Goal: Task Accomplishment & Management: Manage account settings

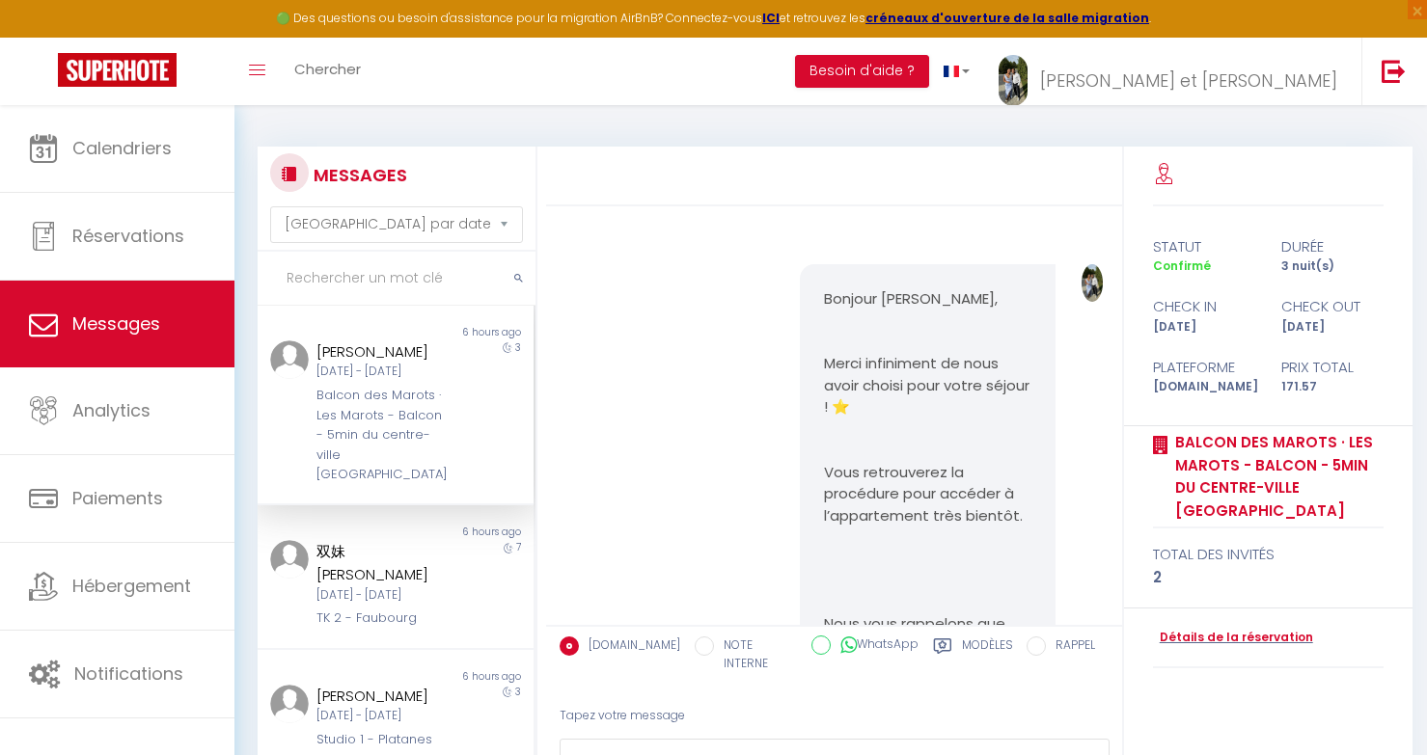
select select "message"
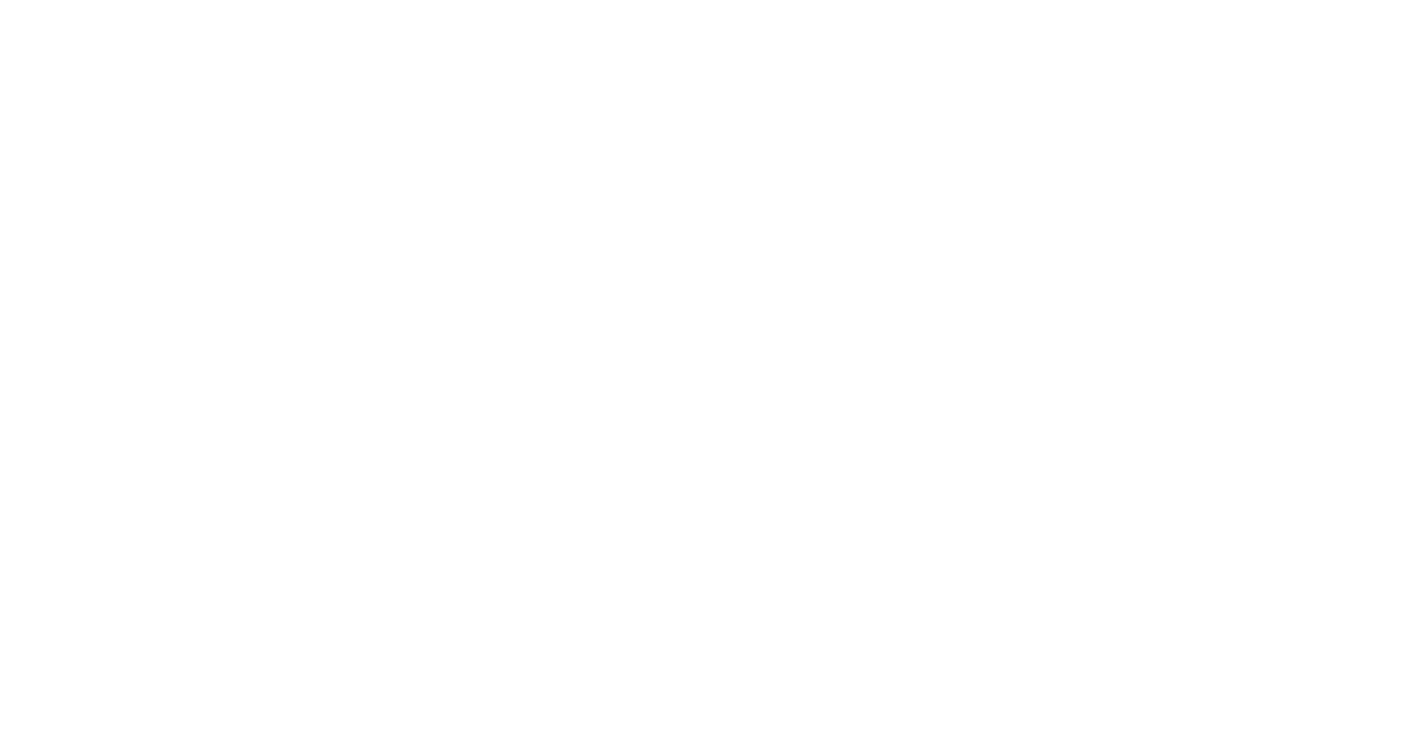
select select "message"
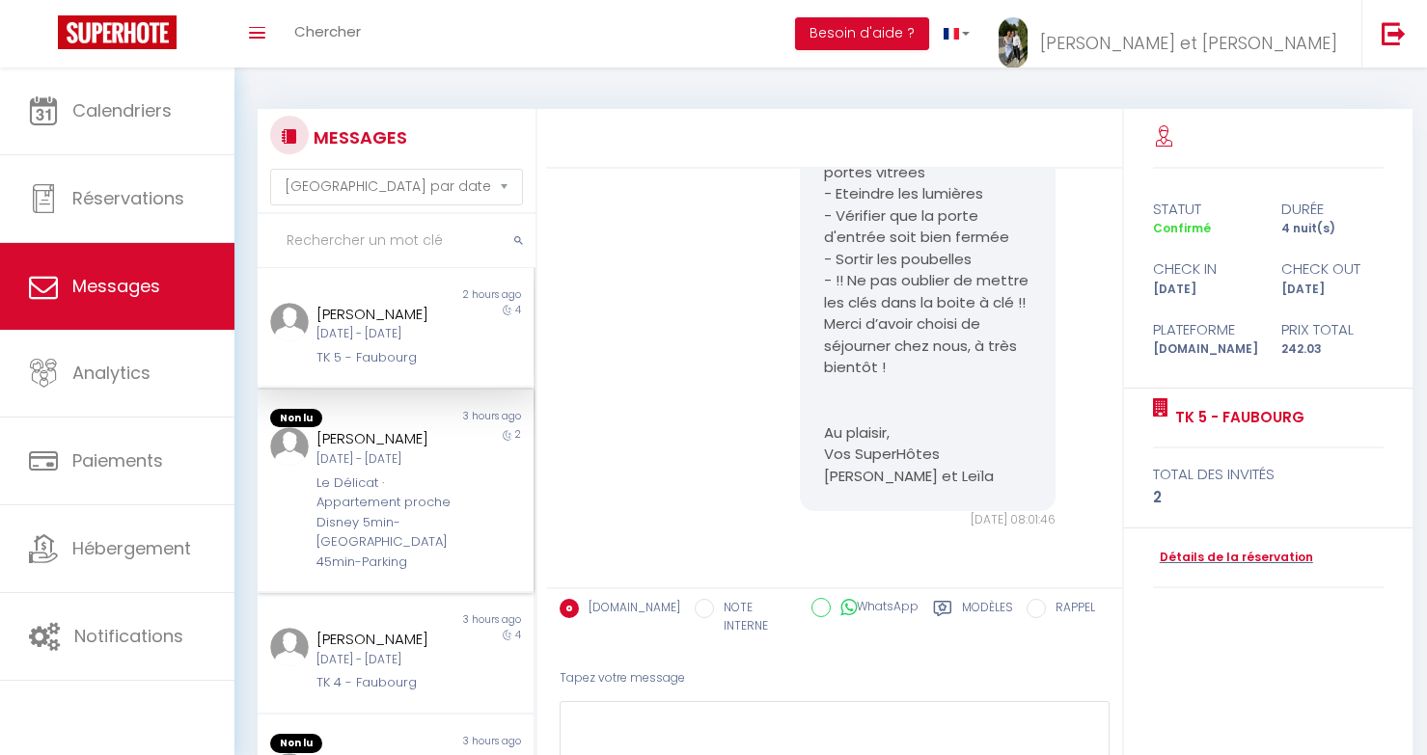
click at [382, 469] on div "[DATE] - [DATE]" at bounding box center [384, 459] width 136 height 18
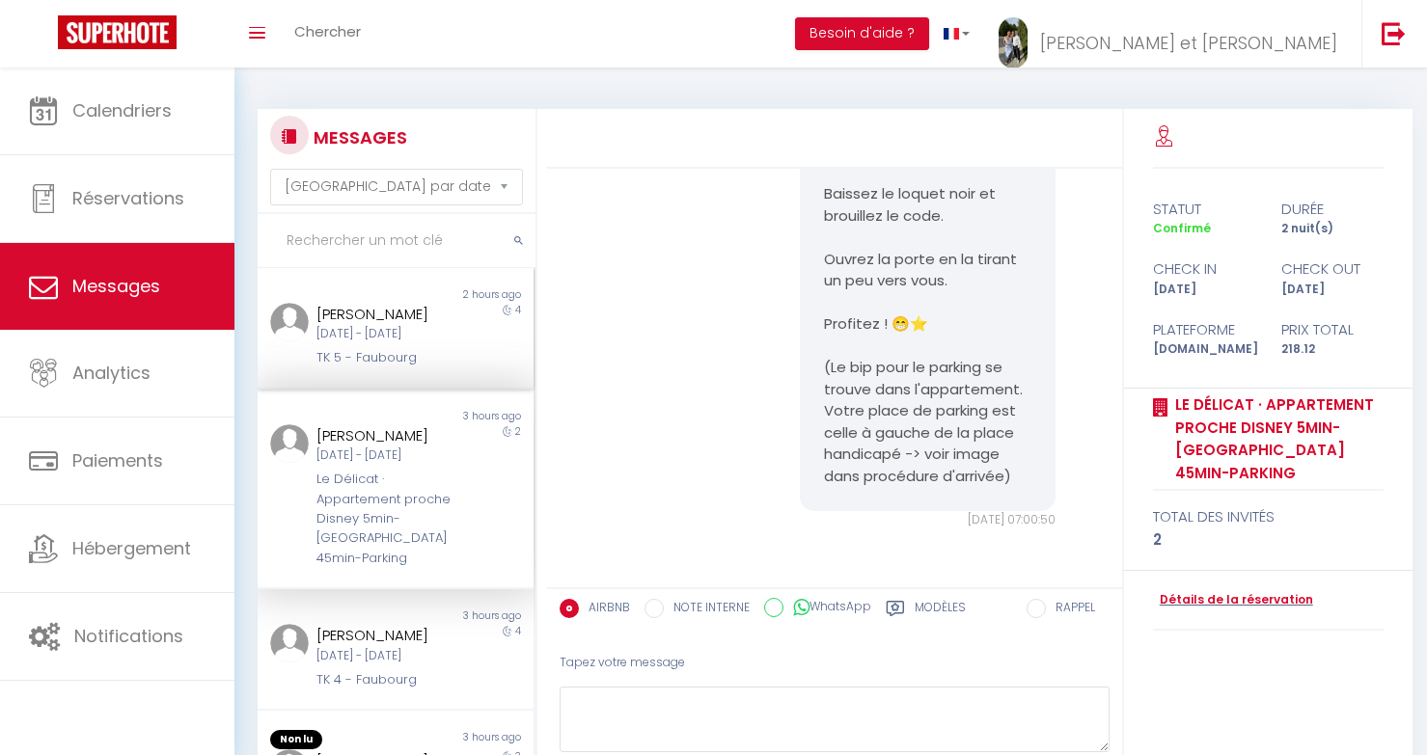
click at [408, 343] on div "Ven 05 Sep - Mar 09 Sep" at bounding box center [384, 334] width 136 height 18
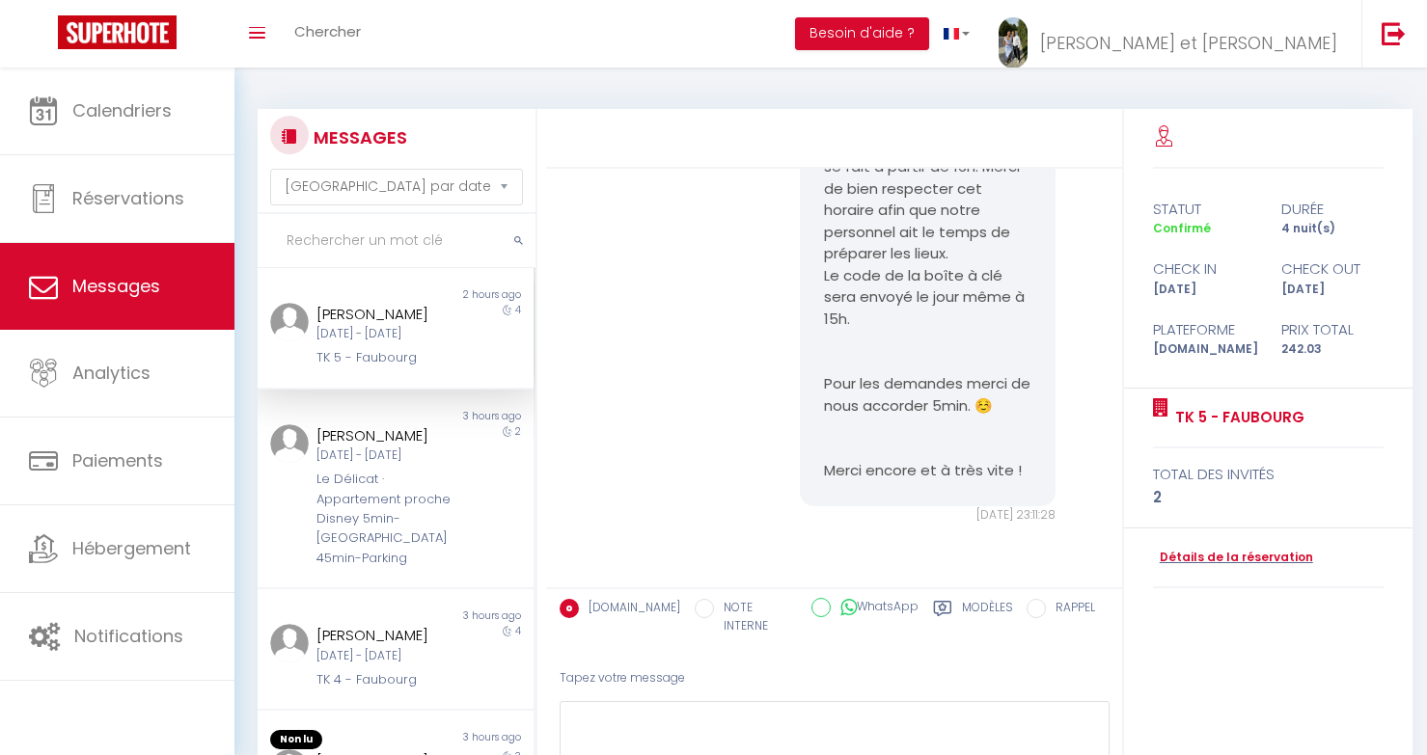
scroll to position [327, 0]
click at [465, 352] on div "4" at bounding box center [499, 336] width 69 height 66
click at [411, 566] on div "Le Délicat · Appartement proche Disney 5min-Paris 45min-Parking" at bounding box center [384, 519] width 136 height 98
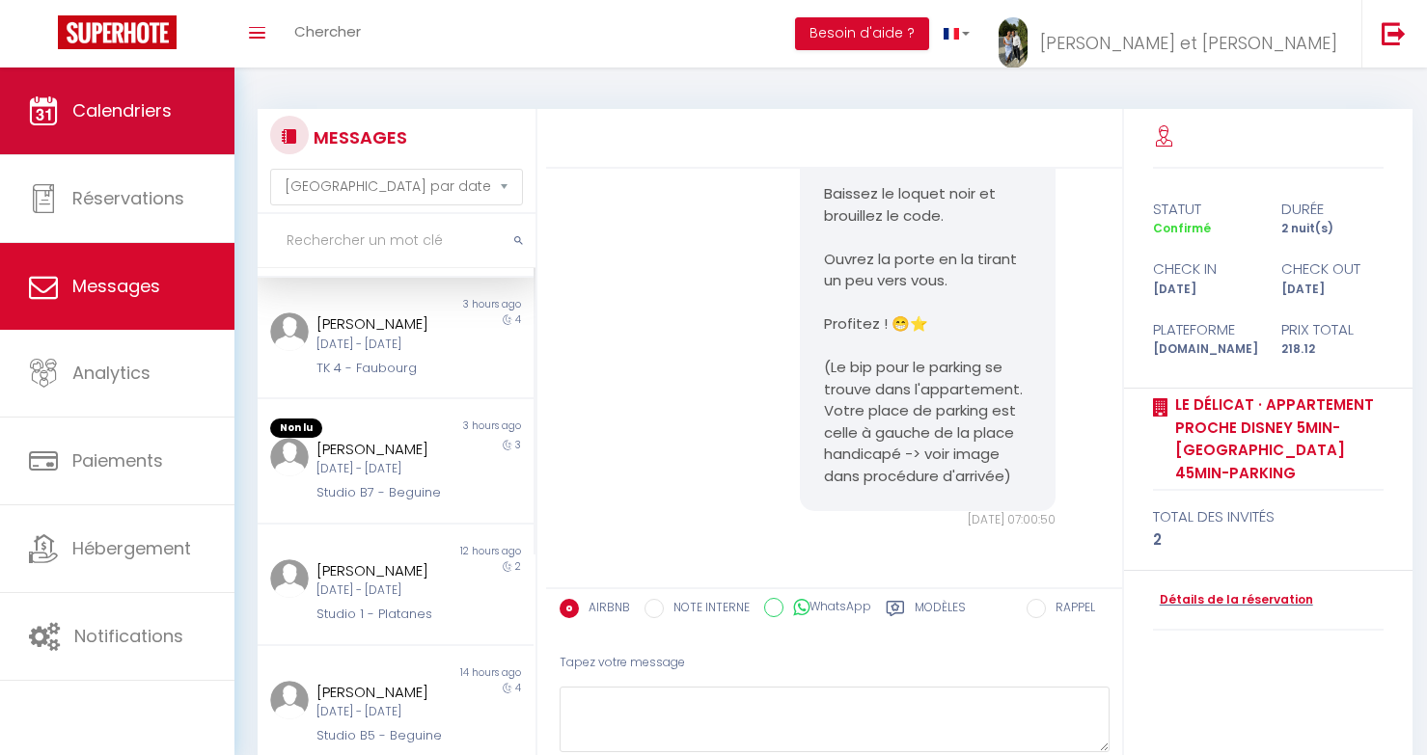
scroll to position [508, 0]
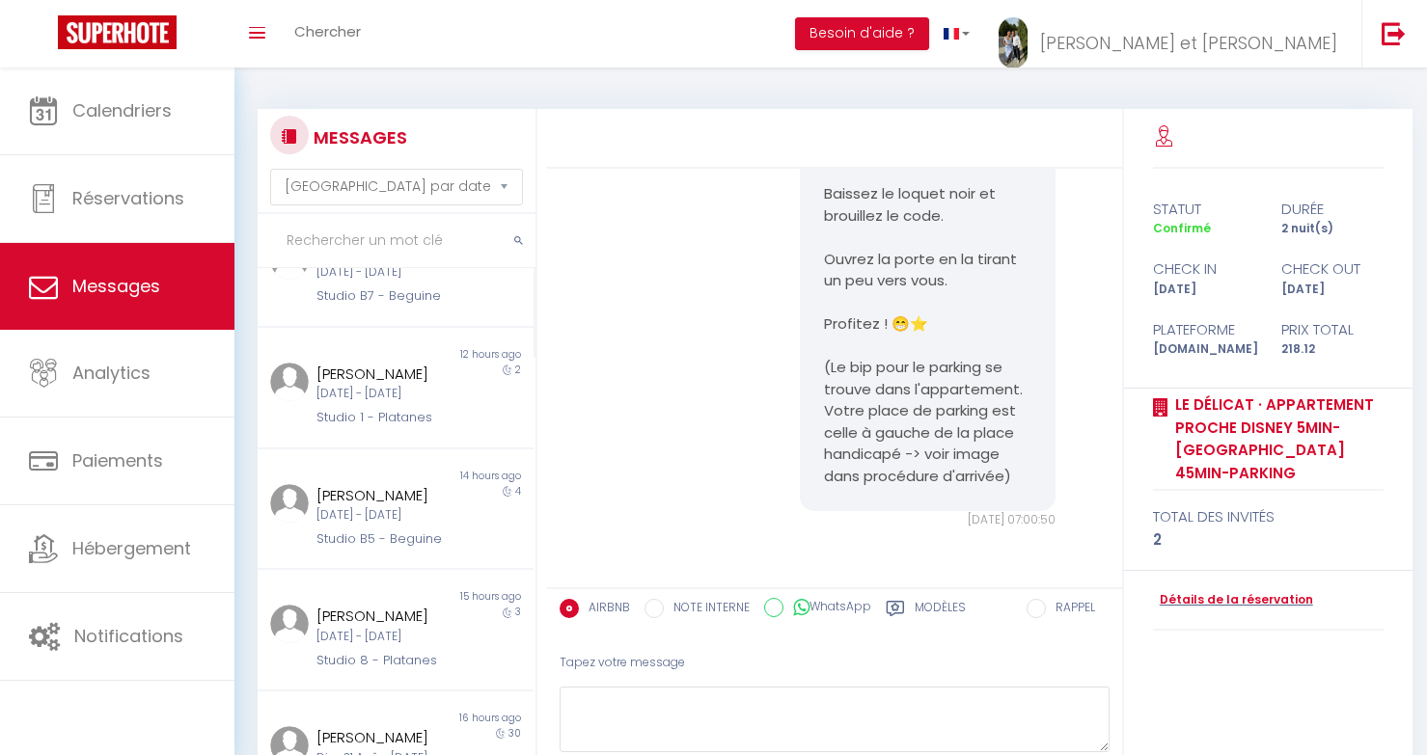
click at [392, 282] on div "Mar 09 Sep - Ven 12 Sep" at bounding box center [384, 272] width 136 height 18
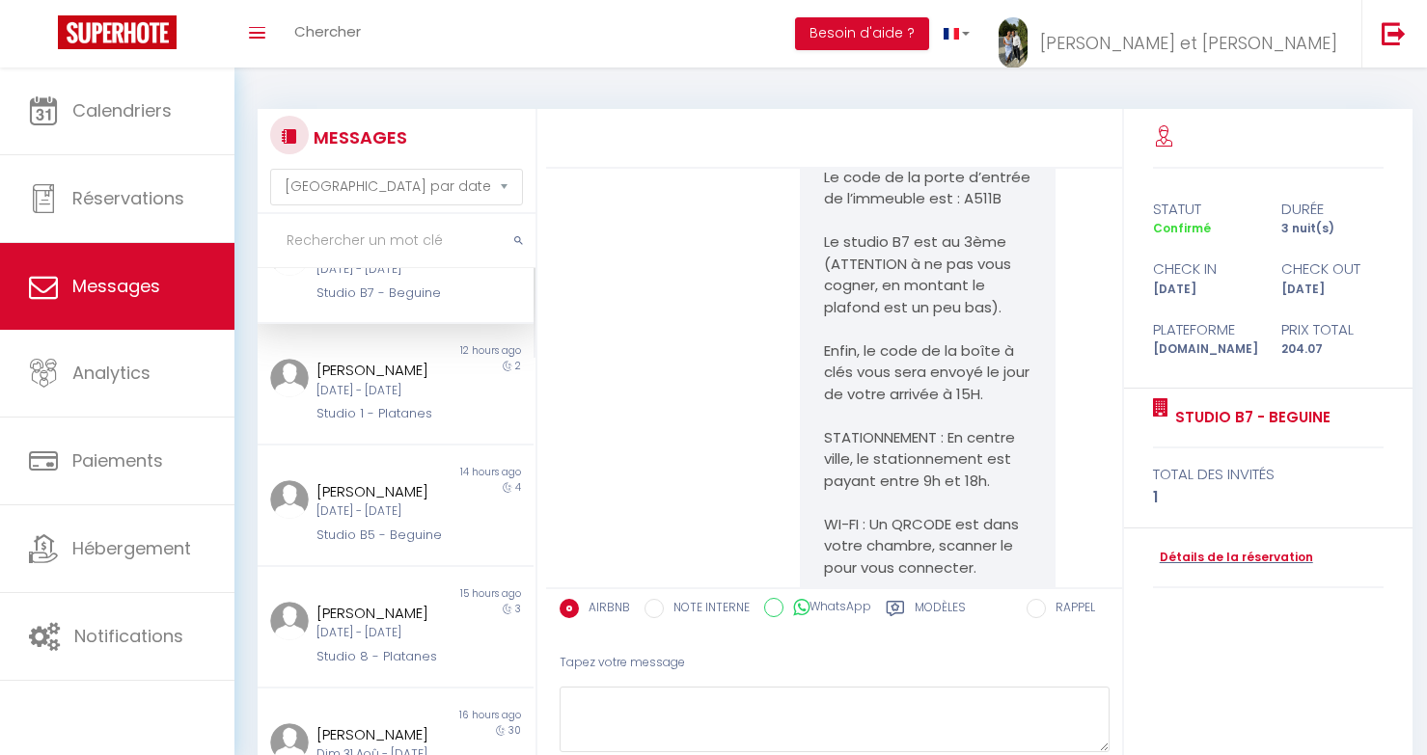
scroll to position [2096, 0]
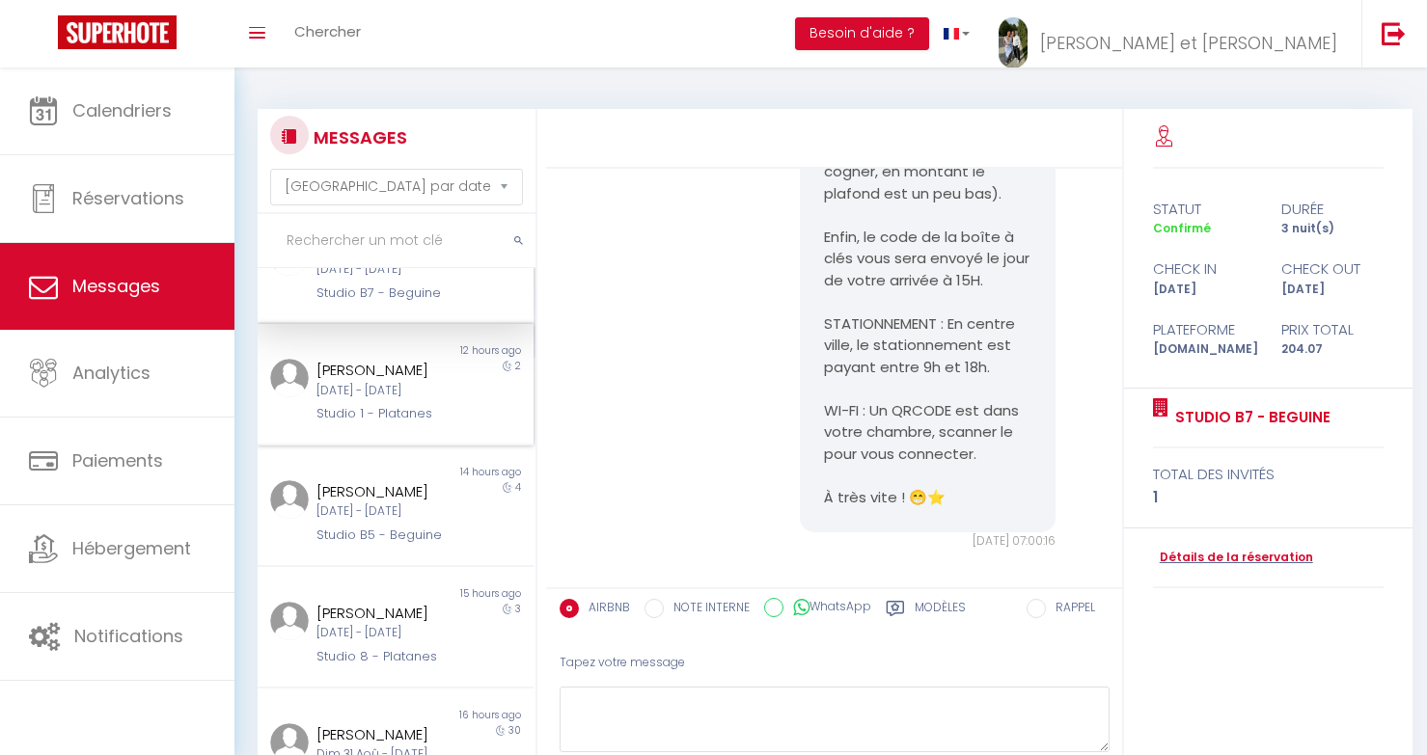
click at [438, 382] on div "Madjid Kermani" at bounding box center [384, 370] width 136 height 23
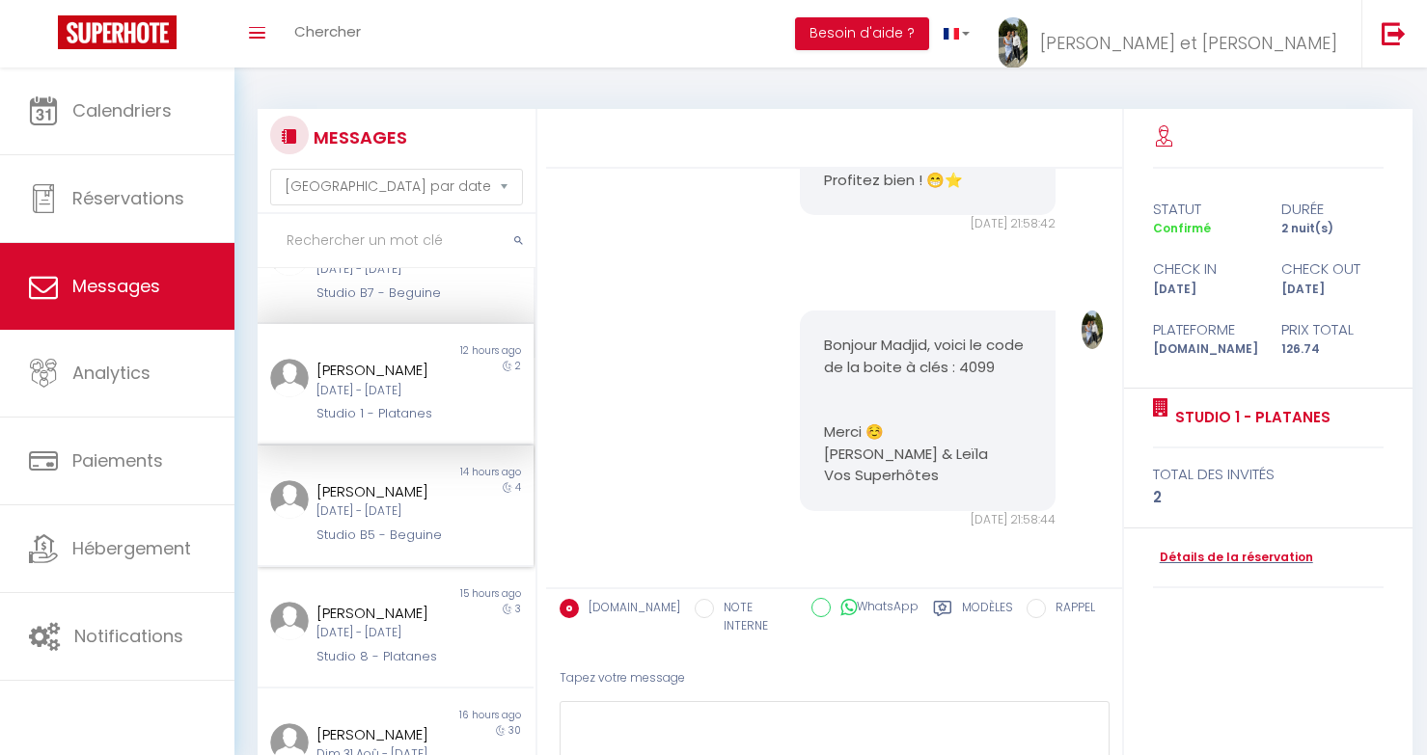
click at [451, 521] on div "[DATE] - [DATE]" at bounding box center [384, 512] width 136 height 18
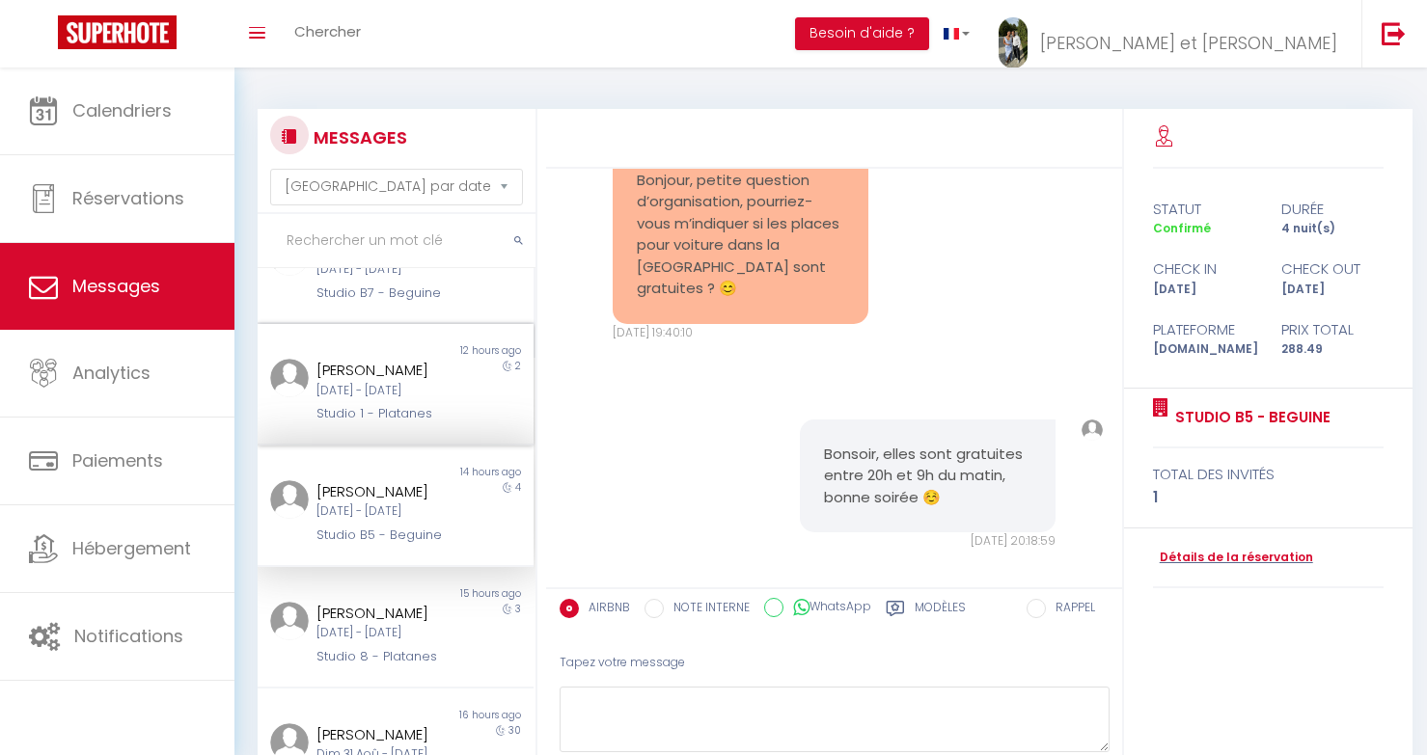
click at [434, 423] on div "Studio 1 - Platanes" at bounding box center [384, 413] width 136 height 19
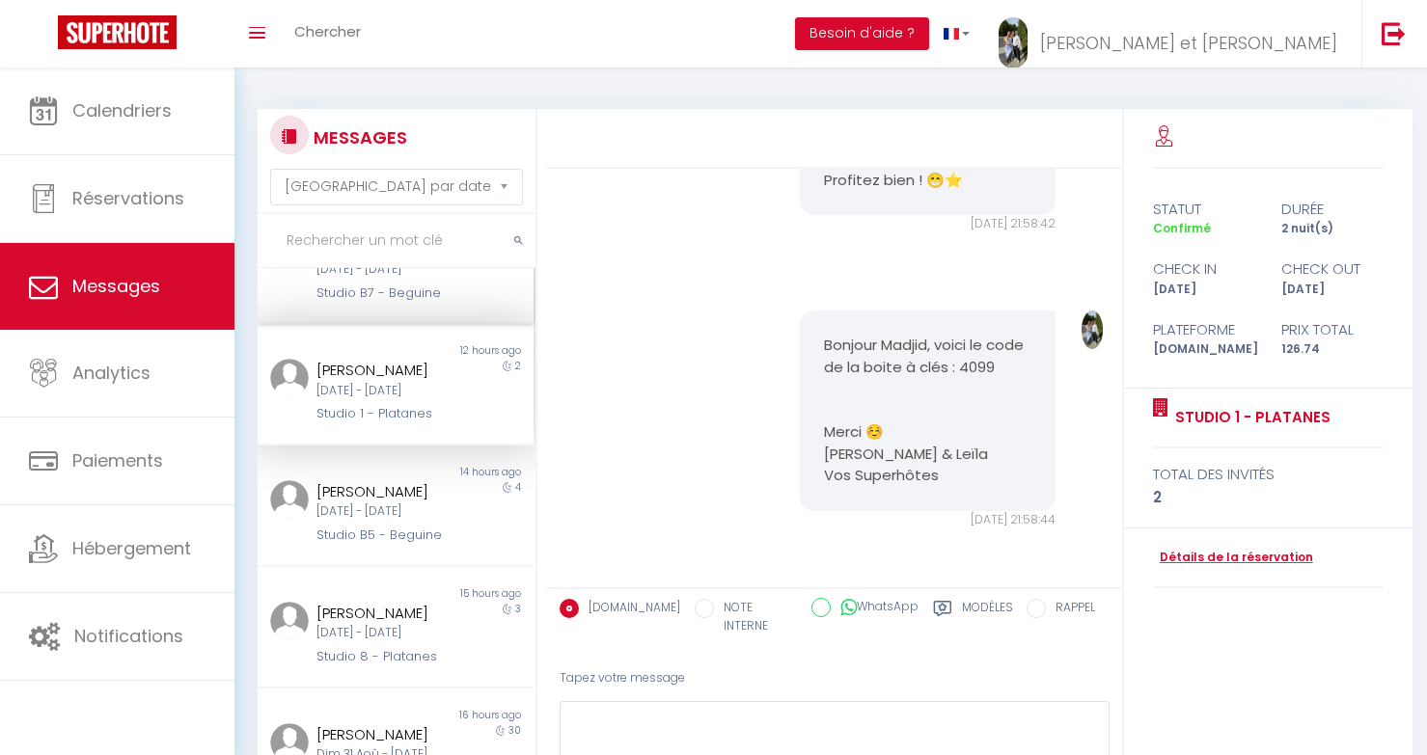
click at [411, 260] on div "Mehdi Drici" at bounding box center [384, 248] width 136 height 23
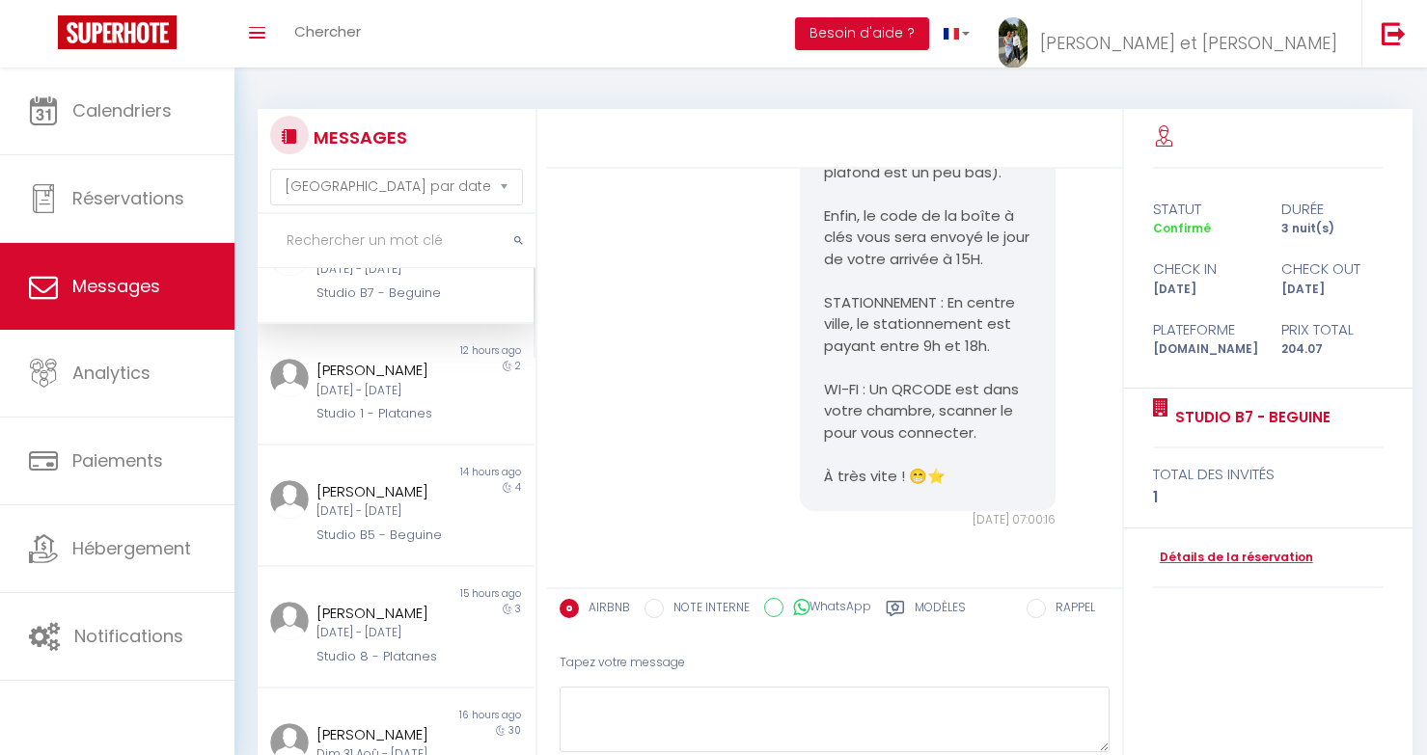
scroll to position [2096, 0]
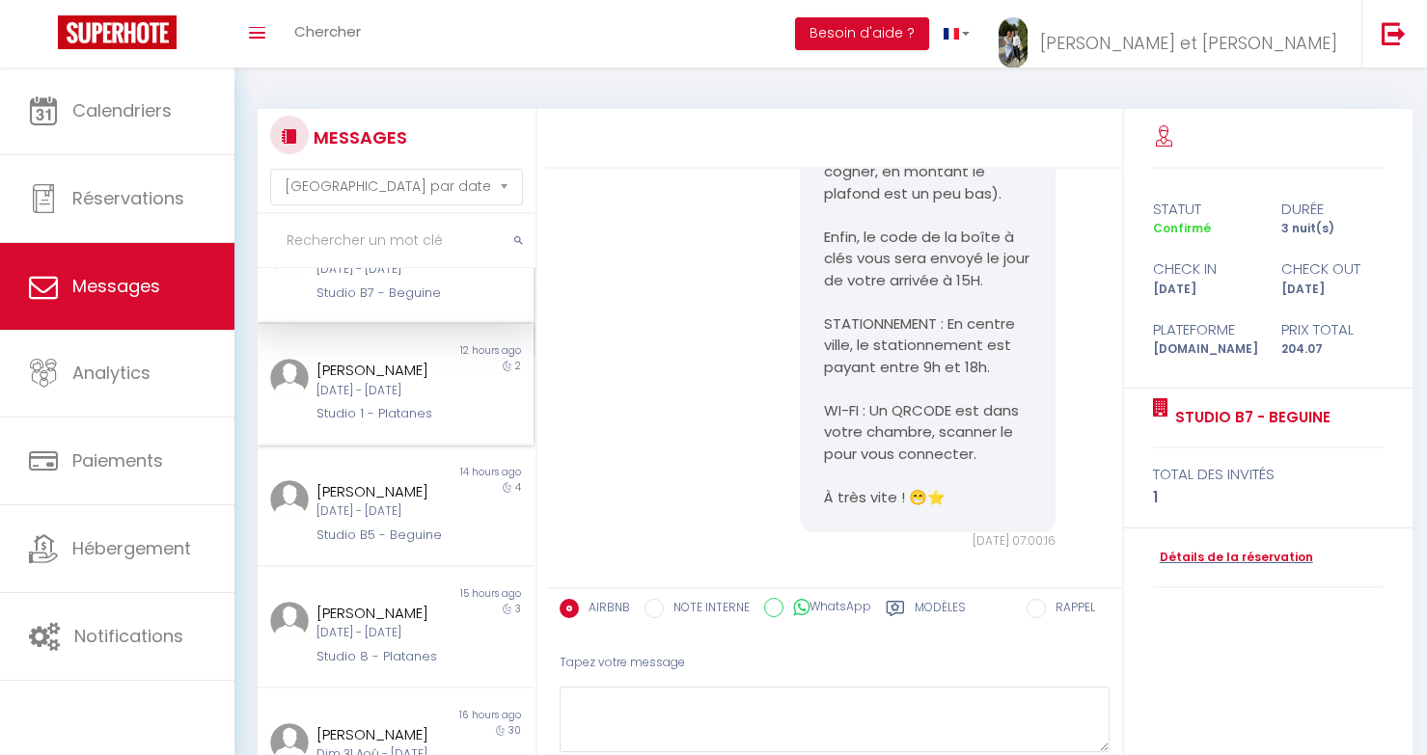
click at [401, 400] on div "[DATE] - [DATE]" at bounding box center [384, 391] width 136 height 18
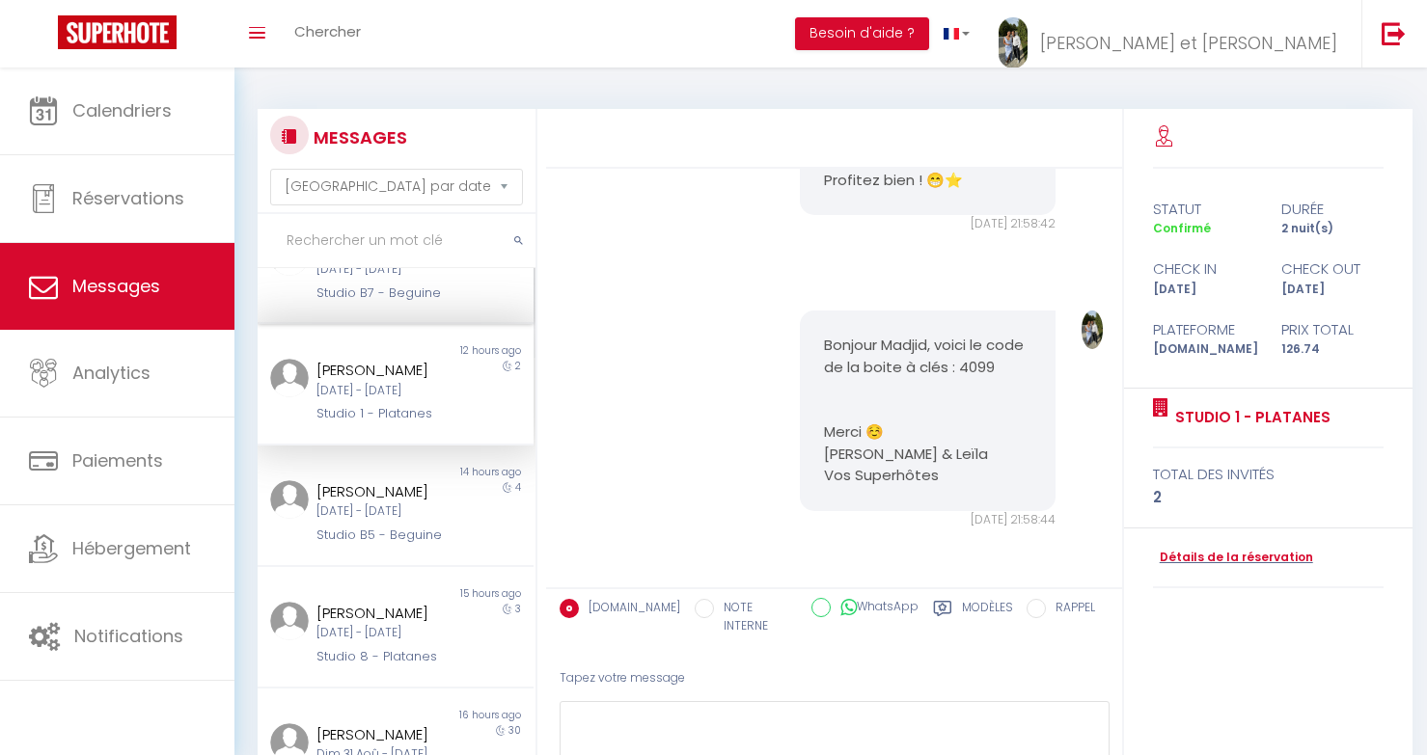
click at [401, 303] on div "Studio B7 - Beguine" at bounding box center [384, 293] width 136 height 19
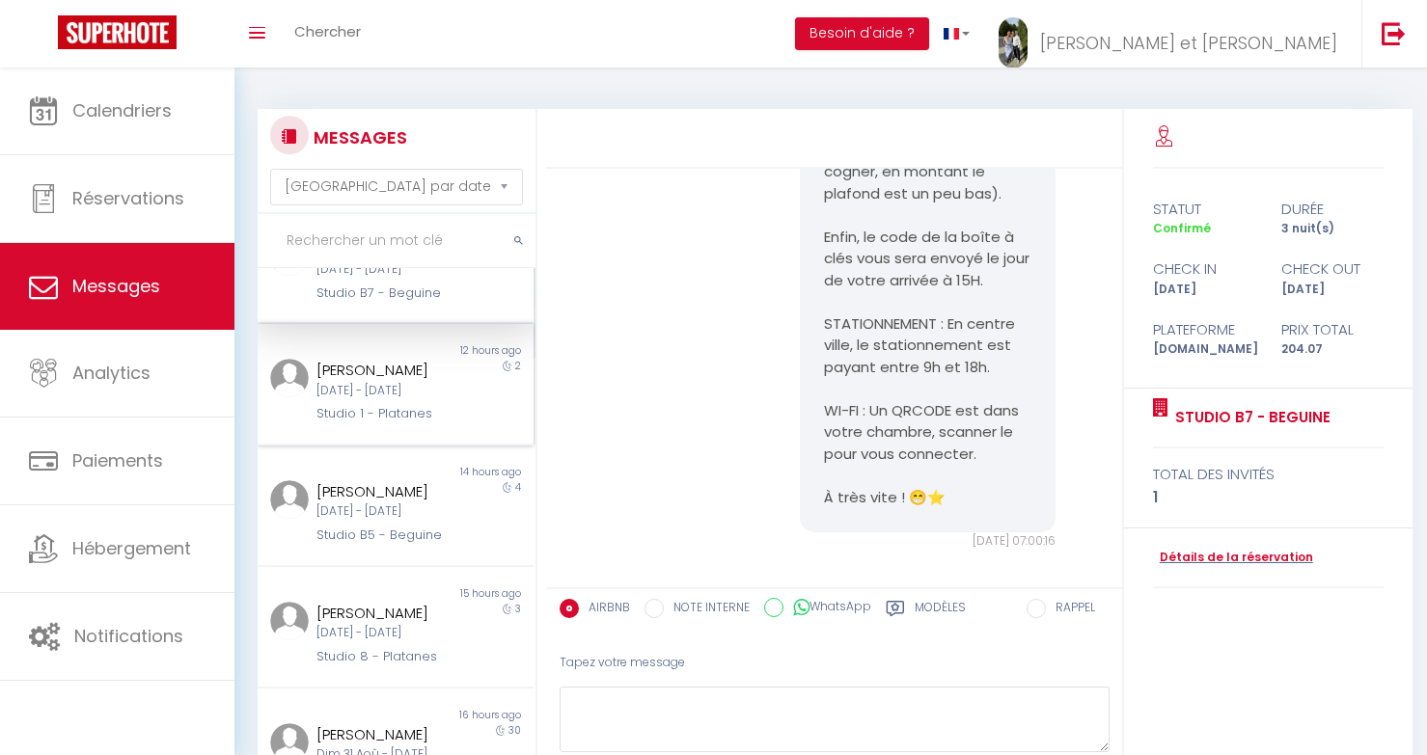
click at [408, 421] on div "Non lu 12 hours ago Madjid Kermani Lun 08 Sep - Mer 10 Sep Studio 1 - Platanes 2" at bounding box center [396, 385] width 276 height 122
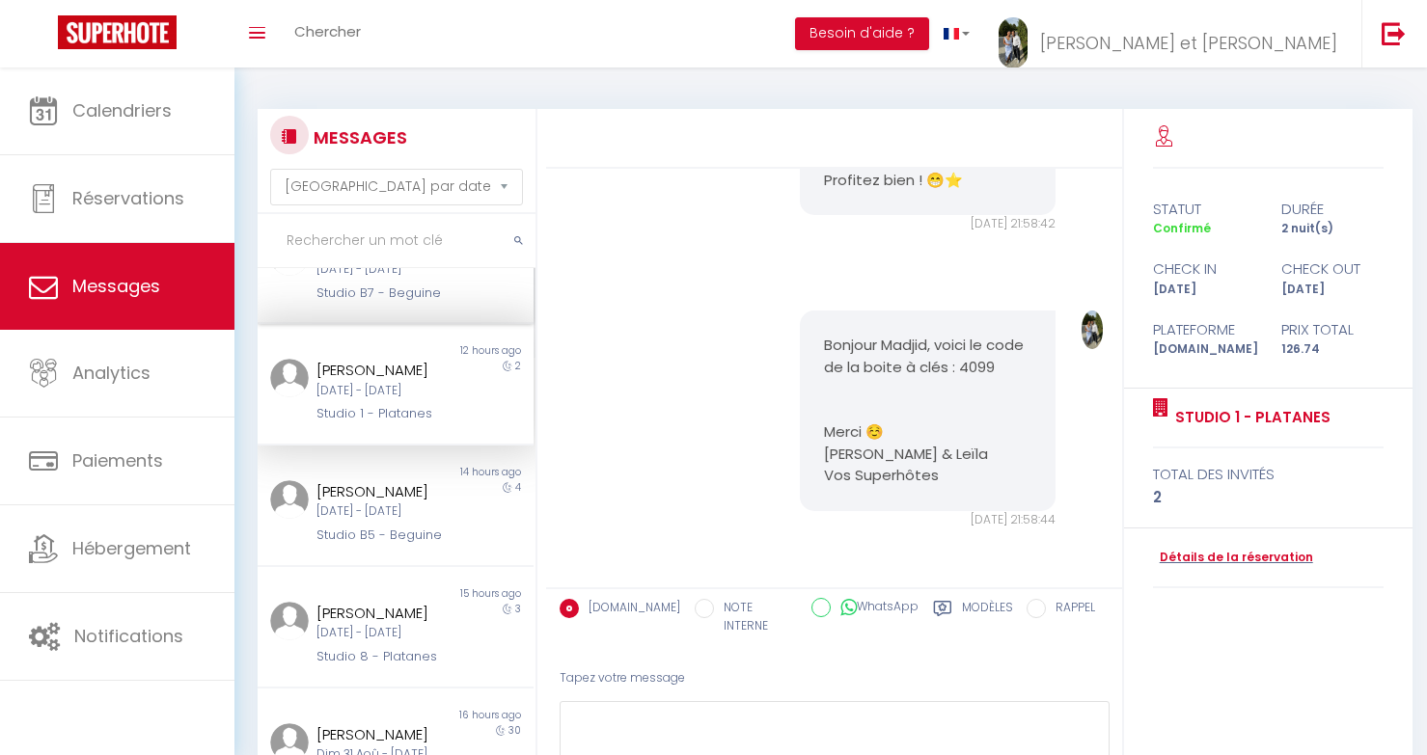
click at [413, 303] on div "Mehdi Drici Mar 09 Sep - Ven 12 Sep Studio B7 - Beguine" at bounding box center [384, 270] width 161 height 66
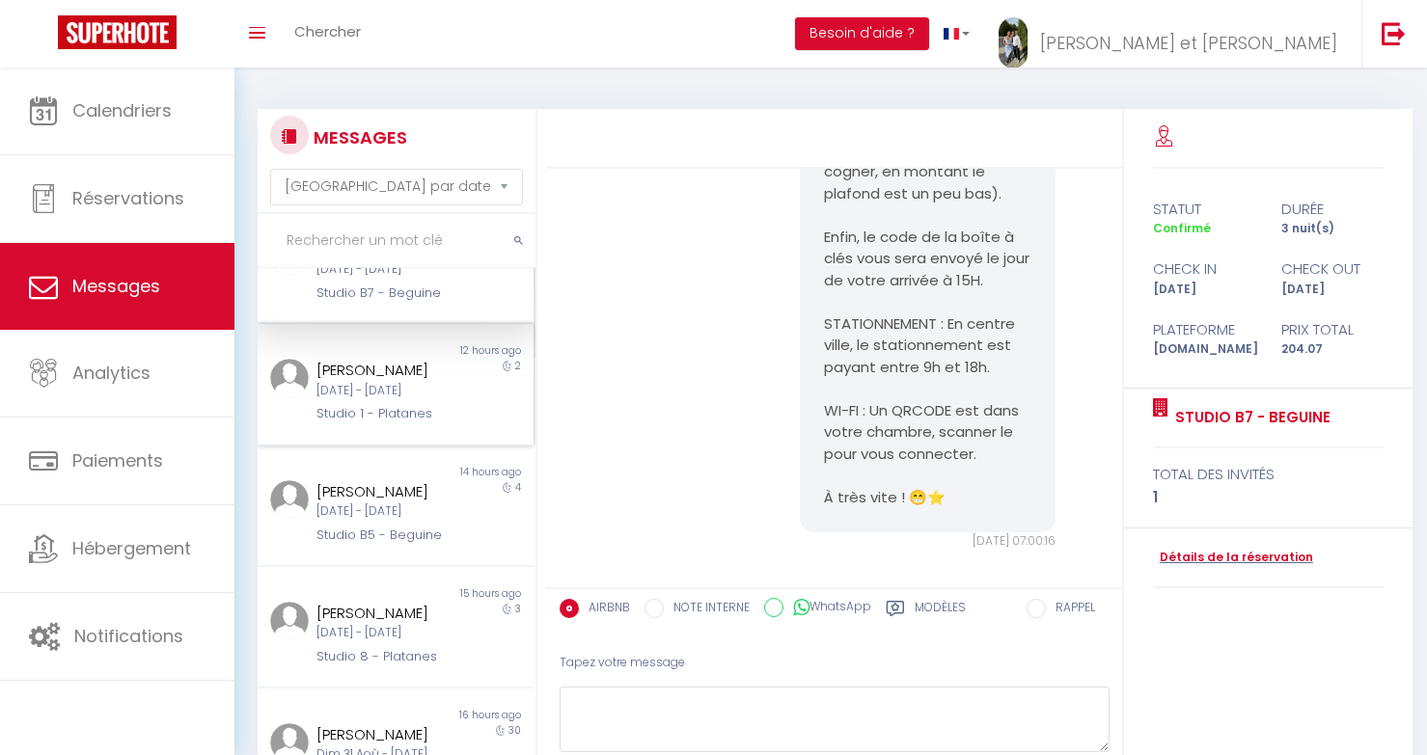
click at [399, 400] on div "[DATE] - [DATE]" at bounding box center [384, 391] width 136 height 18
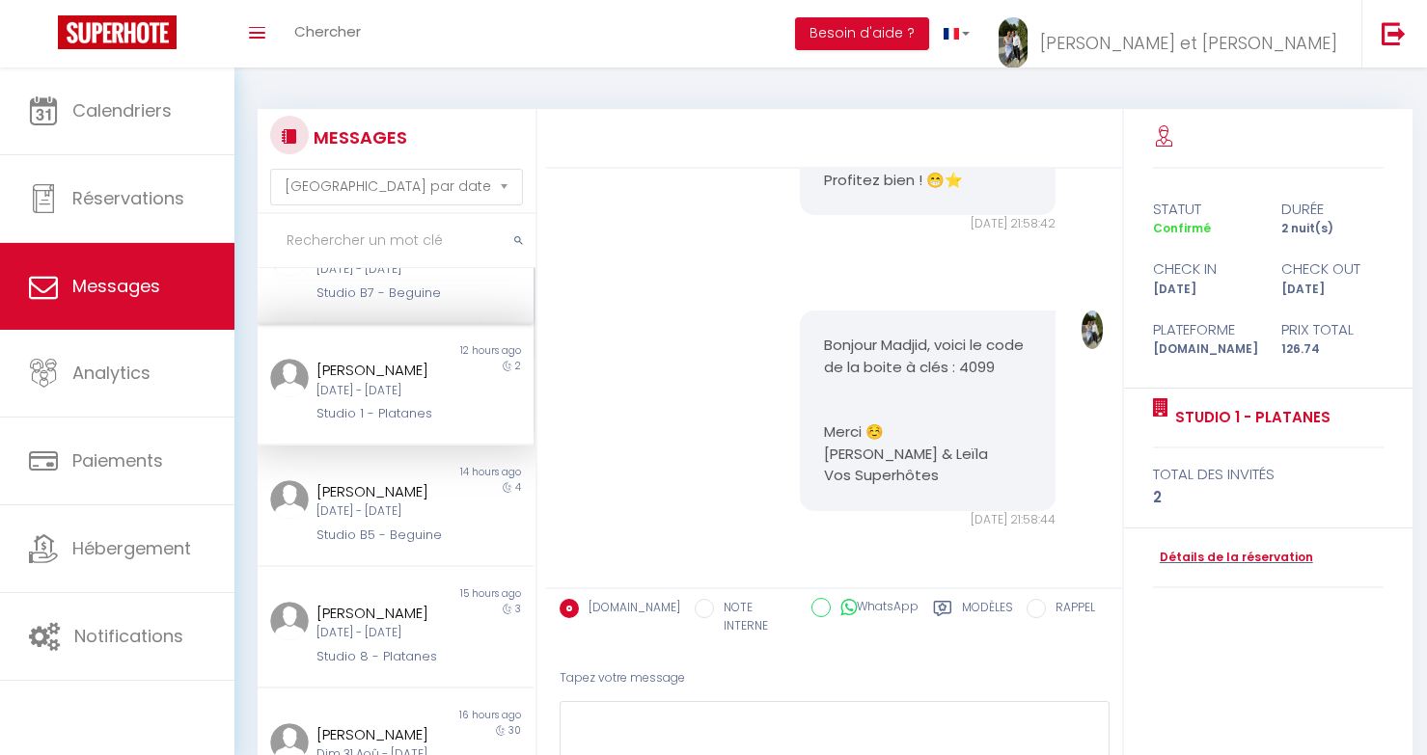
click at [408, 303] on div "Studio B7 - Beguine" at bounding box center [384, 293] width 136 height 19
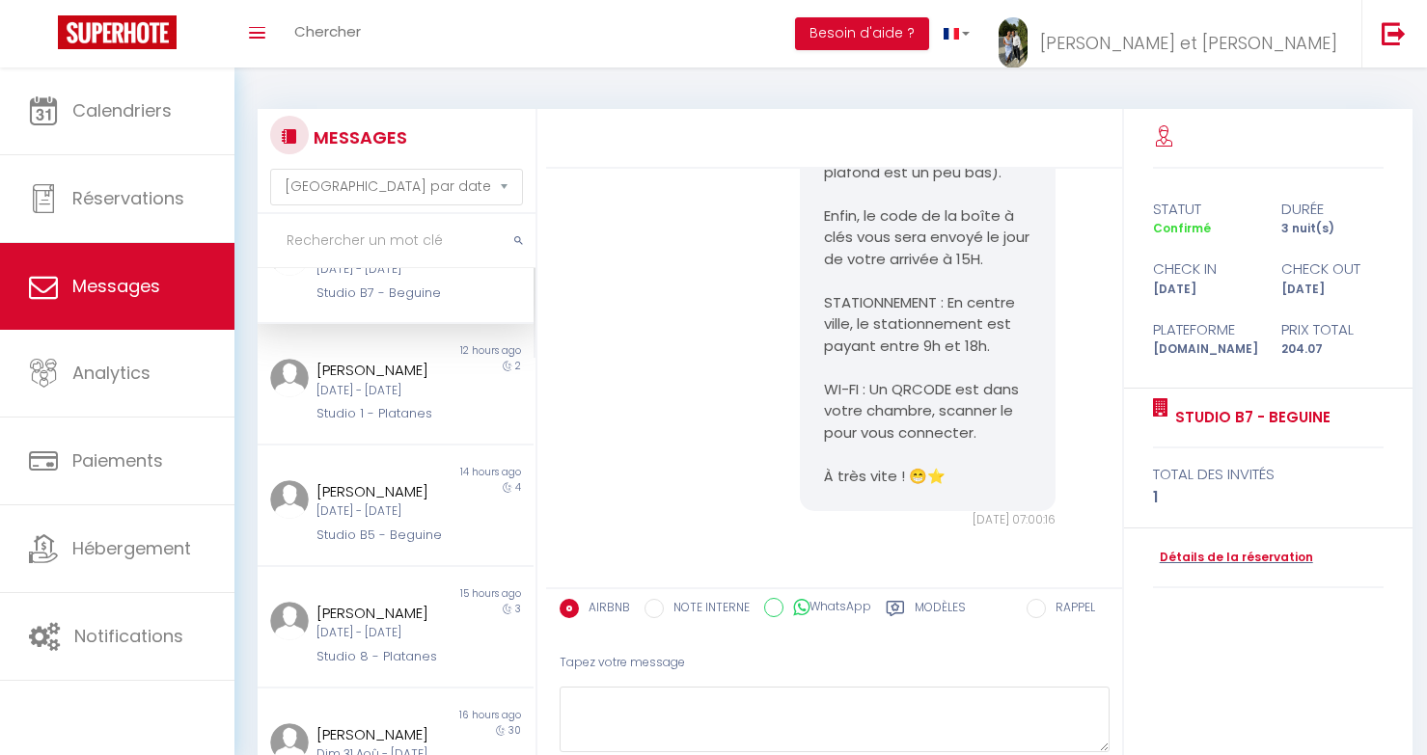
scroll to position [2096, 0]
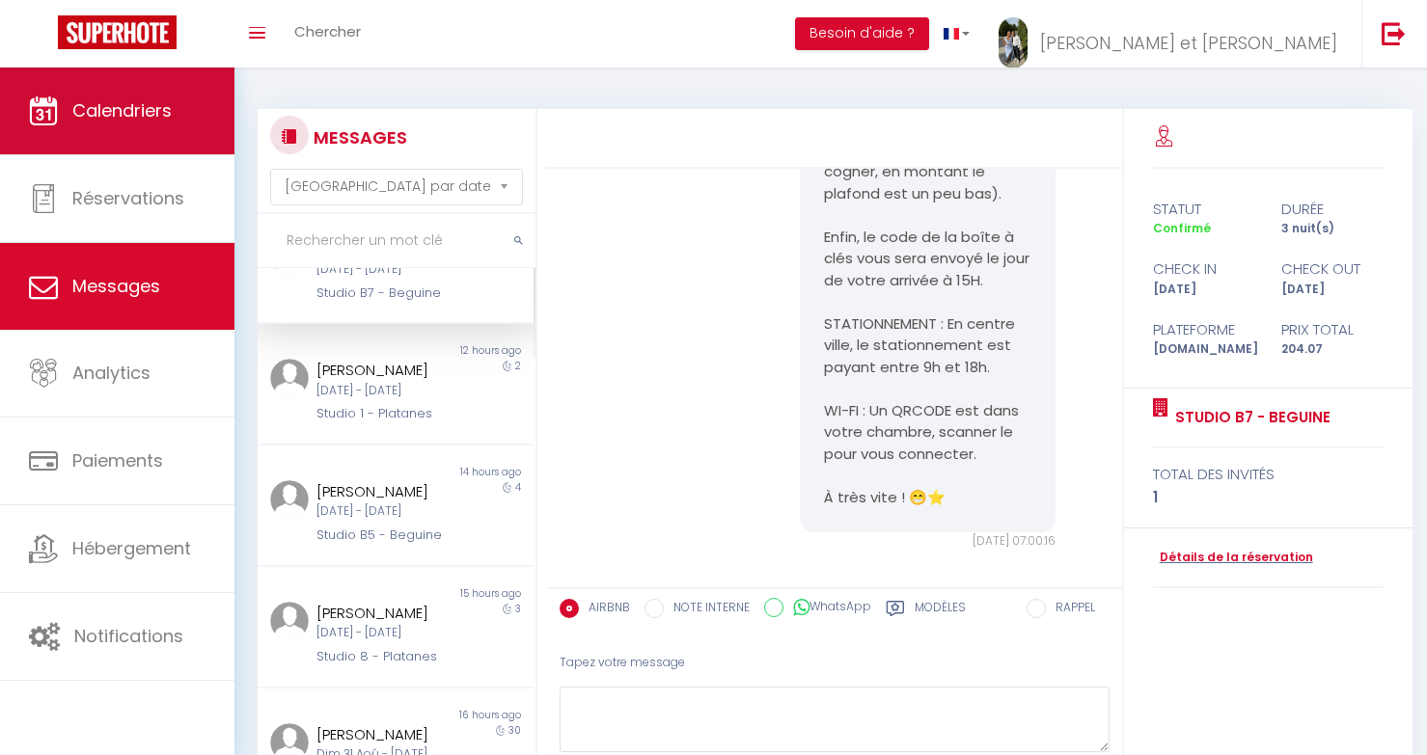
click at [76, 120] on span "Calendriers" at bounding box center [121, 110] width 99 height 24
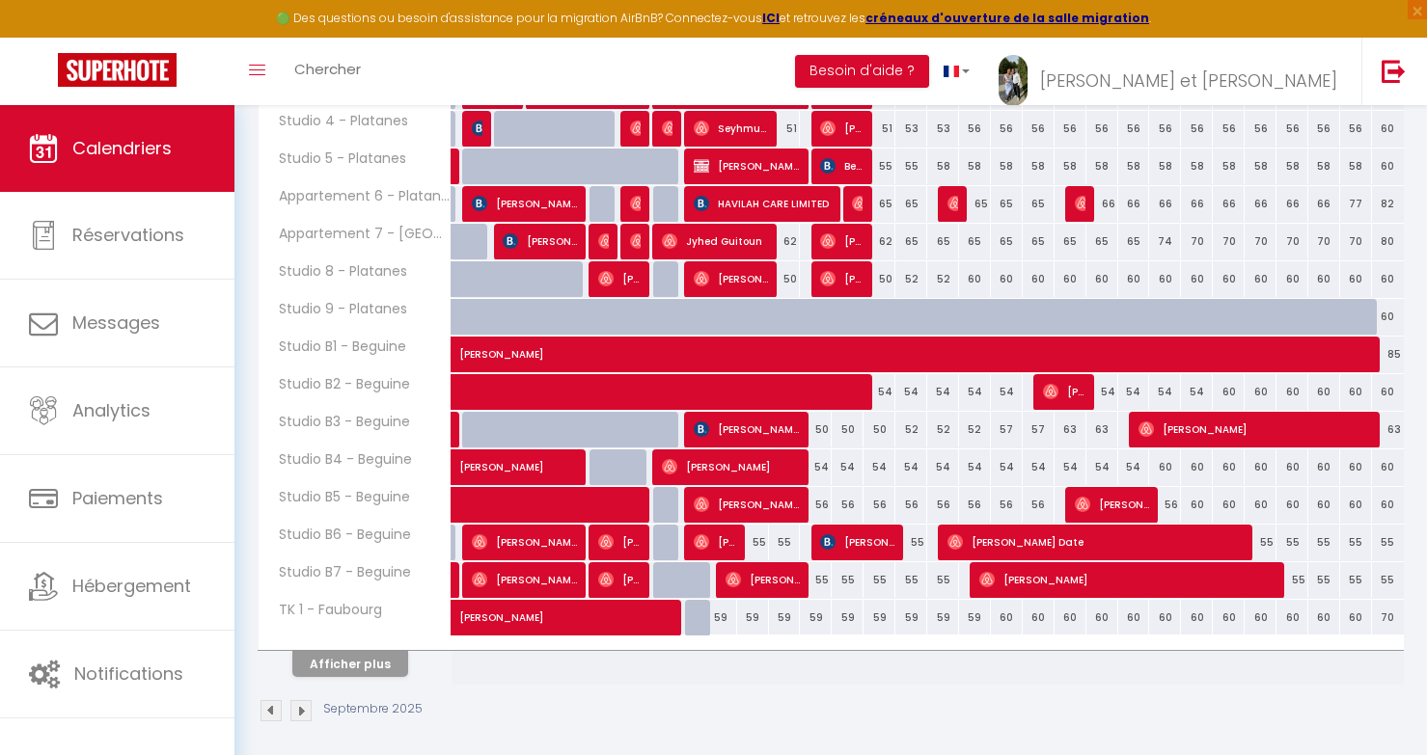
scroll to position [563, 0]
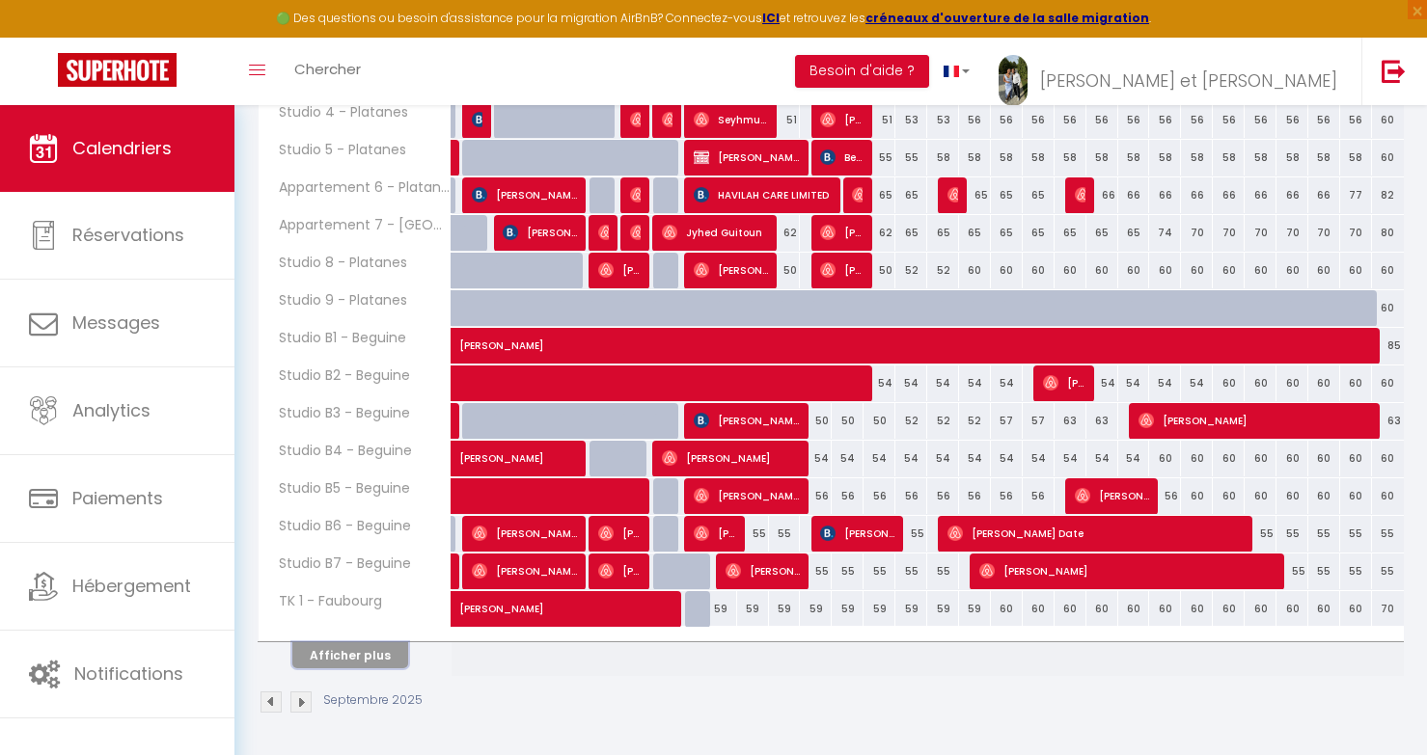
click at [360, 650] on button "Afficher plus" at bounding box center [350, 655] width 116 height 26
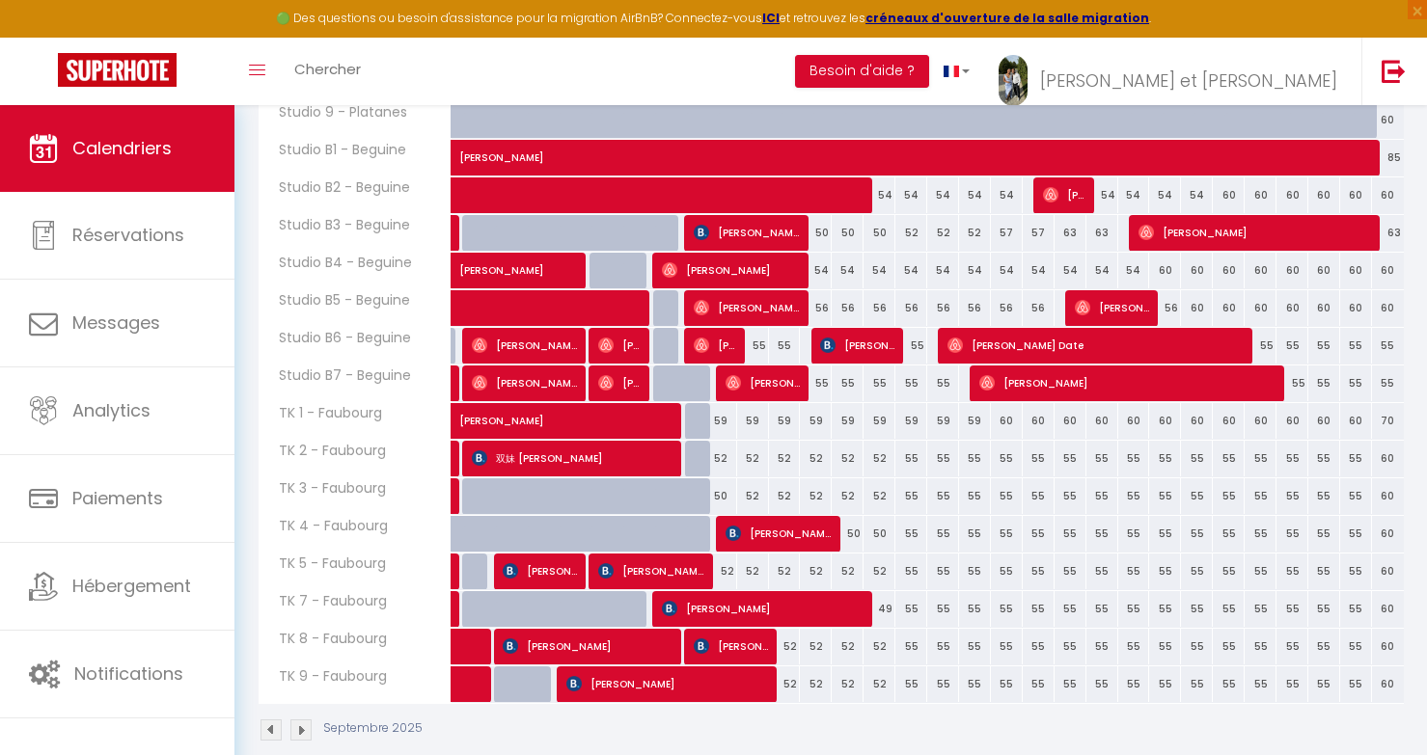
scroll to position [779, 0]
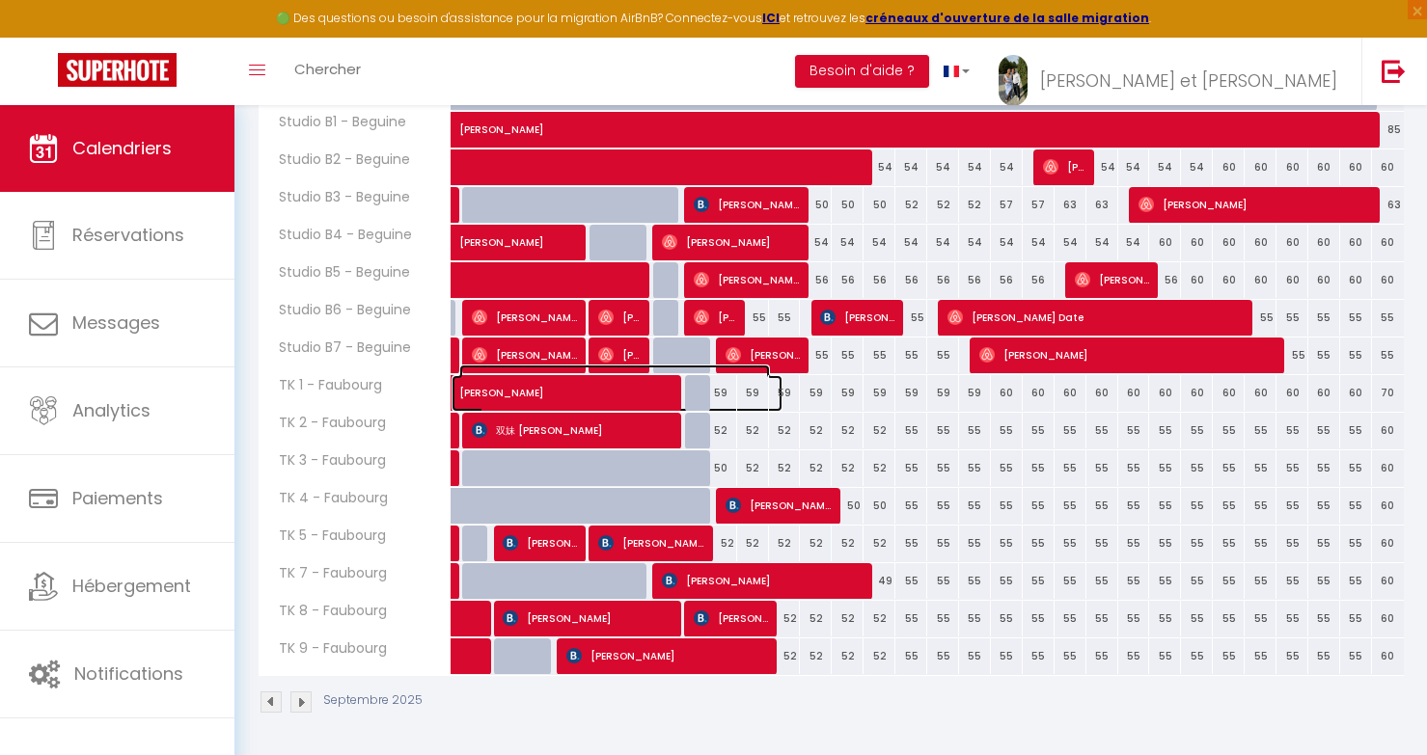
click at [722, 390] on span "[PERSON_NAME]" at bounding box center [614, 383] width 311 height 37
select select "OK"
select select "KO"
select select "0"
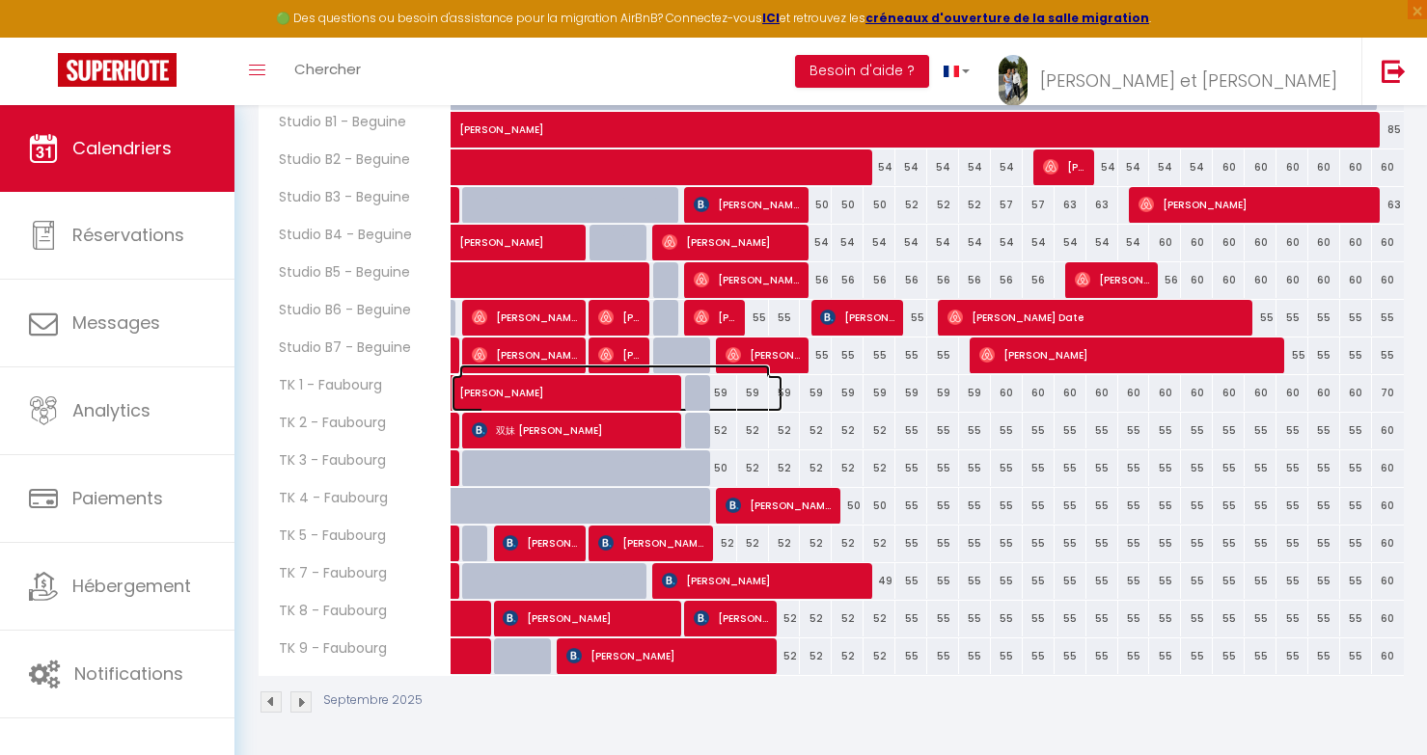
select select "1"
select select
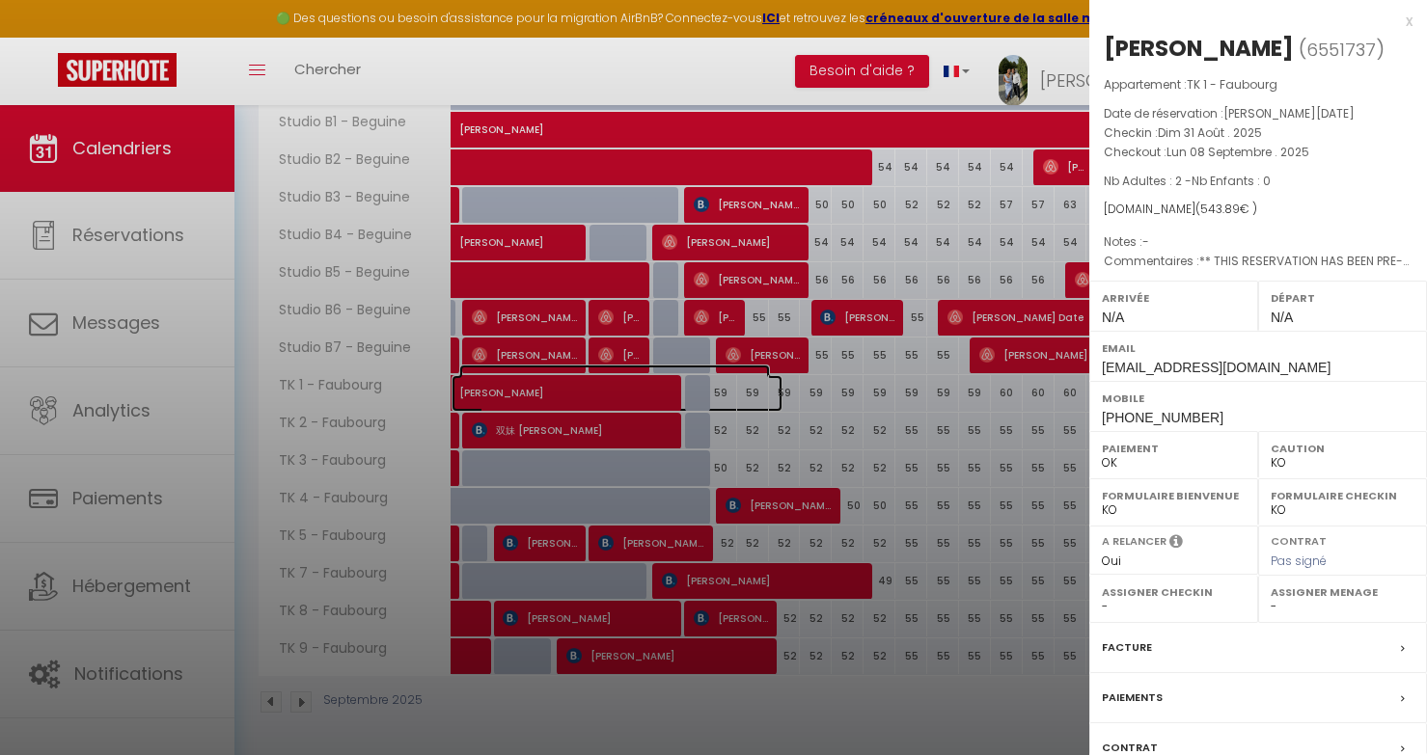
select select "49307"
click at [923, 464] on div at bounding box center [713, 377] width 1427 height 755
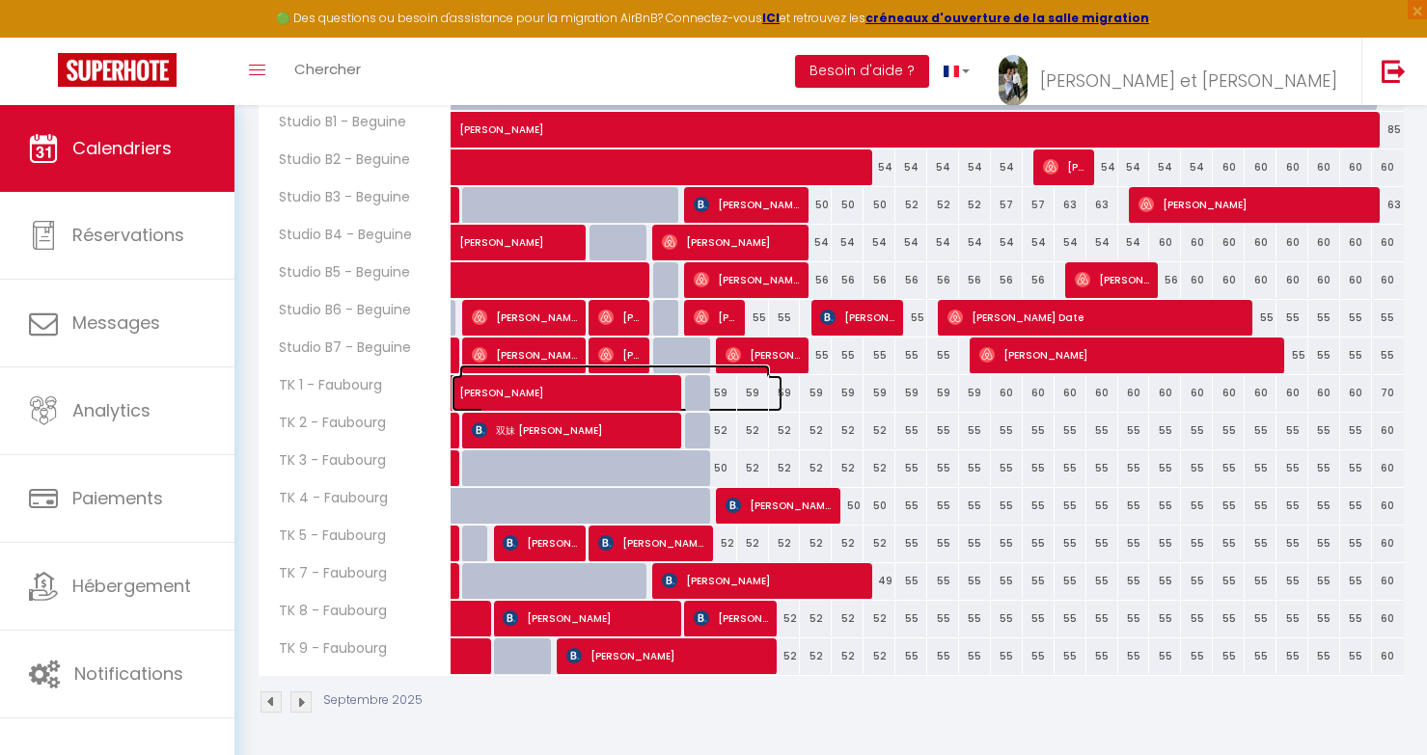
click at [730, 395] on span "[PERSON_NAME]" at bounding box center [614, 383] width 311 height 37
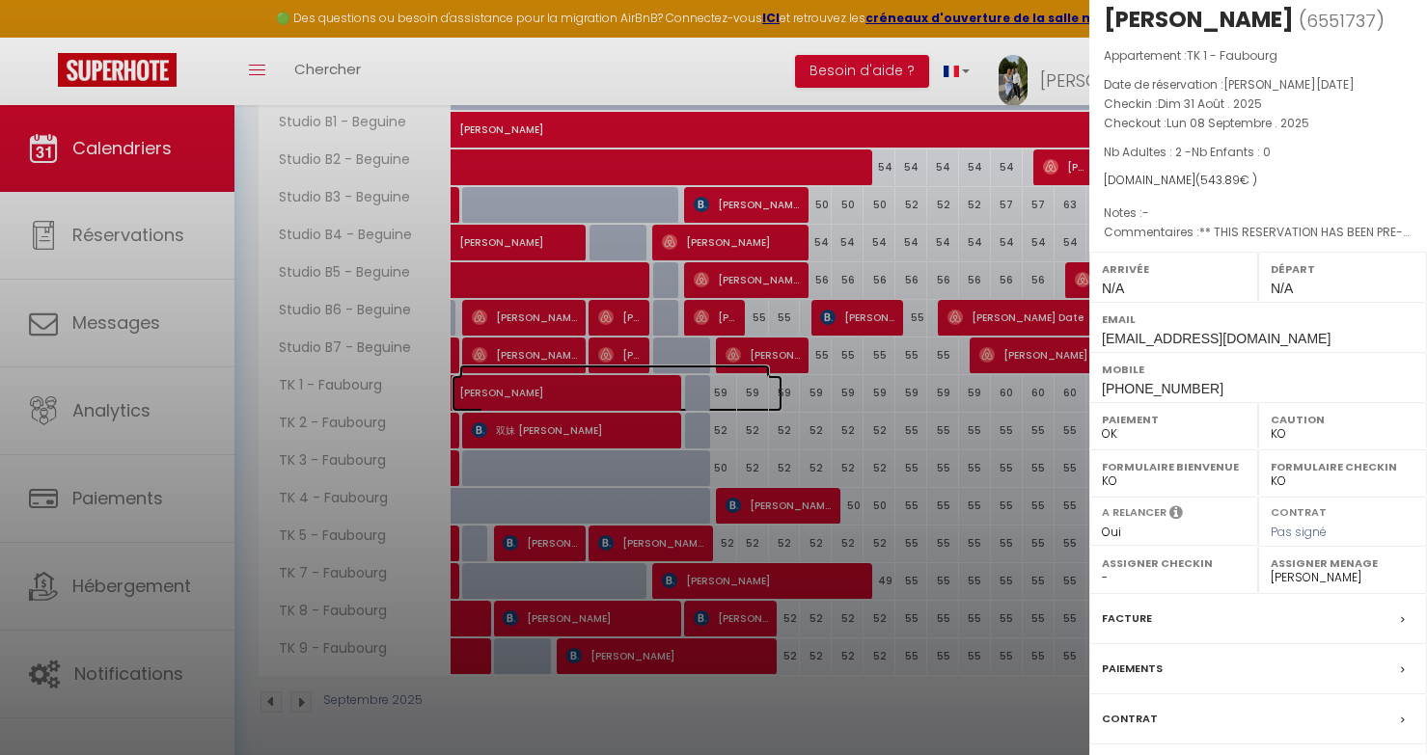
scroll to position [38, 0]
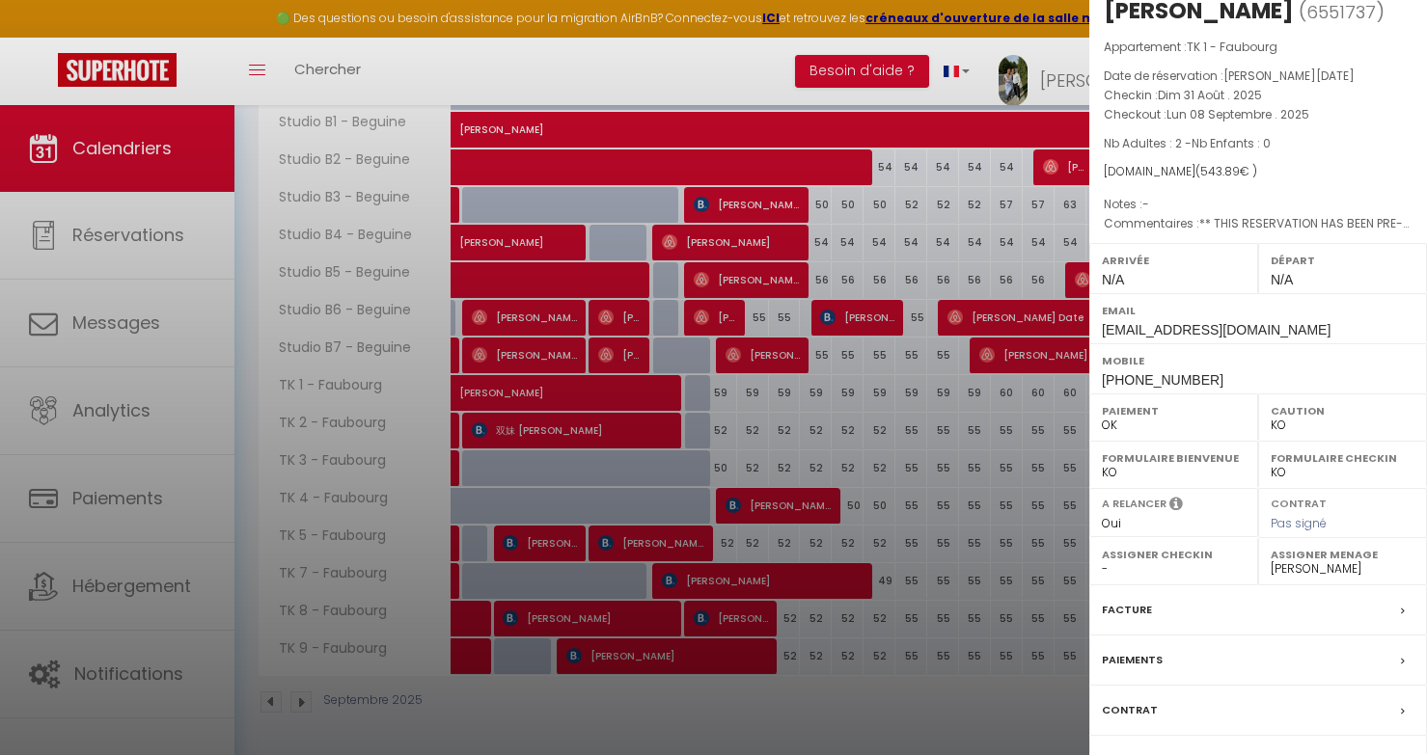
click at [885, 490] on div at bounding box center [713, 377] width 1427 height 755
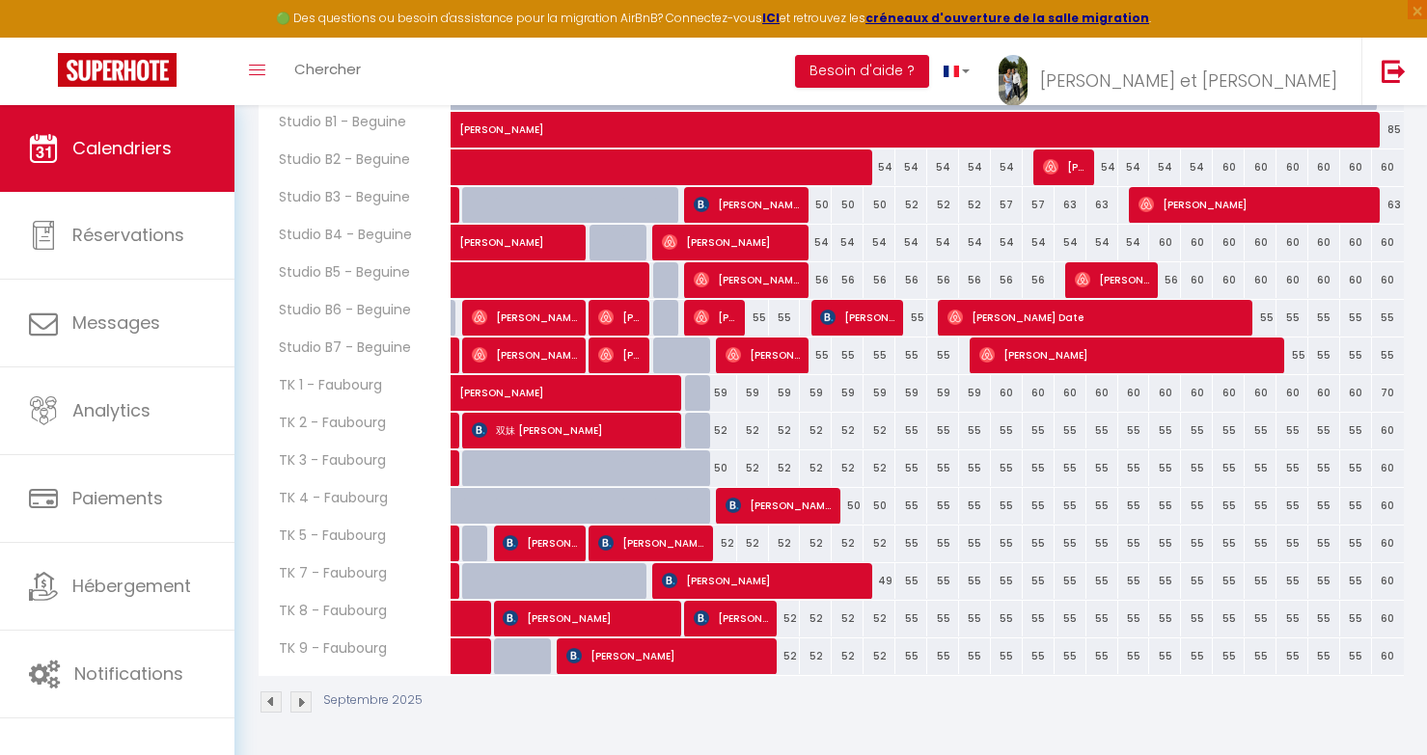
click at [822, 398] on div "59" at bounding box center [816, 393] width 32 height 36
type input "59"
type input "Ven 12 Septembre 2025"
type input "Sam 13 Septembre 2025"
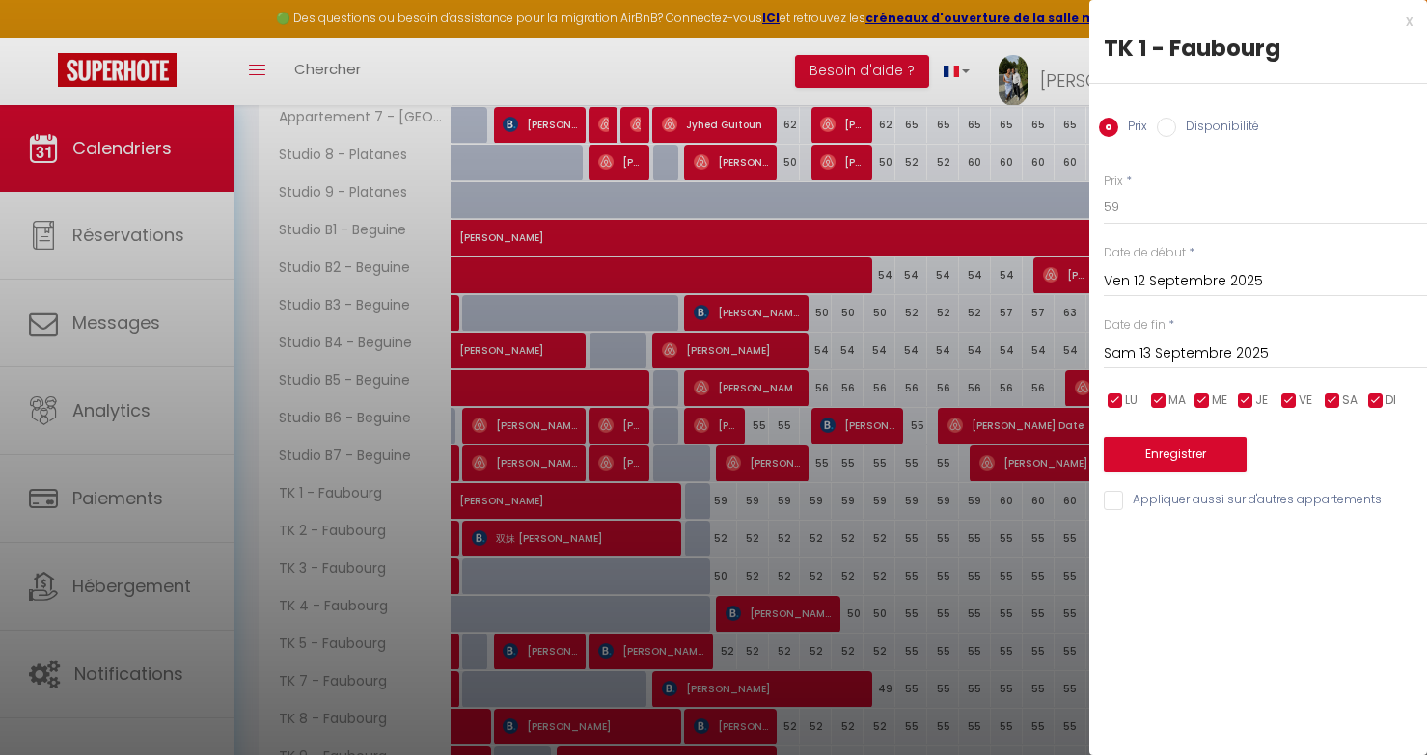
scroll to position [683, 0]
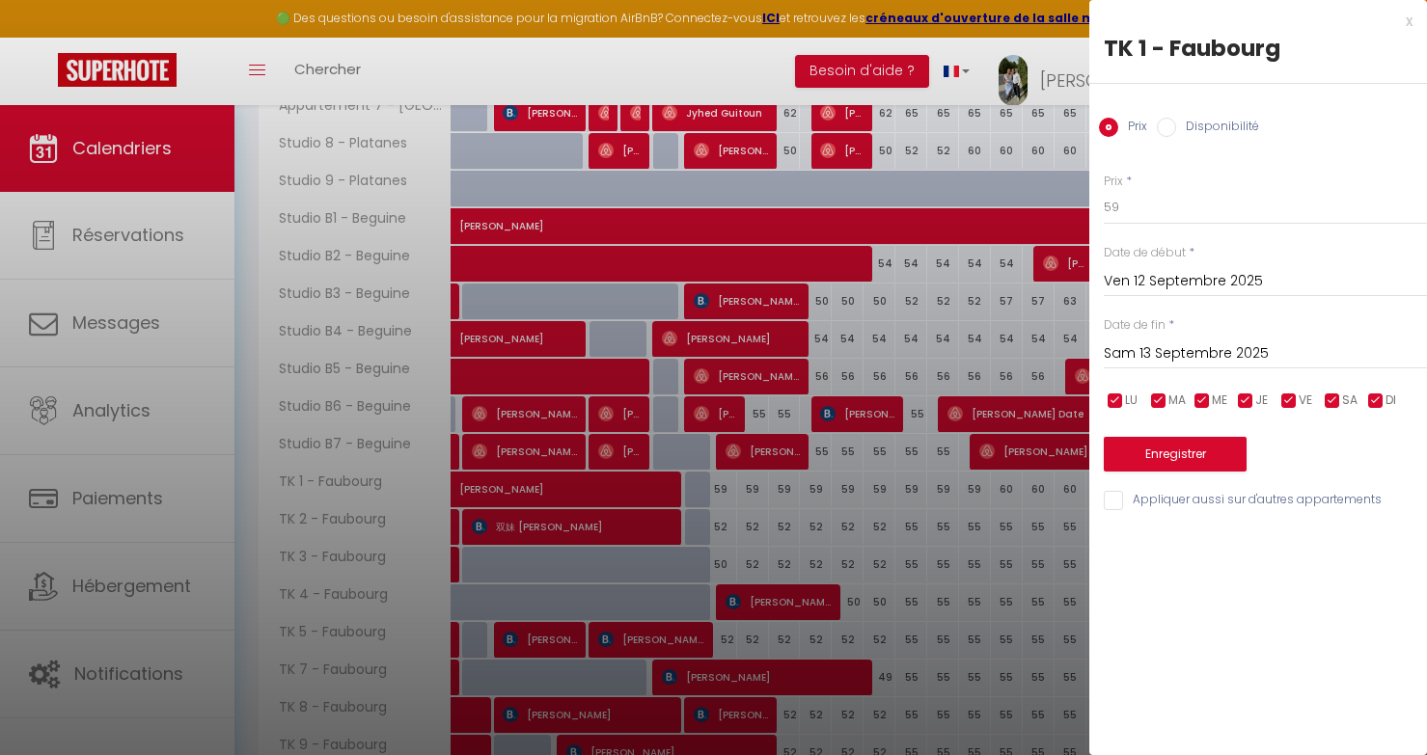
click at [1183, 276] on input "Ven 12 Septembre 2025" at bounding box center [1264, 281] width 323 height 25
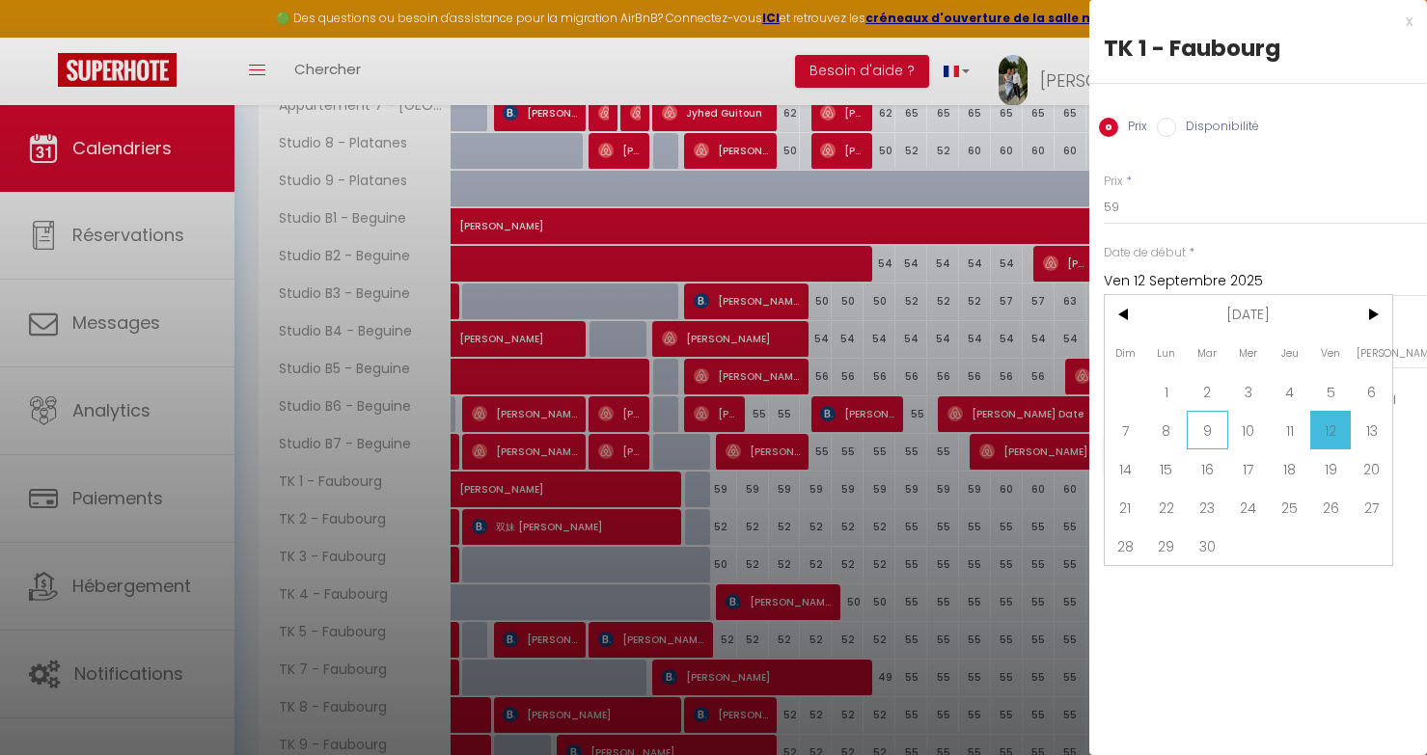
click at [1213, 430] on span "9" at bounding box center [1206, 430] width 41 height 39
type input "Mar 09 Septembre 2025"
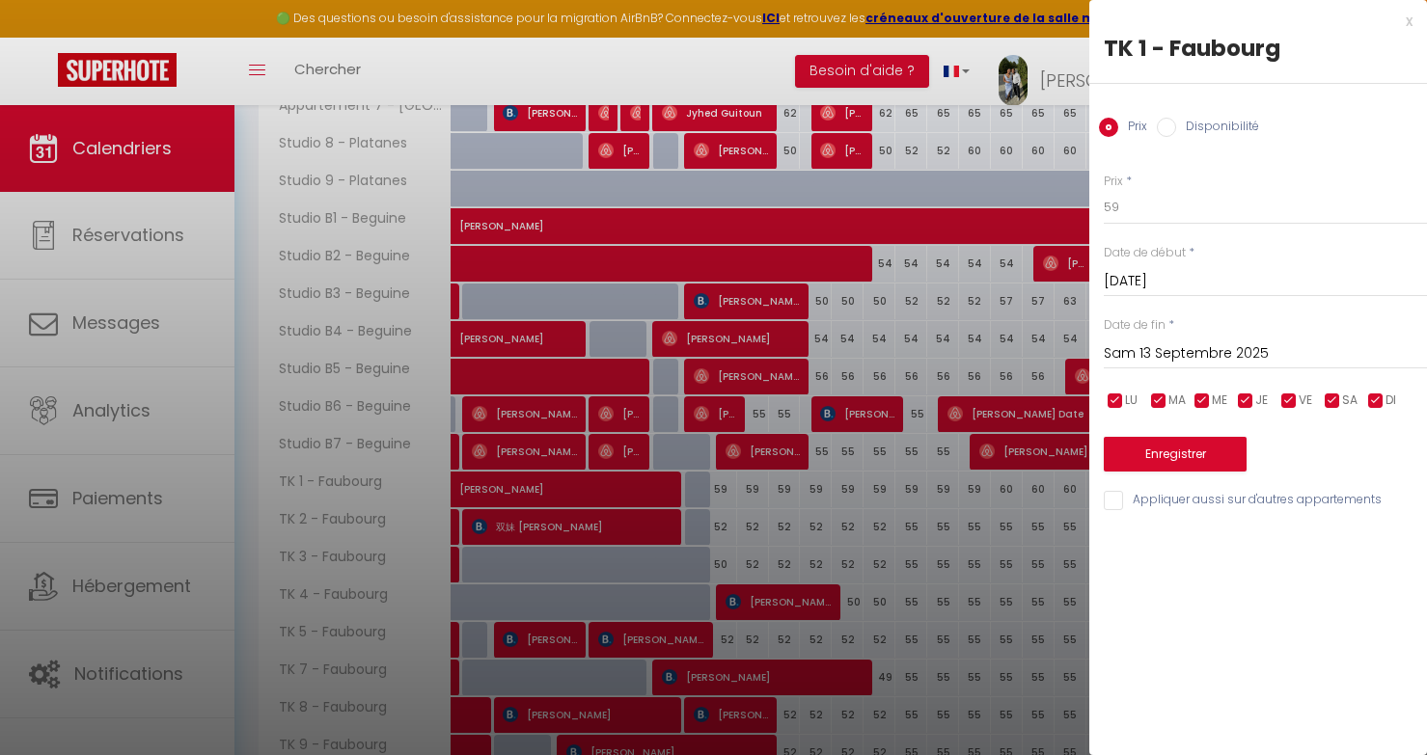
click at [1182, 366] on input "Sam 13 Septembre 2025" at bounding box center [1264, 353] width 323 height 25
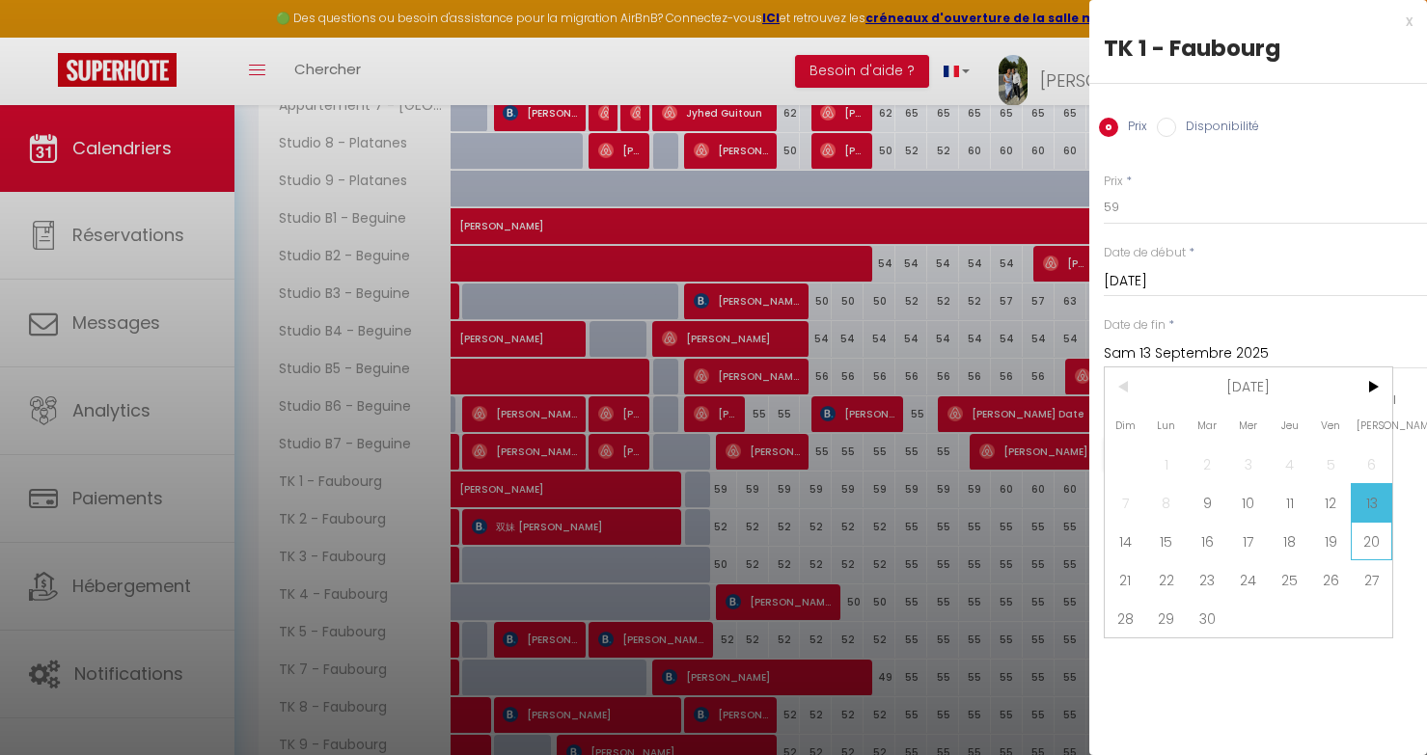
click at [1360, 540] on span "20" at bounding box center [1370, 541] width 41 height 39
type input "Sam 20 Septembre 2025"
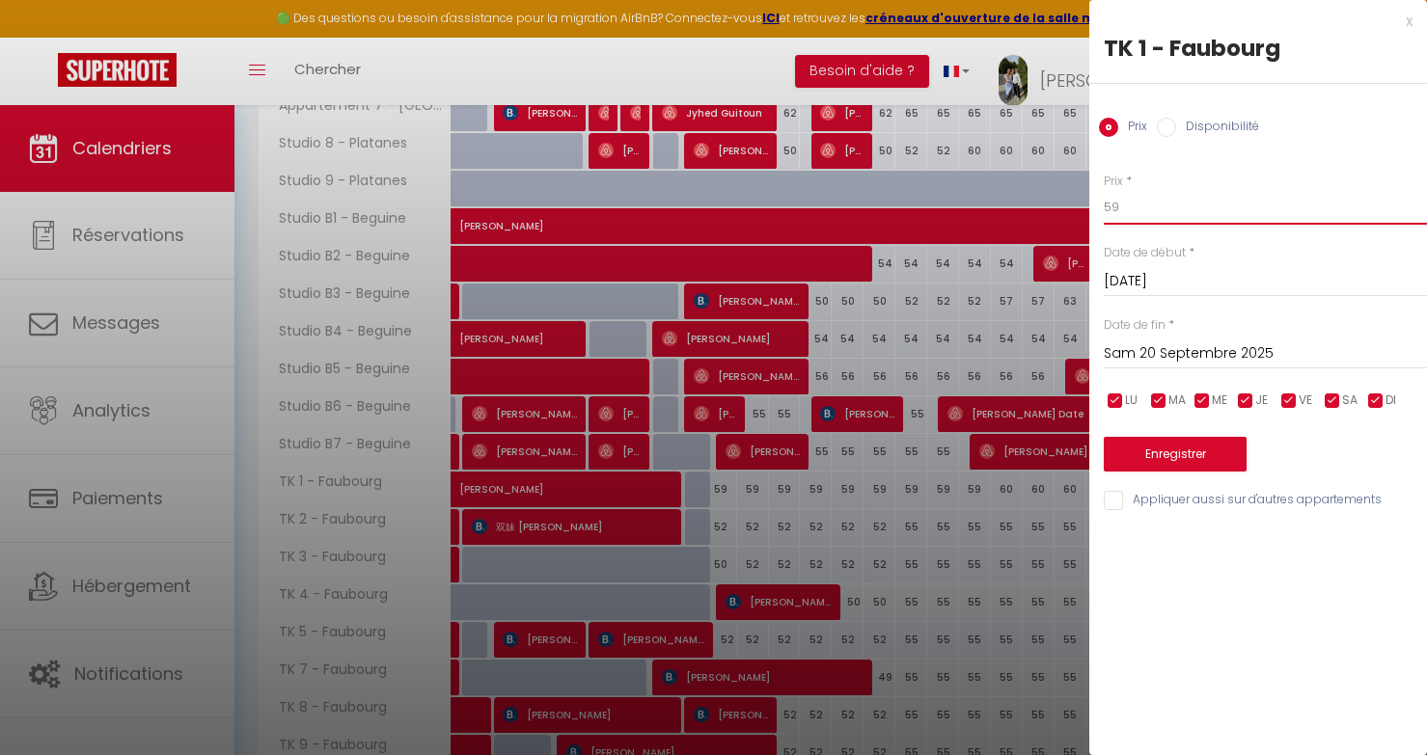
click at [1160, 209] on input "59" at bounding box center [1264, 207] width 323 height 35
type input "53"
click at [1146, 450] on button "Enregistrer" at bounding box center [1174, 454] width 143 height 35
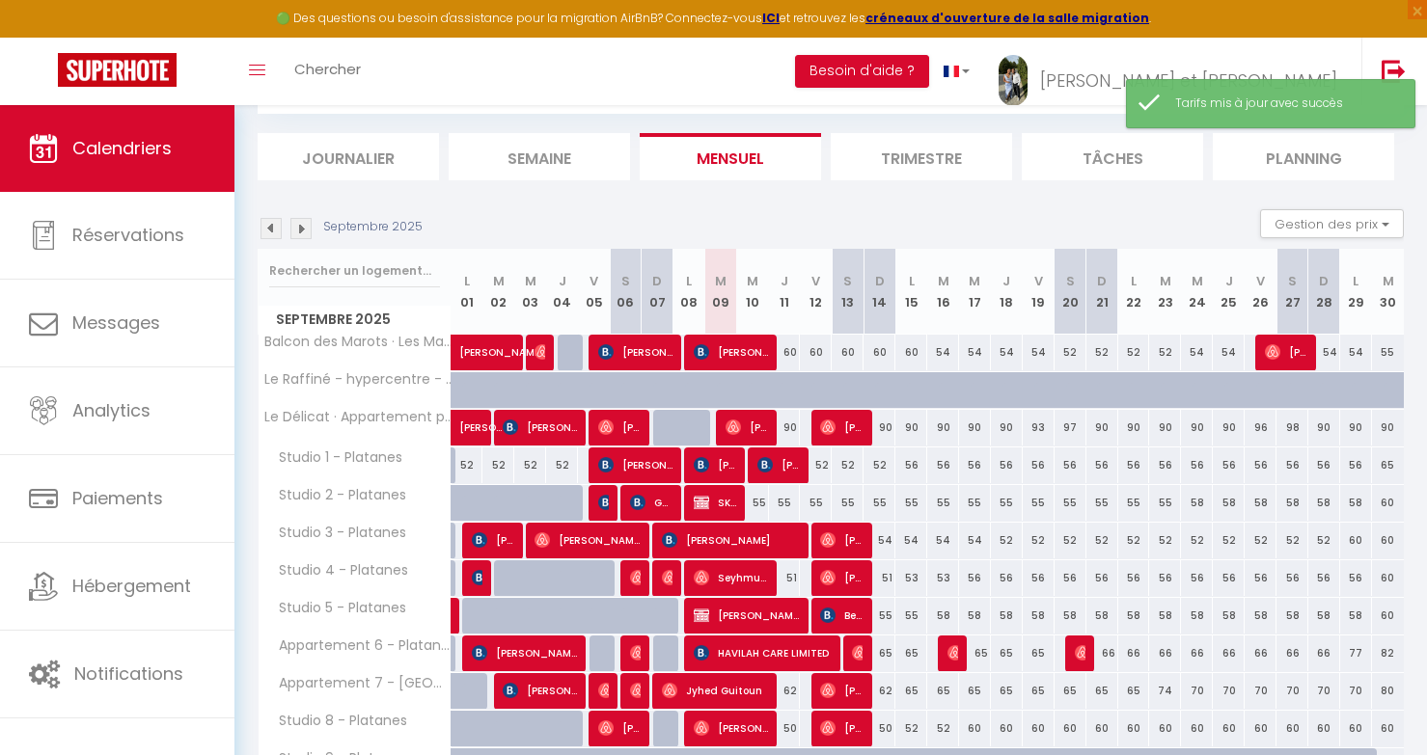
scroll to position [563, 0]
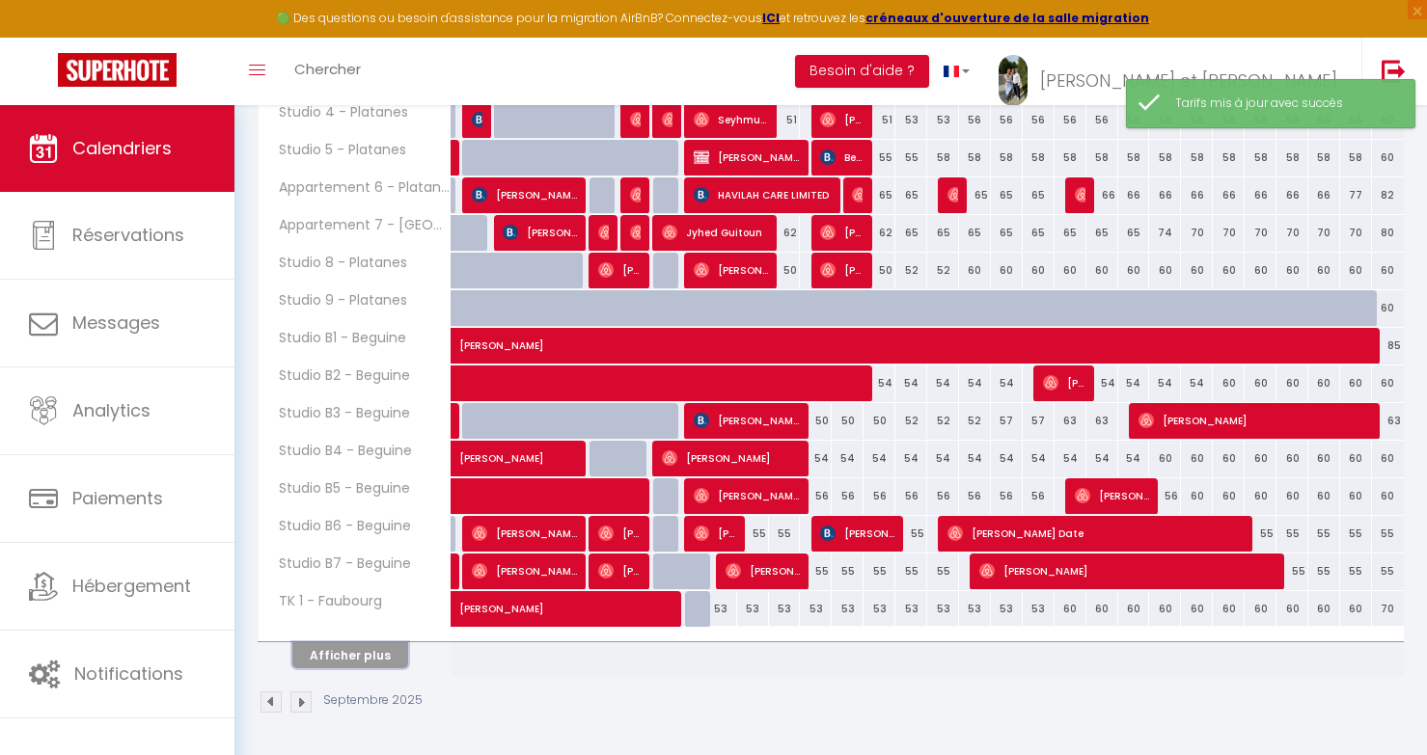
click at [389, 649] on button "Afficher plus" at bounding box center [350, 655] width 116 height 26
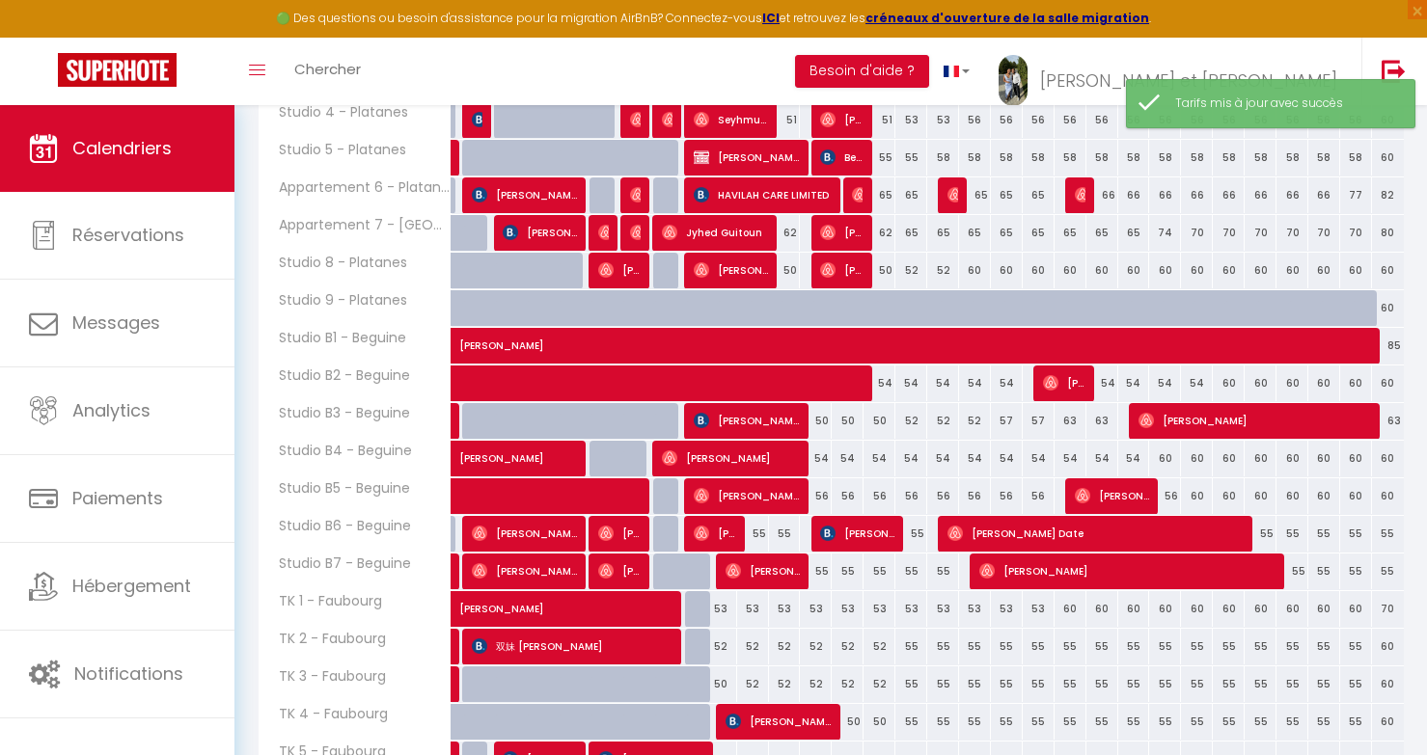
click at [1073, 609] on div "60" at bounding box center [1070, 609] width 32 height 36
type input "60"
type input "Sam 20 Septembre 2025"
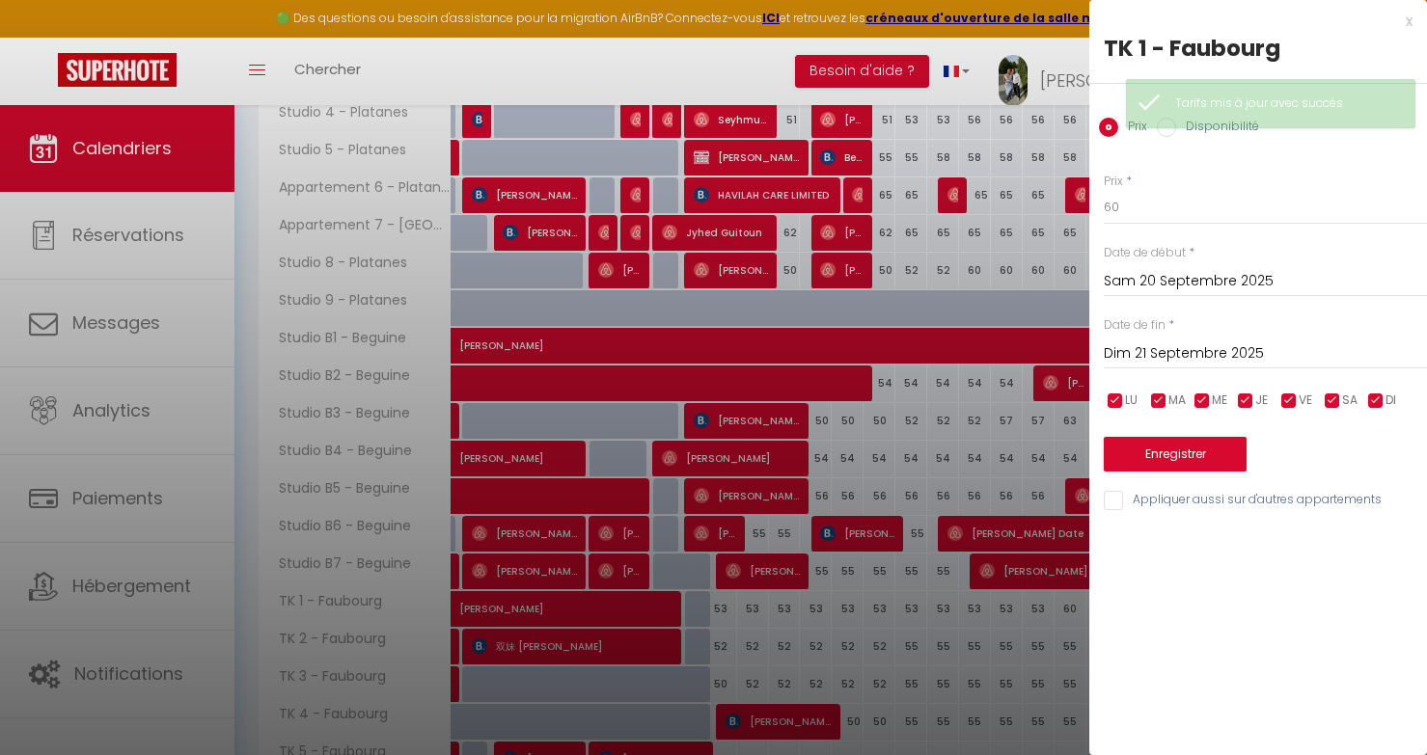
click at [1253, 367] on div "Dim 21 Septembre 2025 < Sep 2025 > Dim Lun Mar Mer Jeu Ven Sam 1 2 3 4 5 6 7 8 …" at bounding box center [1264, 352] width 323 height 35
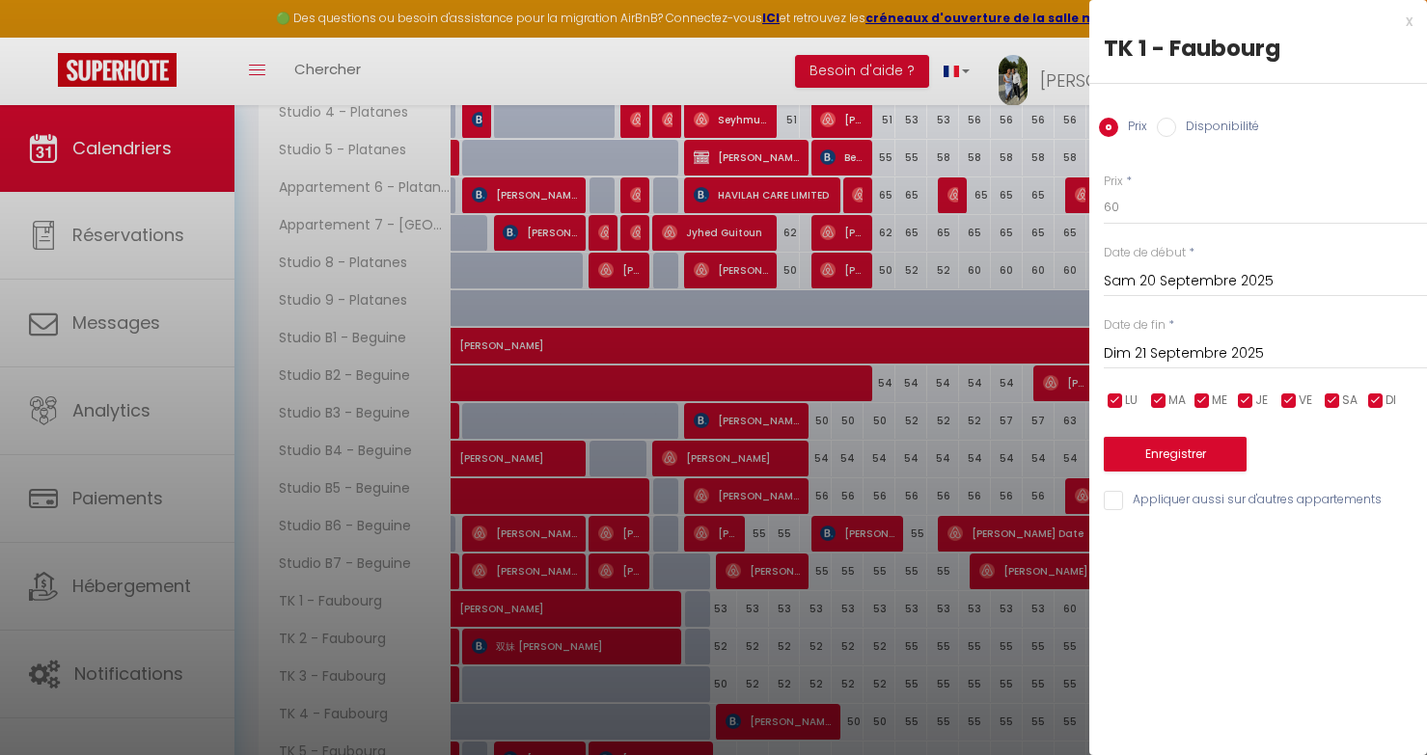
click at [1253, 360] on input "Dim 21 Septembre 2025" at bounding box center [1264, 353] width 323 height 25
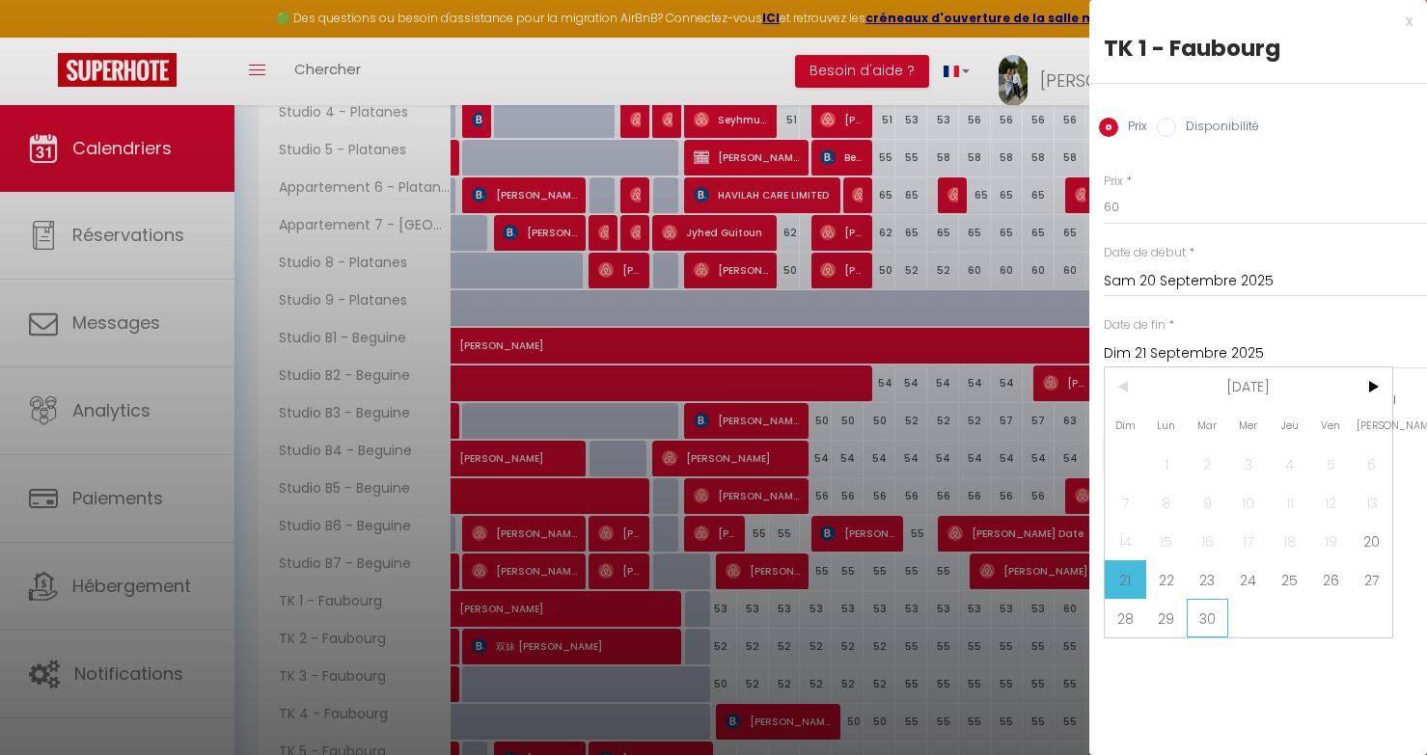
click at [1218, 618] on span "30" at bounding box center [1206, 618] width 41 height 39
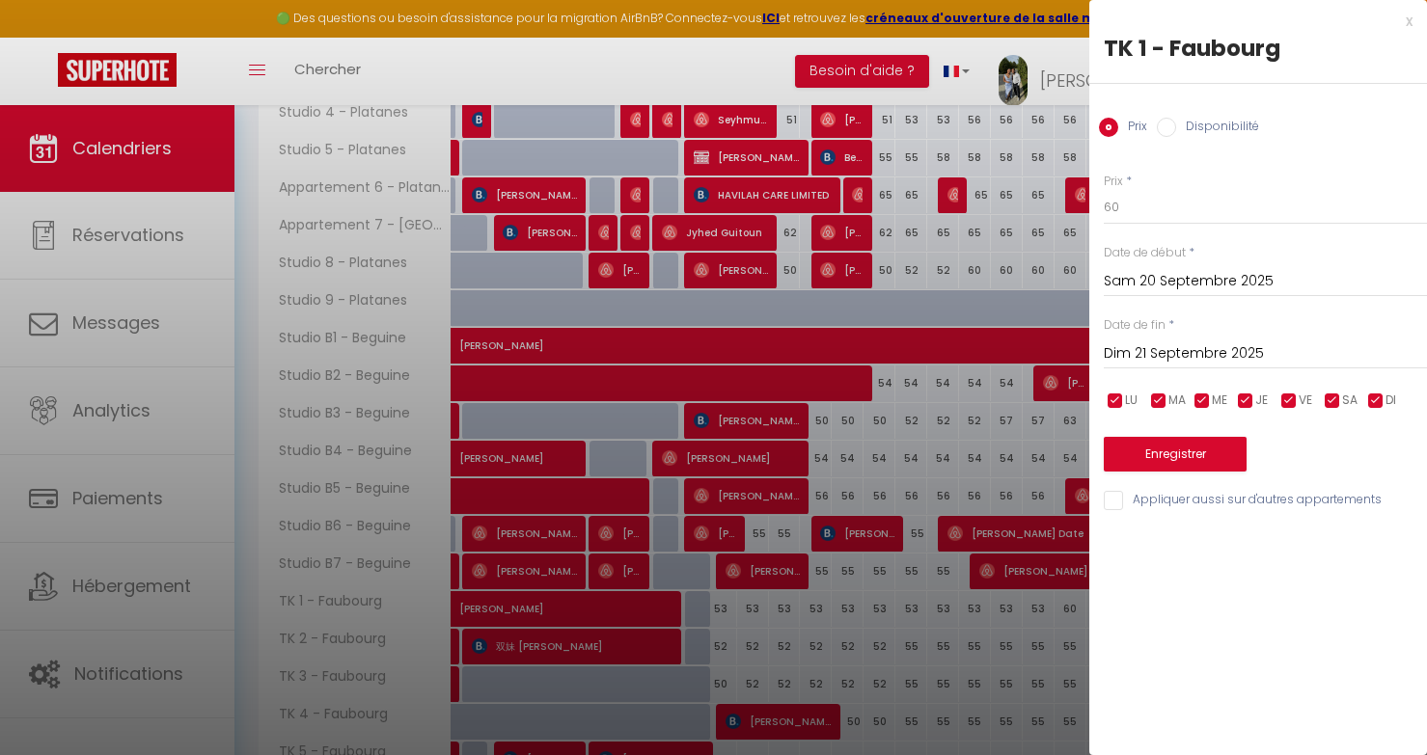
type input "Mar 30 Septembre 2025"
click at [1171, 197] on input "60" at bounding box center [1264, 207] width 323 height 35
type input "6"
type input "55"
click at [1151, 451] on button "Enregistrer" at bounding box center [1174, 454] width 143 height 35
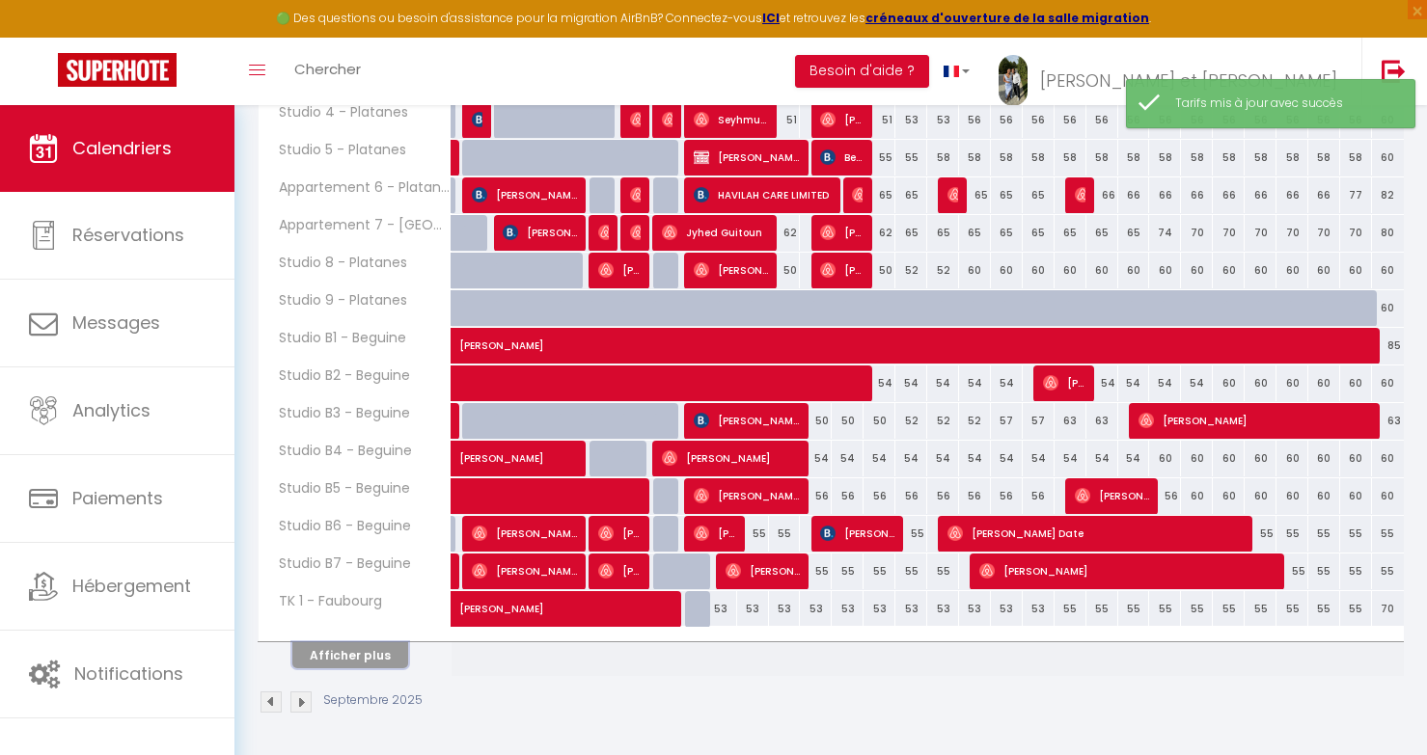
click at [370, 652] on button "Afficher plus" at bounding box center [350, 655] width 116 height 26
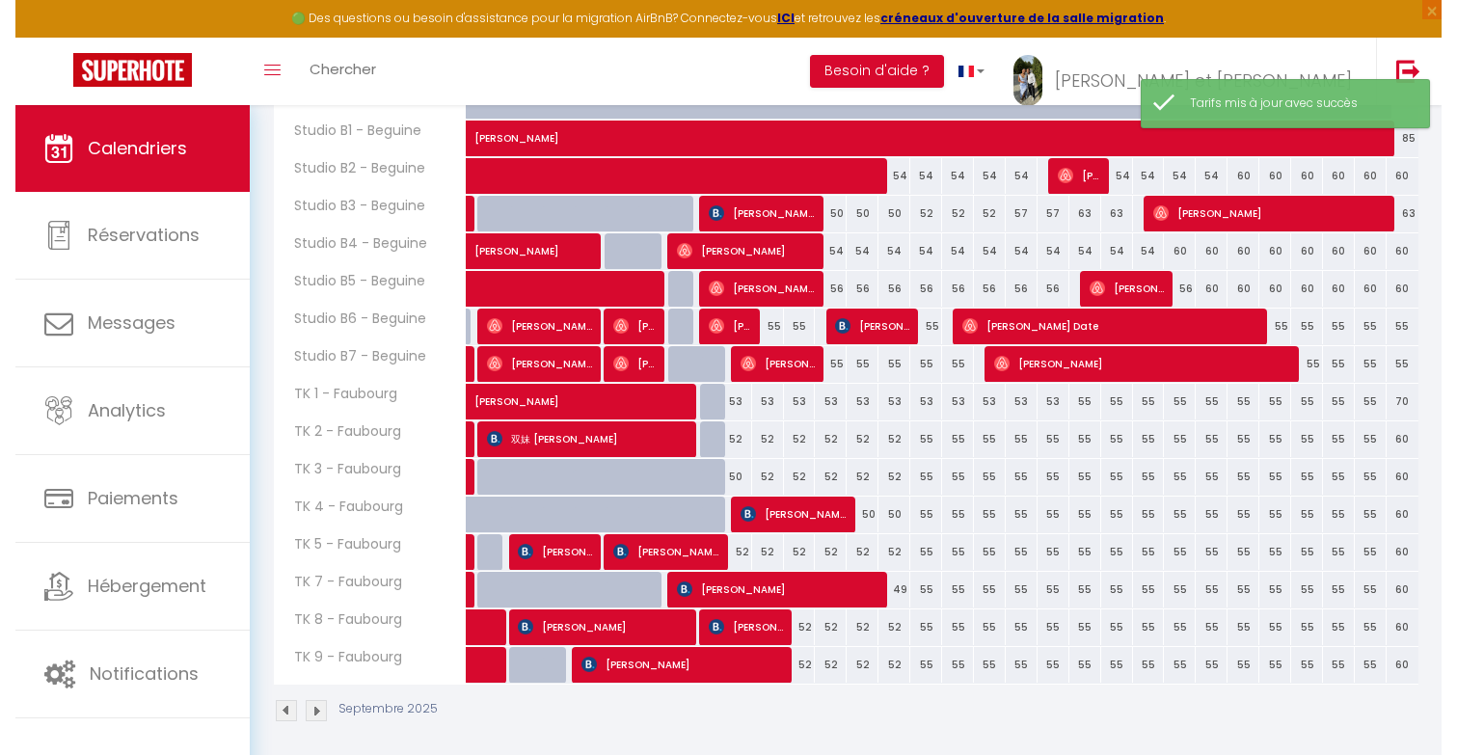
scroll to position [779, 0]
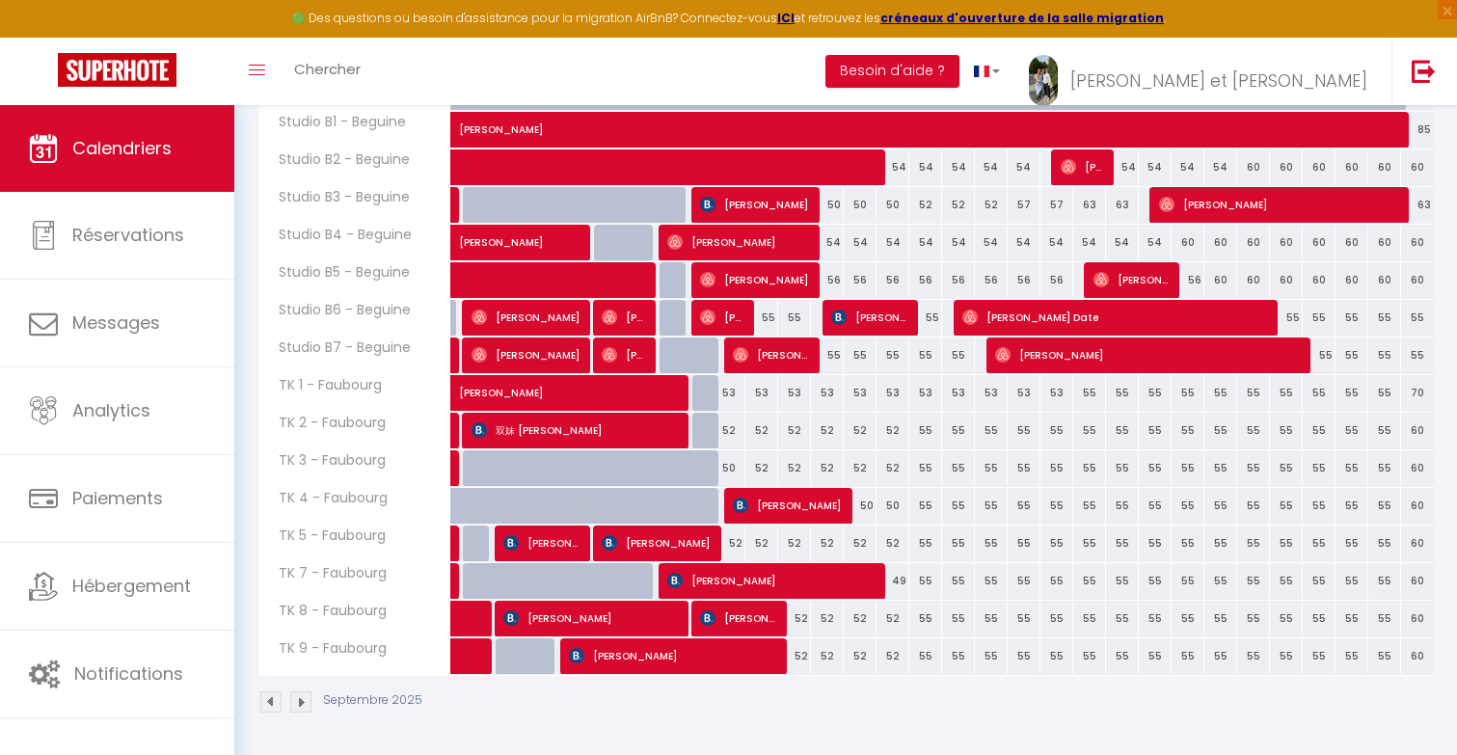
click at [762, 472] on div "52" at bounding box center [762, 468] width 33 height 36
type input "52"
type input "Mer 10 Septembre 2025"
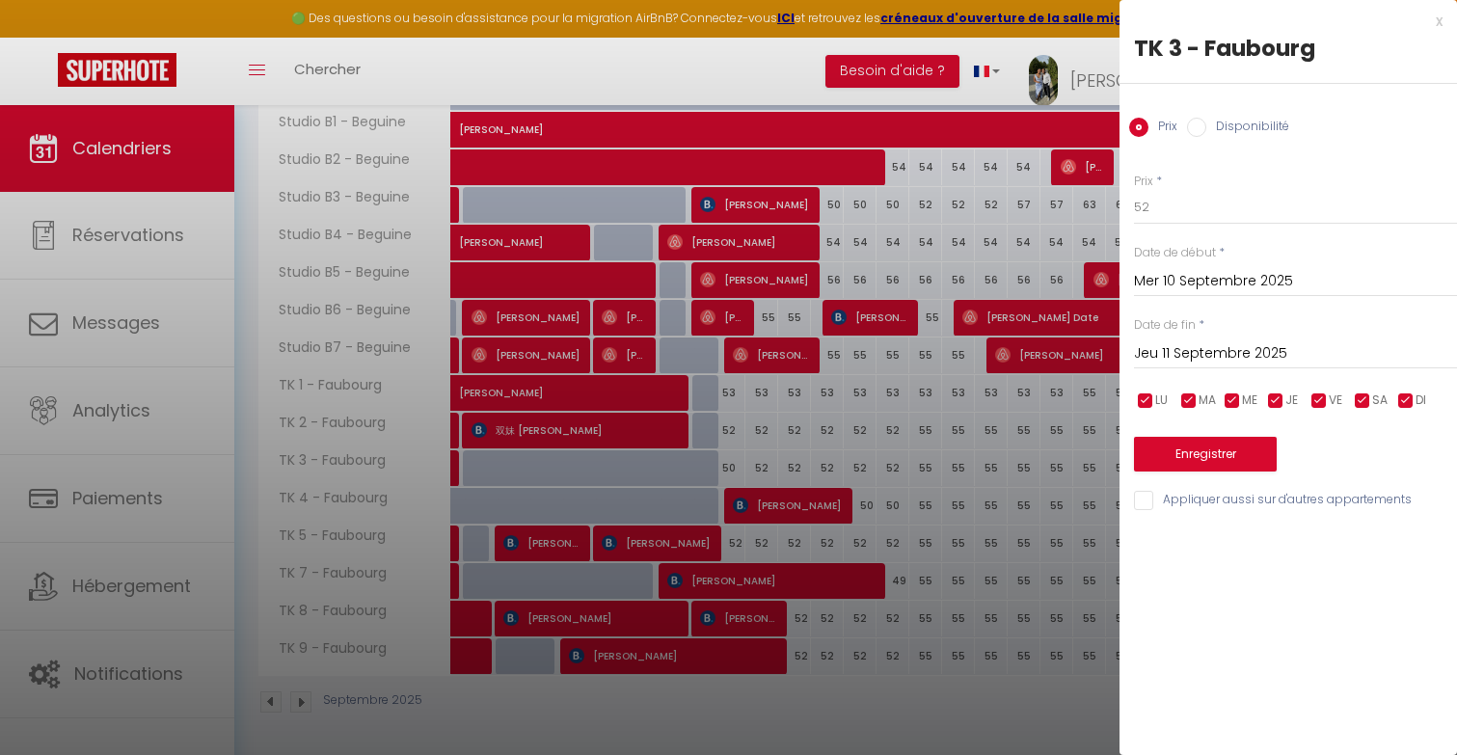
click at [1190, 364] on input "Jeu 11 Septembre 2025" at bounding box center [1295, 353] width 323 height 25
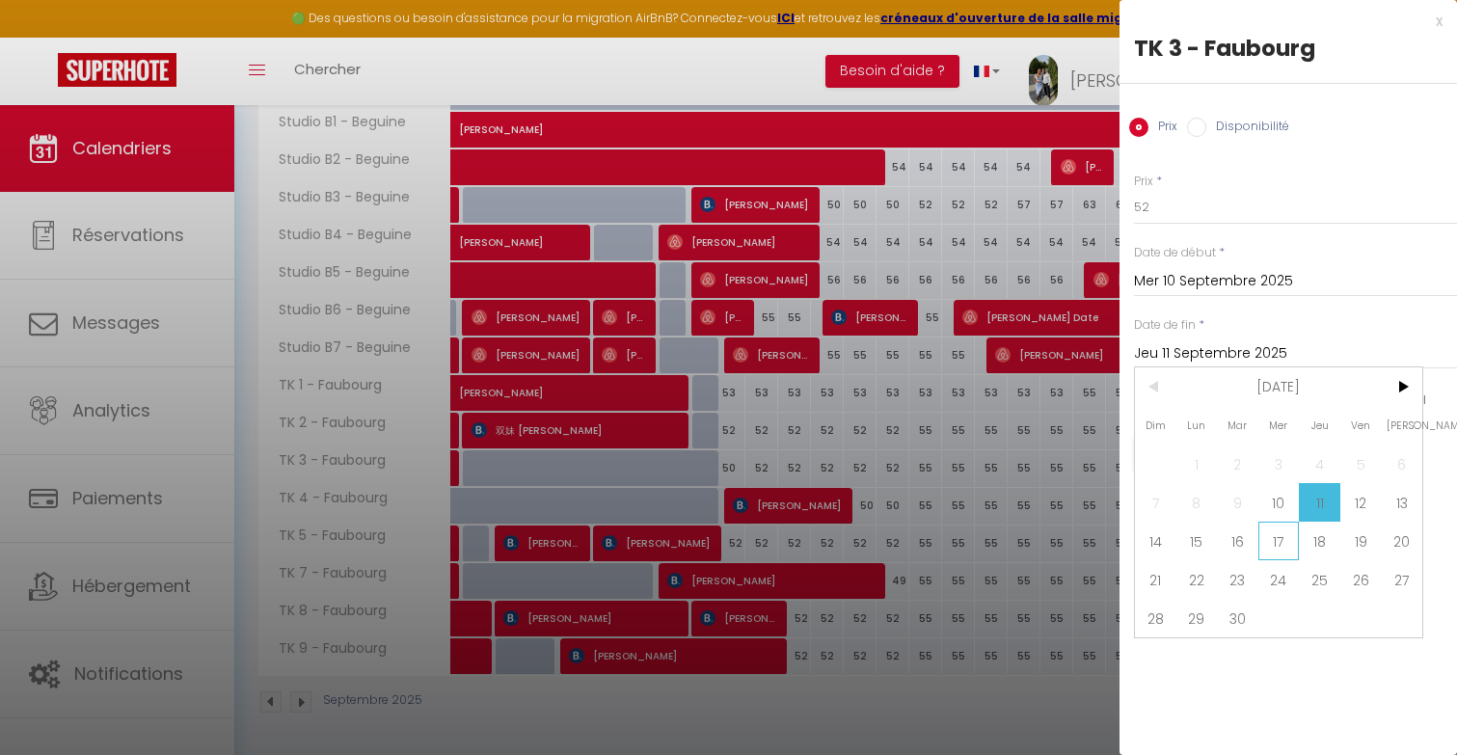
click at [1265, 529] on span "17" at bounding box center [1279, 541] width 41 height 39
type input "Mer 17 Septembre 2025"
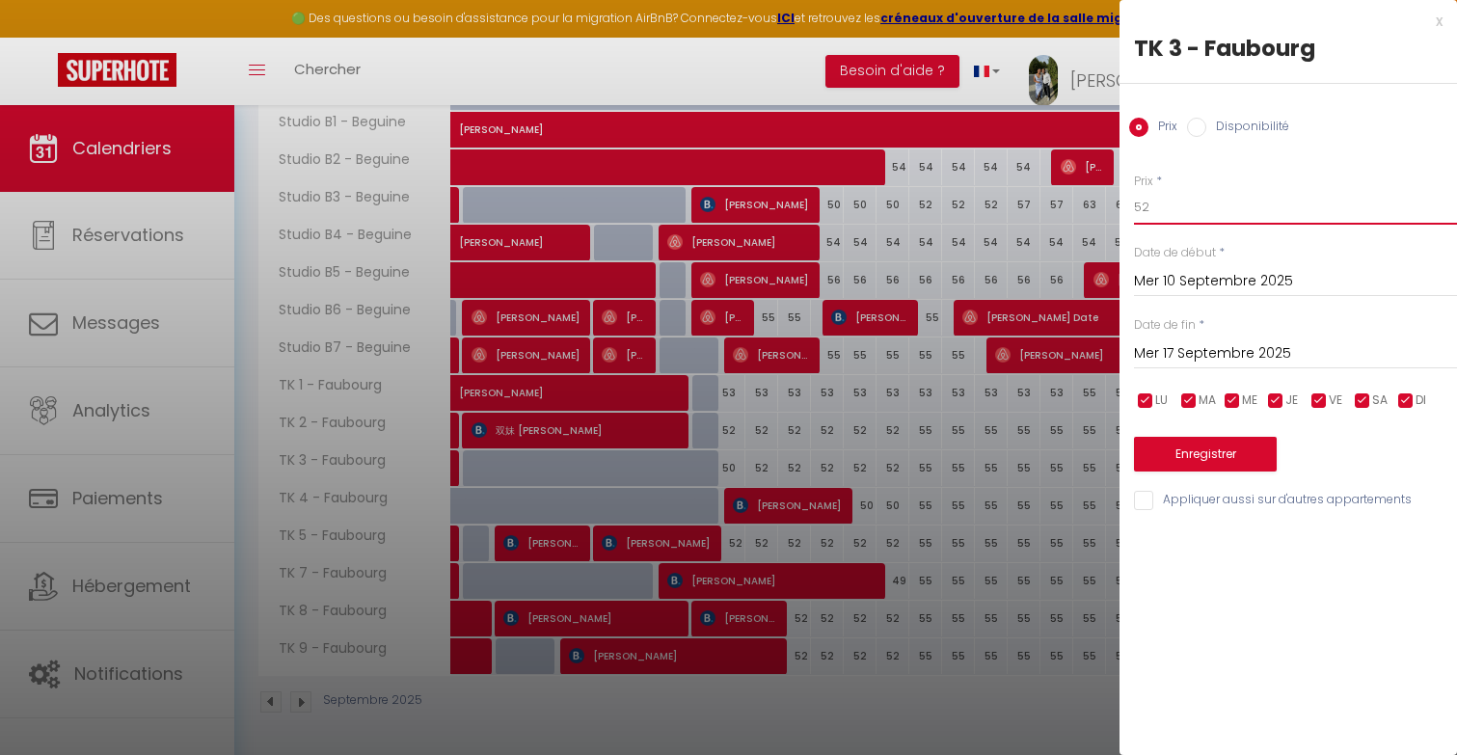
click at [1214, 204] on input "52" at bounding box center [1295, 207] width 323 height 35
type input "51"
click at [1219, 457] on button "Enregistrer" at bounding box center [1205, 454] width 143 height 35
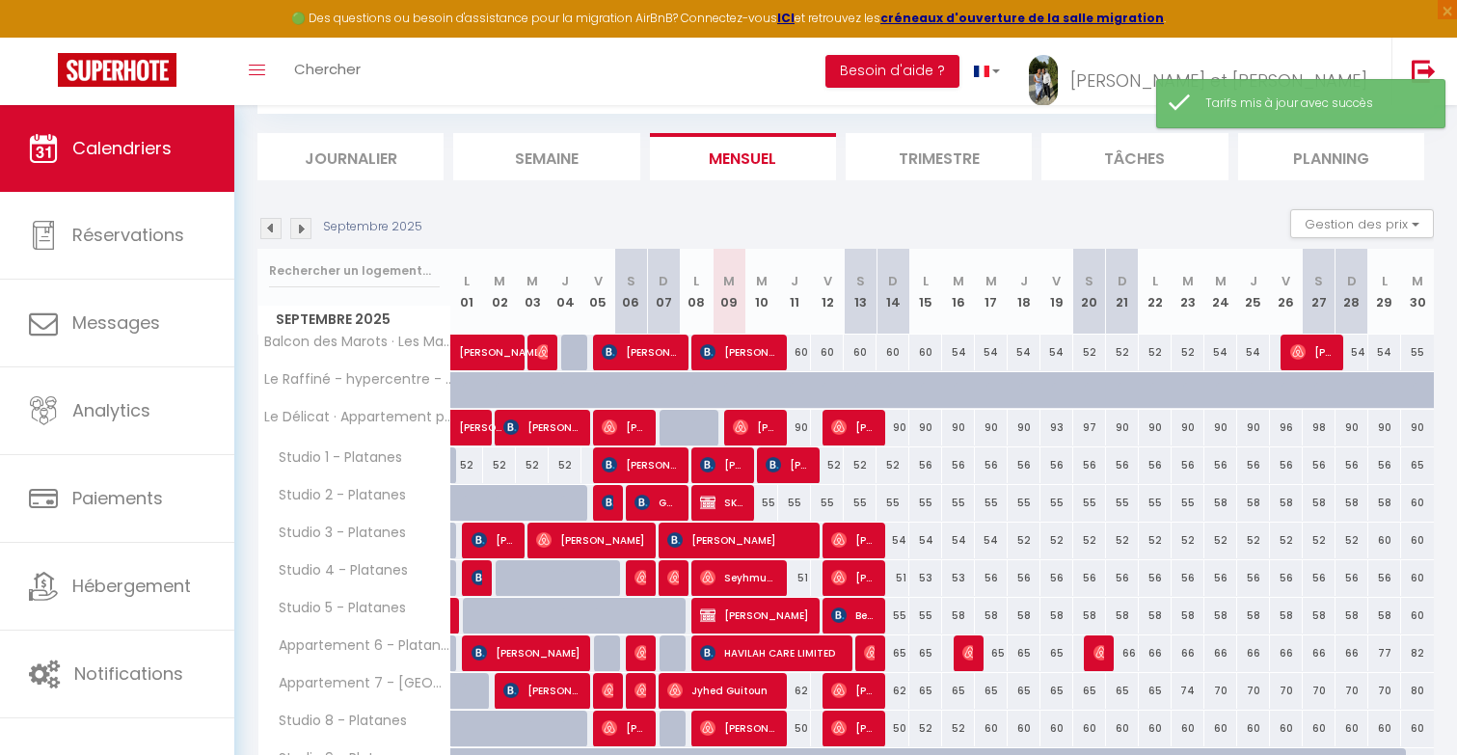
scroll to position [563, 0]
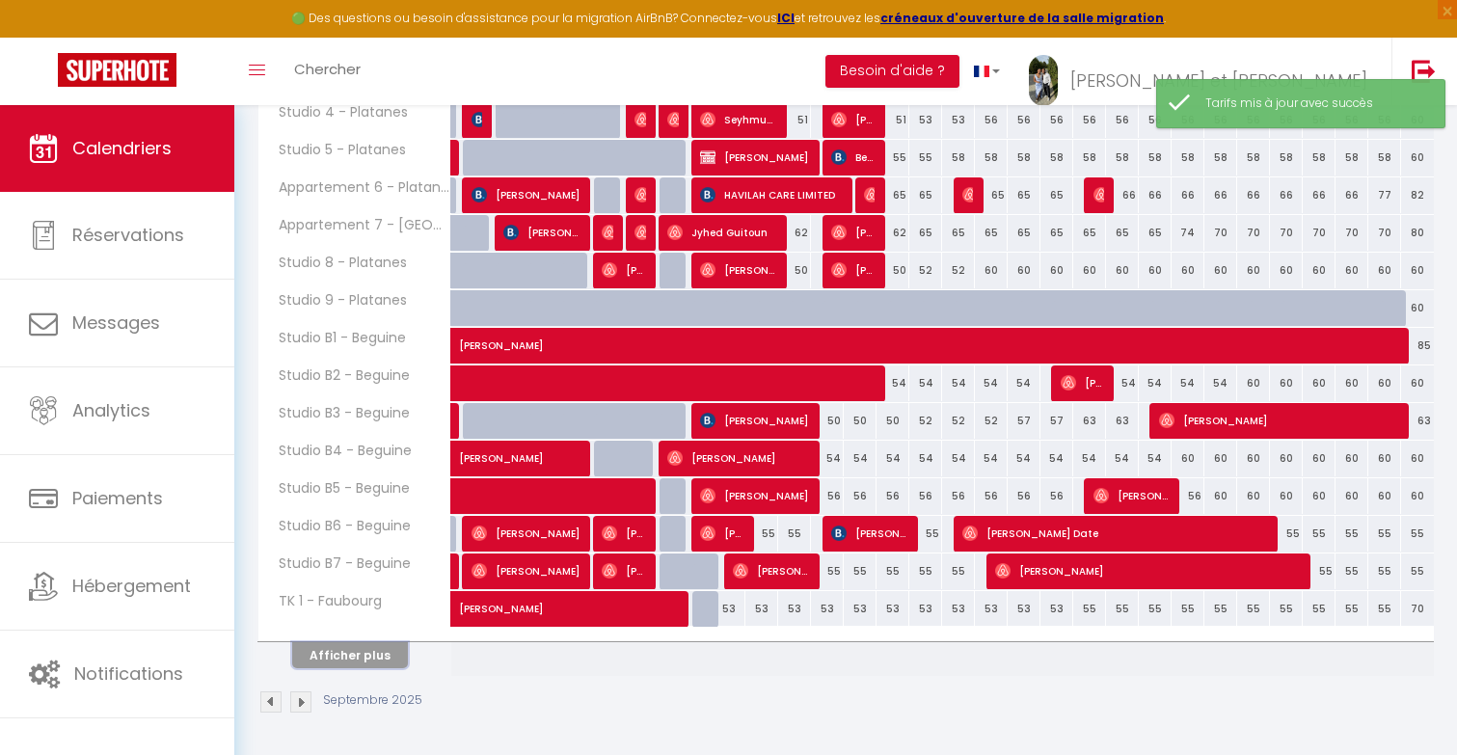
click at [351, 654] on button "Afficher plus" at bounding box center [350, 655] width 116 height 26
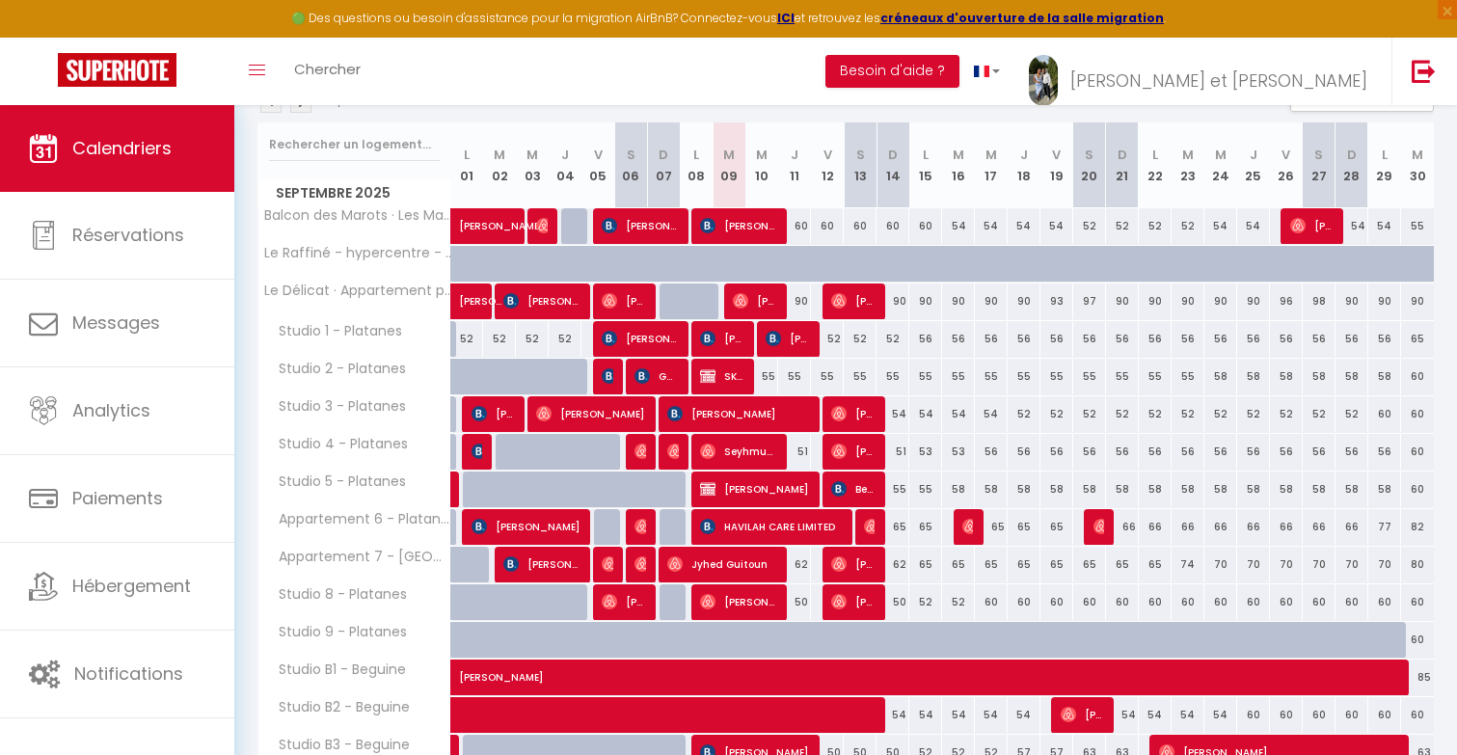
scroll to position [231, 0]
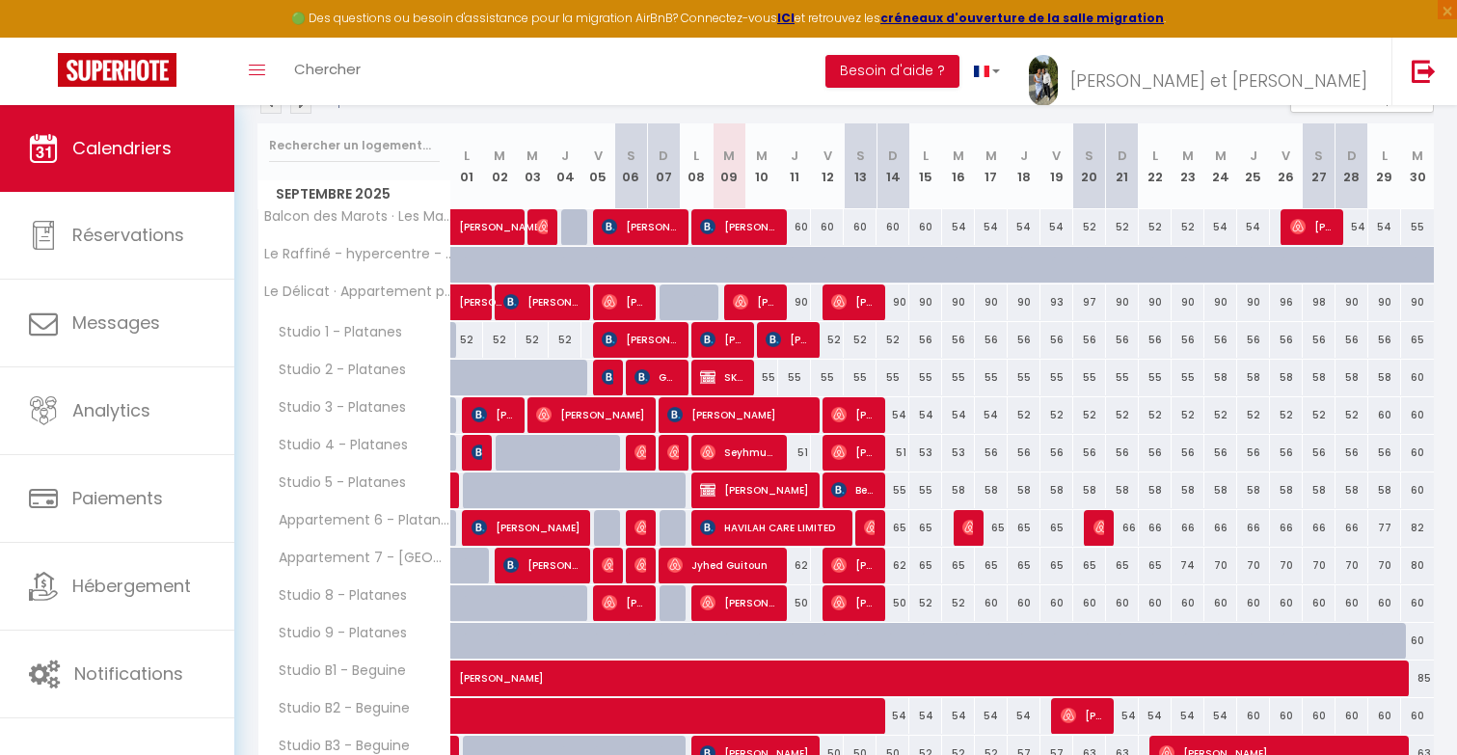
click at [831, 232] on div "60" at bounding box center [827, 227] width 33 height 36
type input "60"
type input "Ven 12 Septembre 2025"
type input "Sam 13 Septembre 2025"
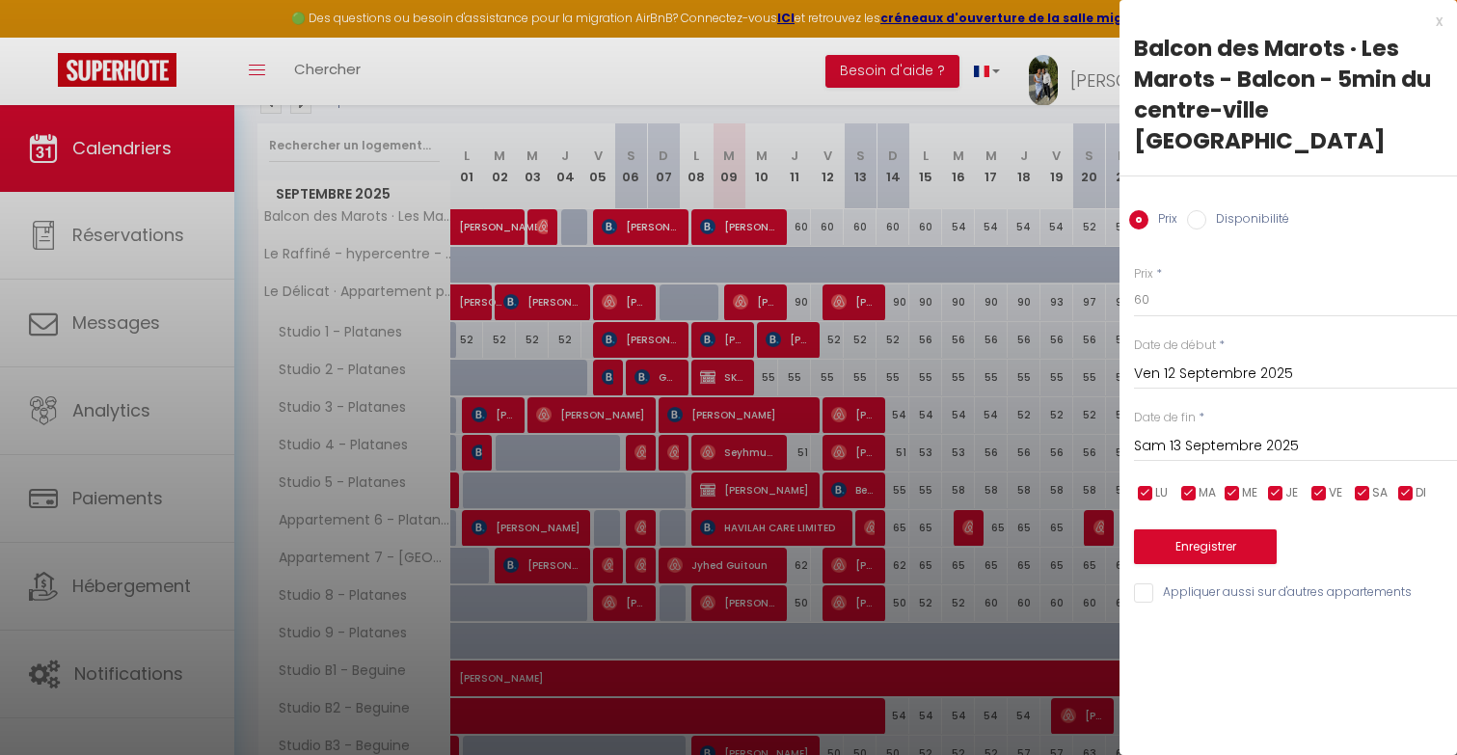
click at [831, 232] on div at bounding box center [728, 377] width 1457 height 755
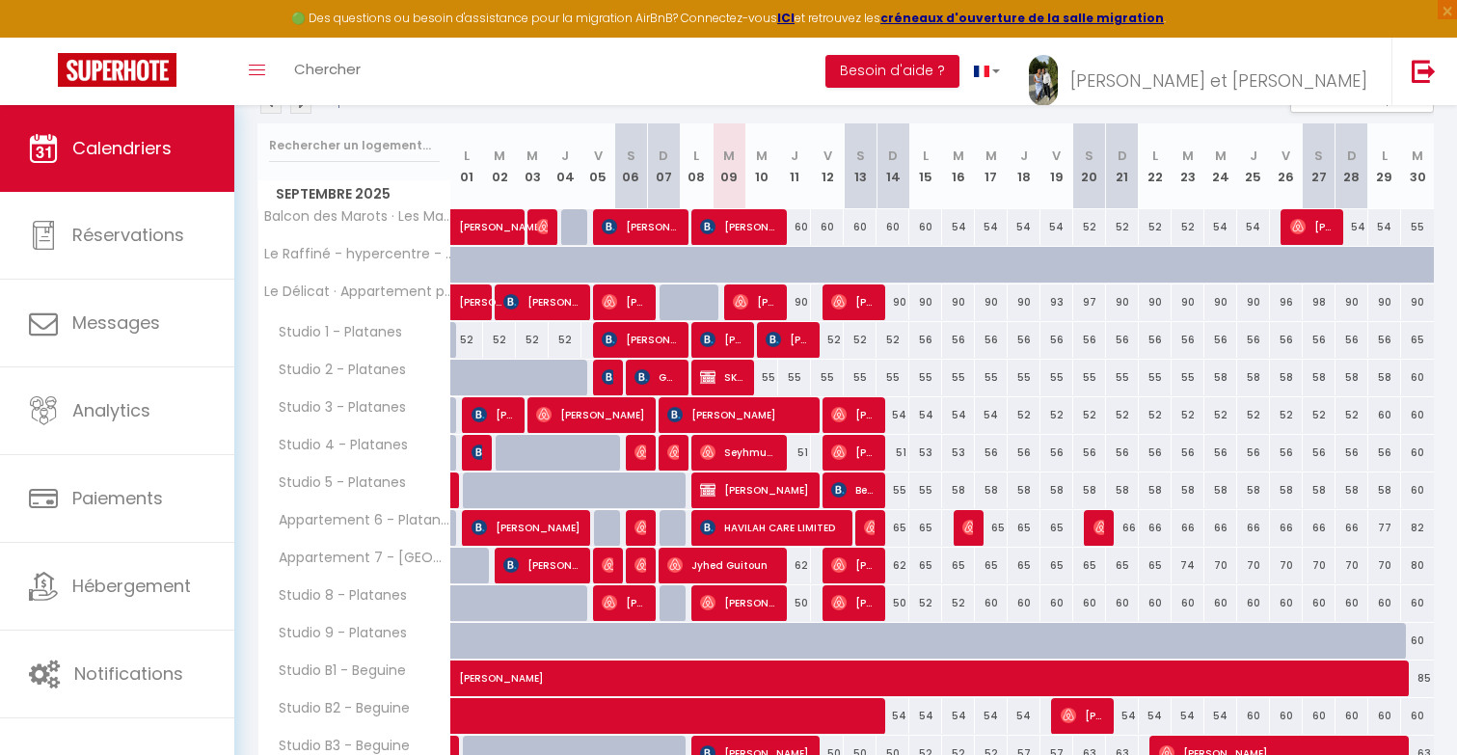
click at [883, 222] on div "60" at bounding box center [893, 227] width 33 height 36
type input "60"
type input "Dim 14 Septembre 2025"
type input "Lun 15 Septembre 2025"
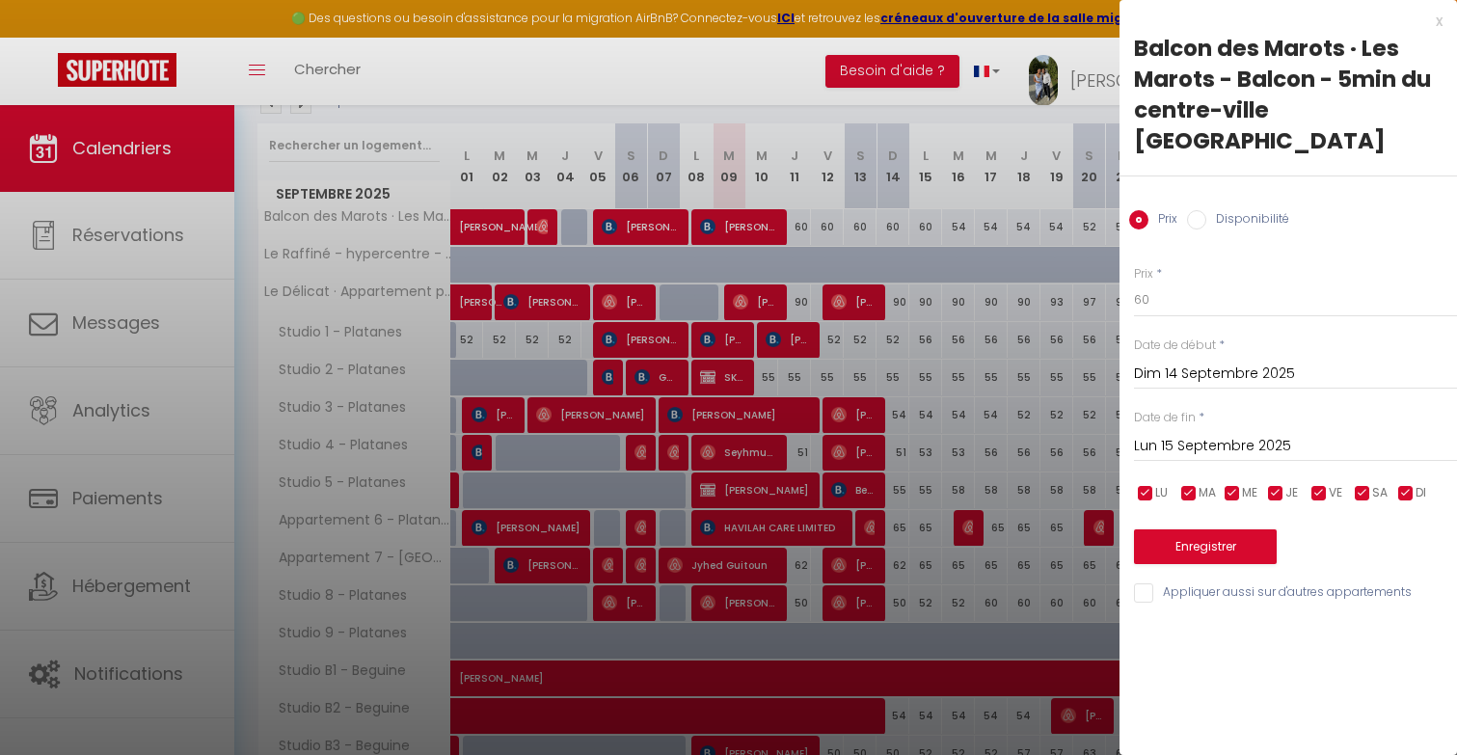
click at [896, 231] on div at bounding box center [728, 377] width 1457 height 755
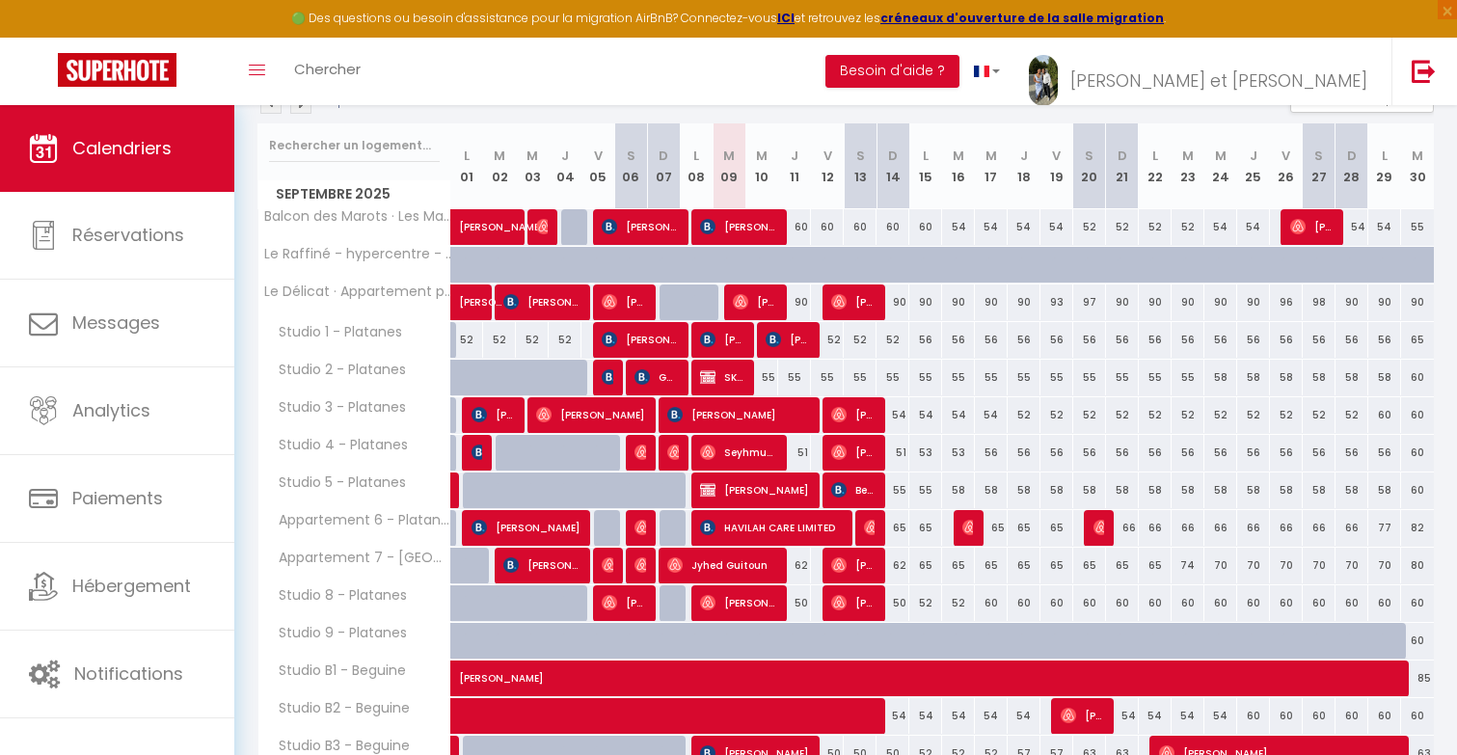
click at [916, 228] on div "60" at bounding box center [926, 227] width 33 height 36
type input "60"
type input "Lun 15 Septembre 2025"
type input "Mar 16 Septembre 2025"
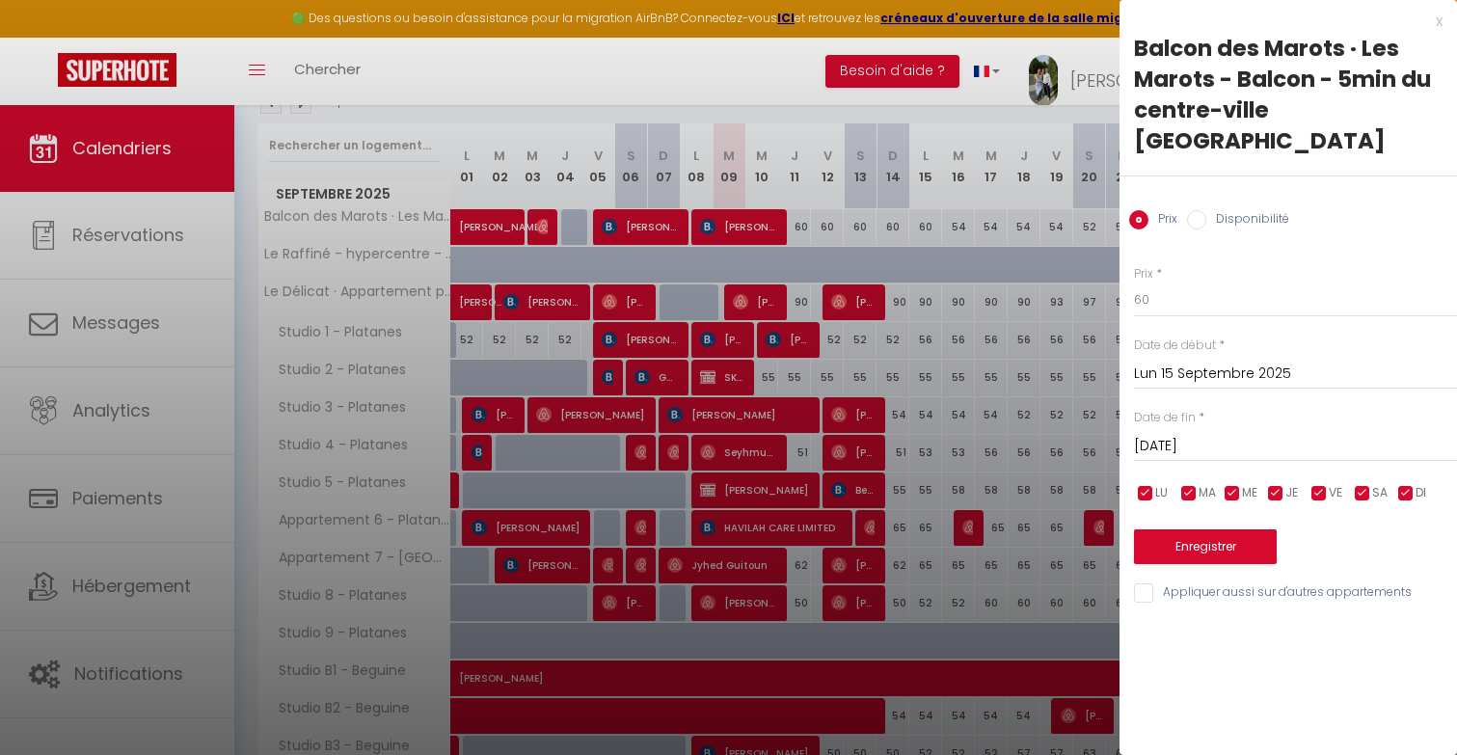
click at [834, 221] on div at bounding box center [728, 377] width 1457 height 755
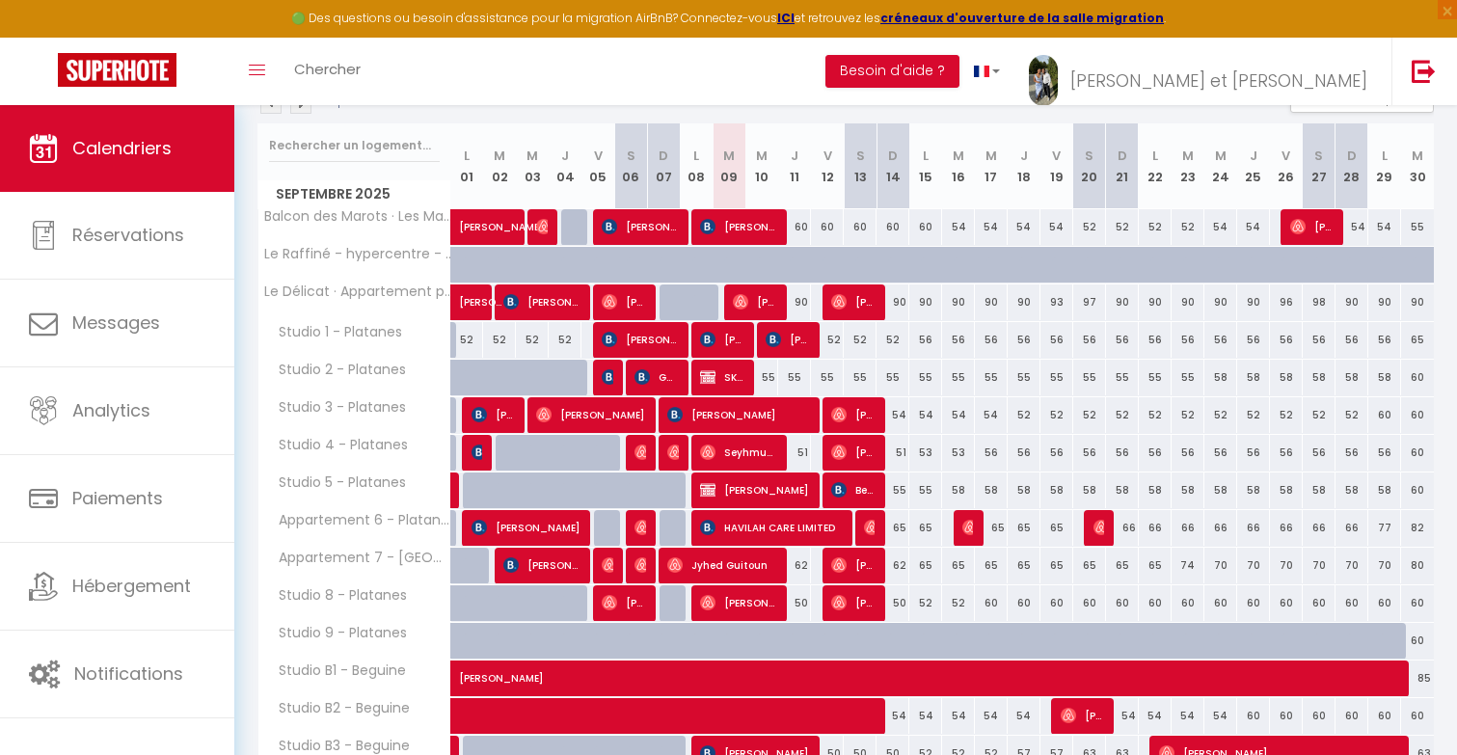
click at [818, 222] on div "60" at bounding box center [827, 227] width 33 height 36
type input "60"
type input "Ven 12 Septembre 2025"
type input "Sam 13 Septembre 2025"
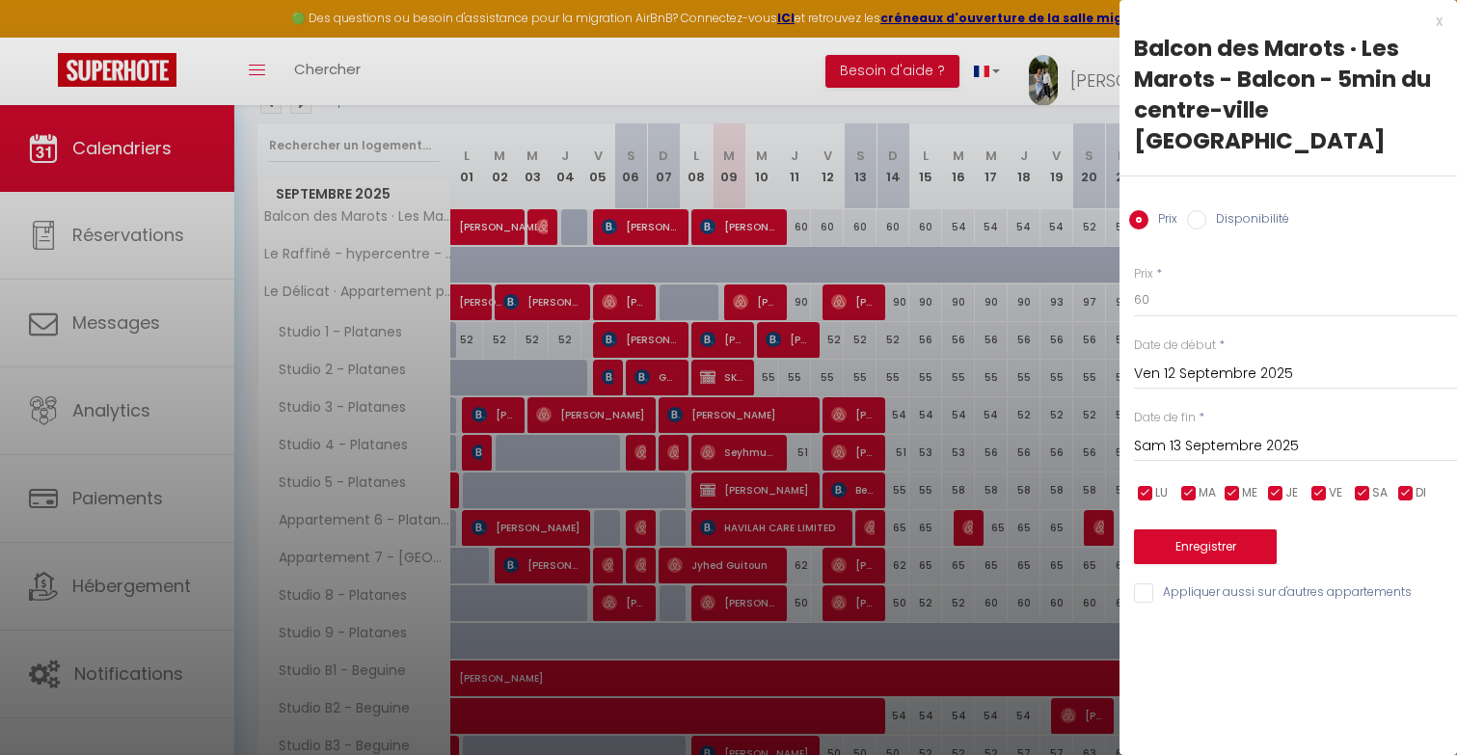
click at [856, 223] on div at bounding box center [728, 377] width 1457 height 755
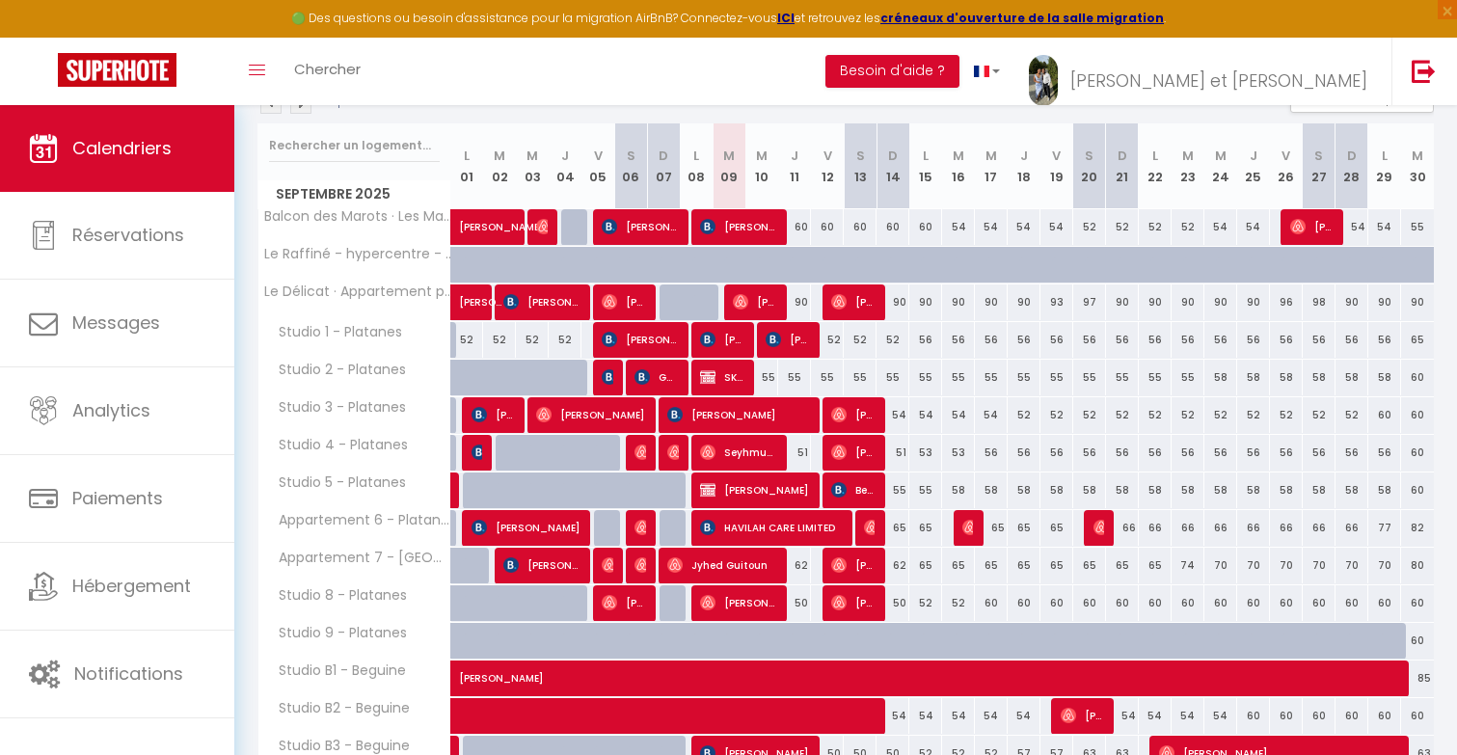
click at [889, 226] on div "60" at bounding box center [893, 227] width 33 height 36
type input "60"
type input "Dim 14 Septembre 2025"
type input "Lun 15 Septembre 2025"
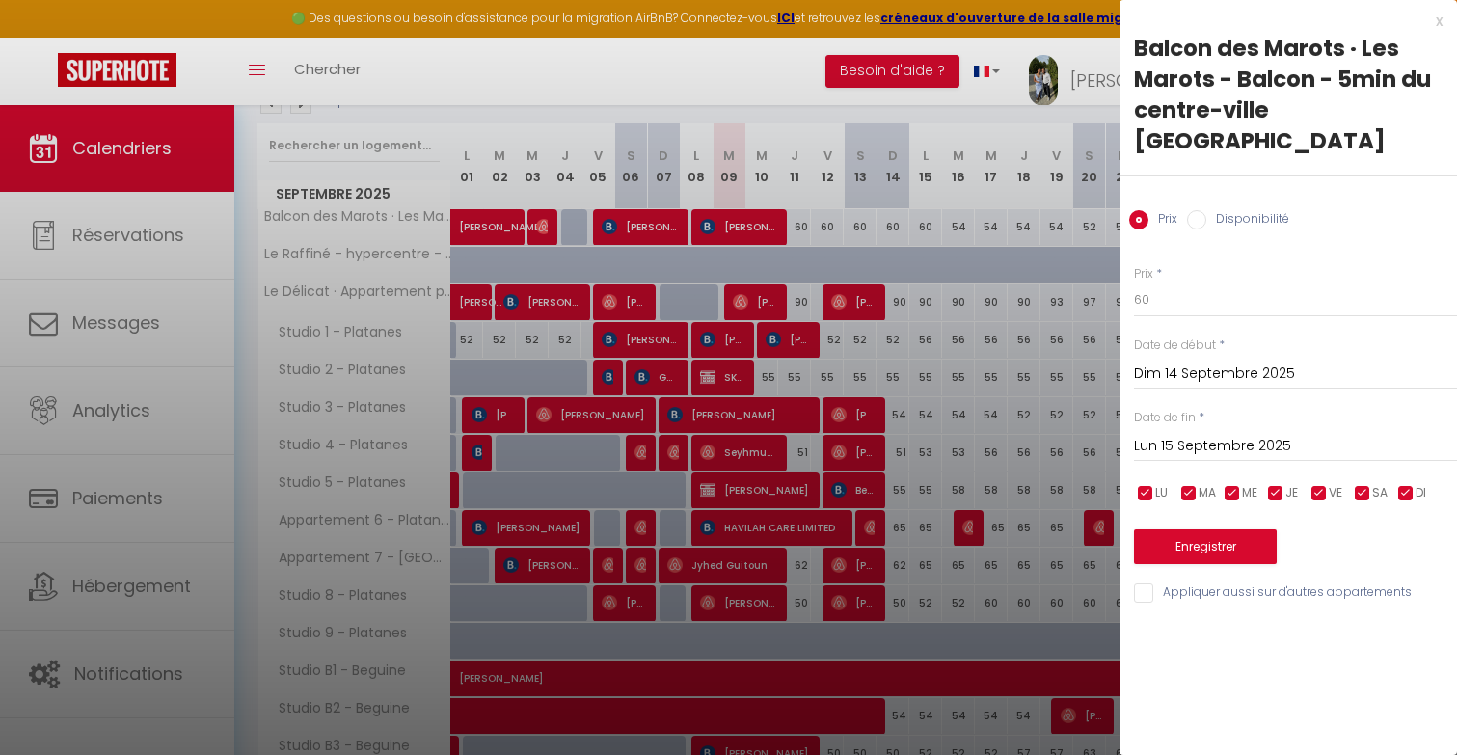
click at [917, 226] on div at bounding box center [728, 377] width 1457 height 755
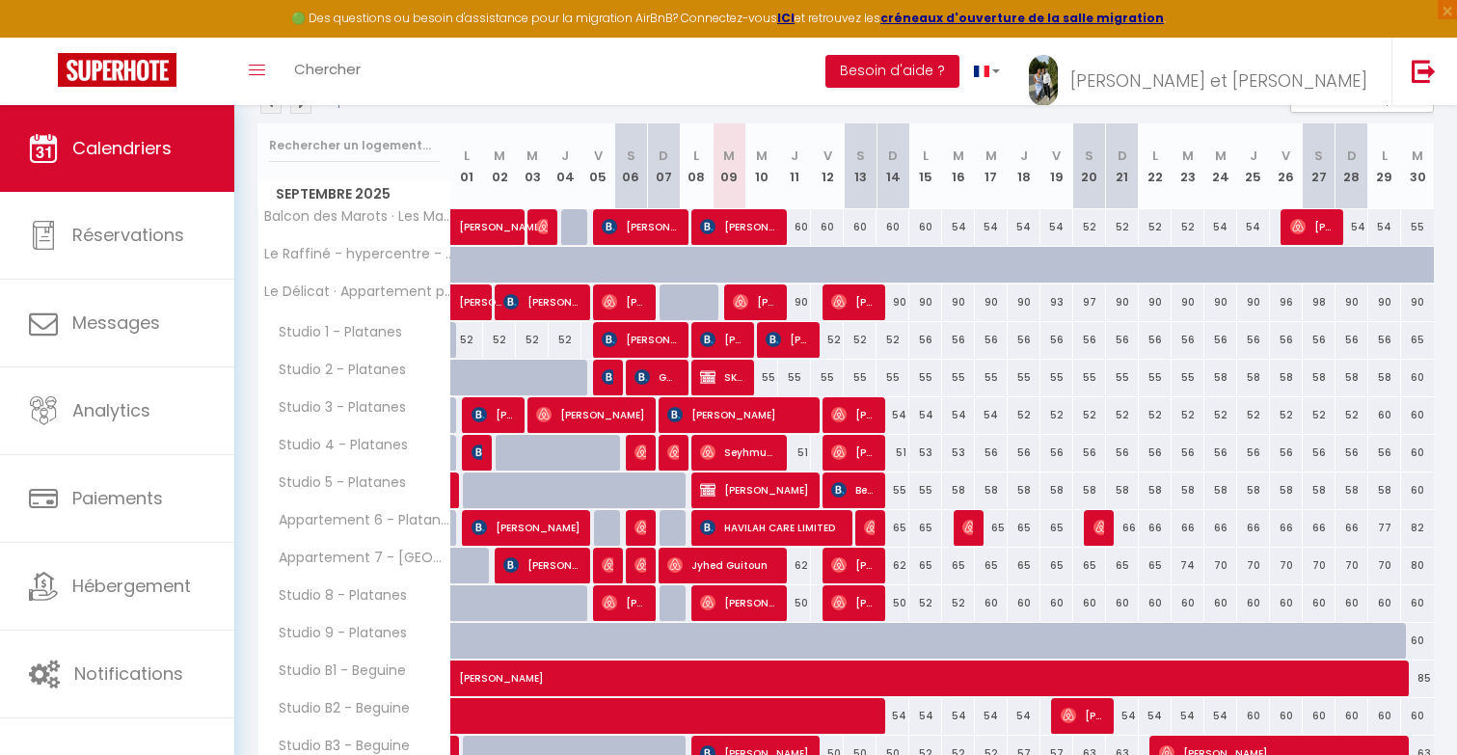
click at [927, 226] on div "60" at bounding box center [926, 227] width 33 height 36
type input "60"
type input "Lun 15 Septembre 2025"
type input "Mar 16 Septembre 2025"
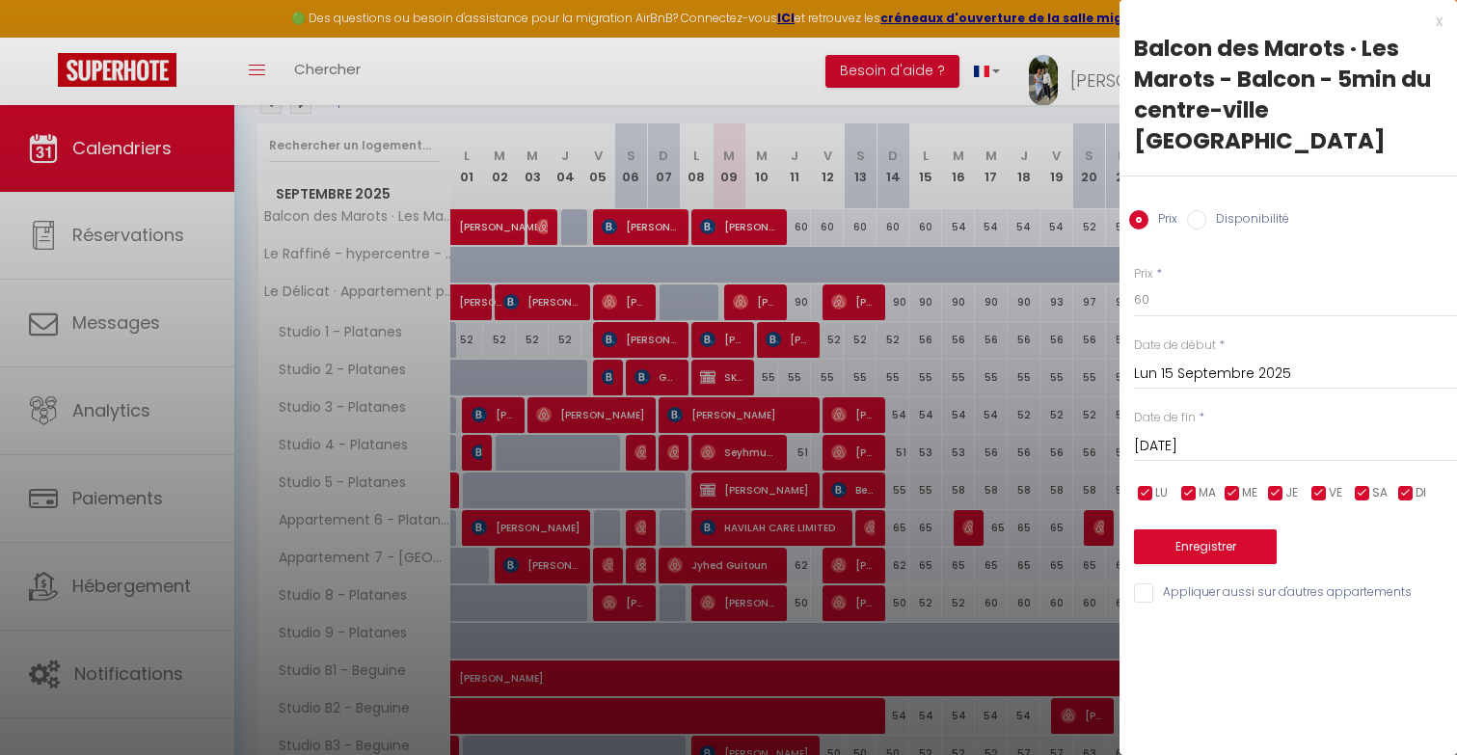
click at [956, 229] on div at bounding box center [728, 377] width 1457 height 755
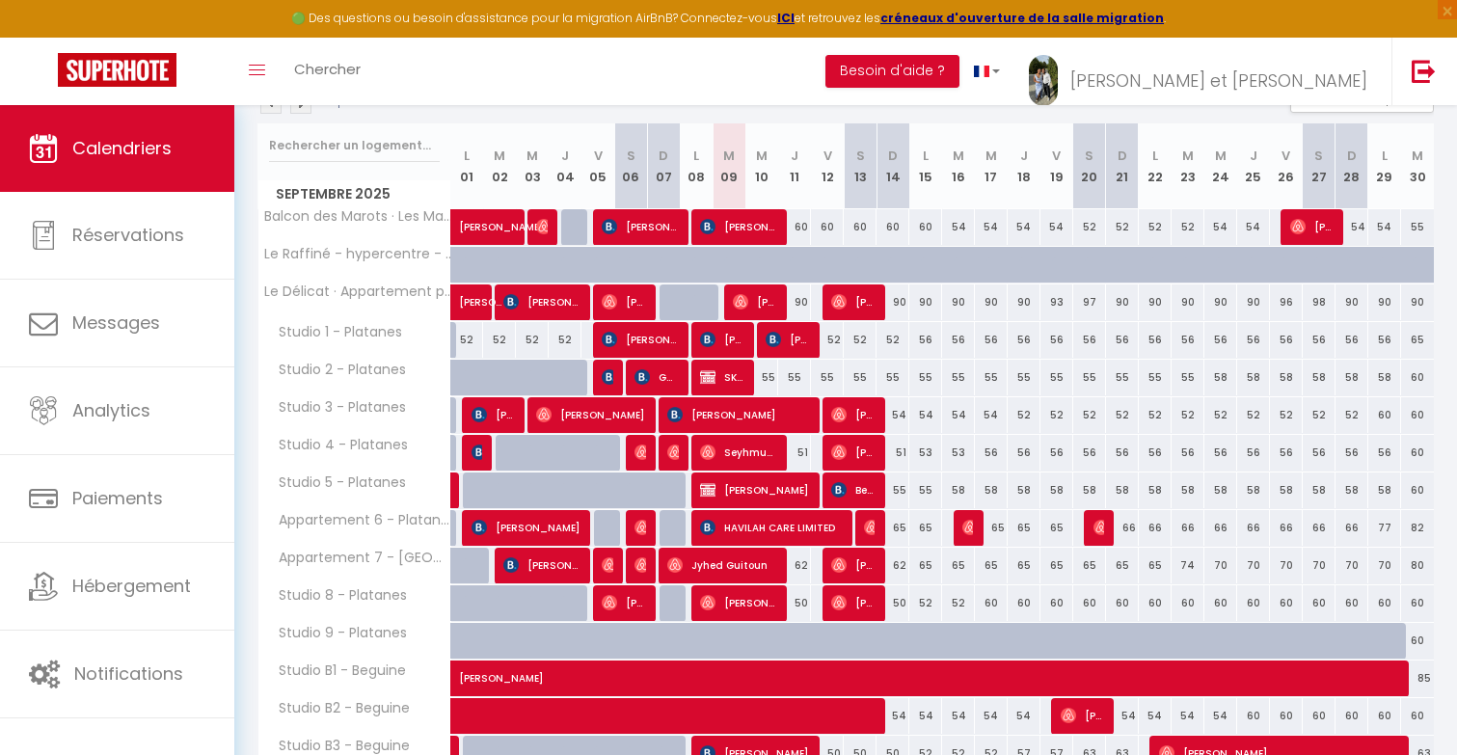
click at [958, 227] on div "54" at bounding box center [958, 227] width 33 height 36
type input "54"
type input "Mar 16 Septembre 2025"
type input "Mer 17 Septembre 2025"
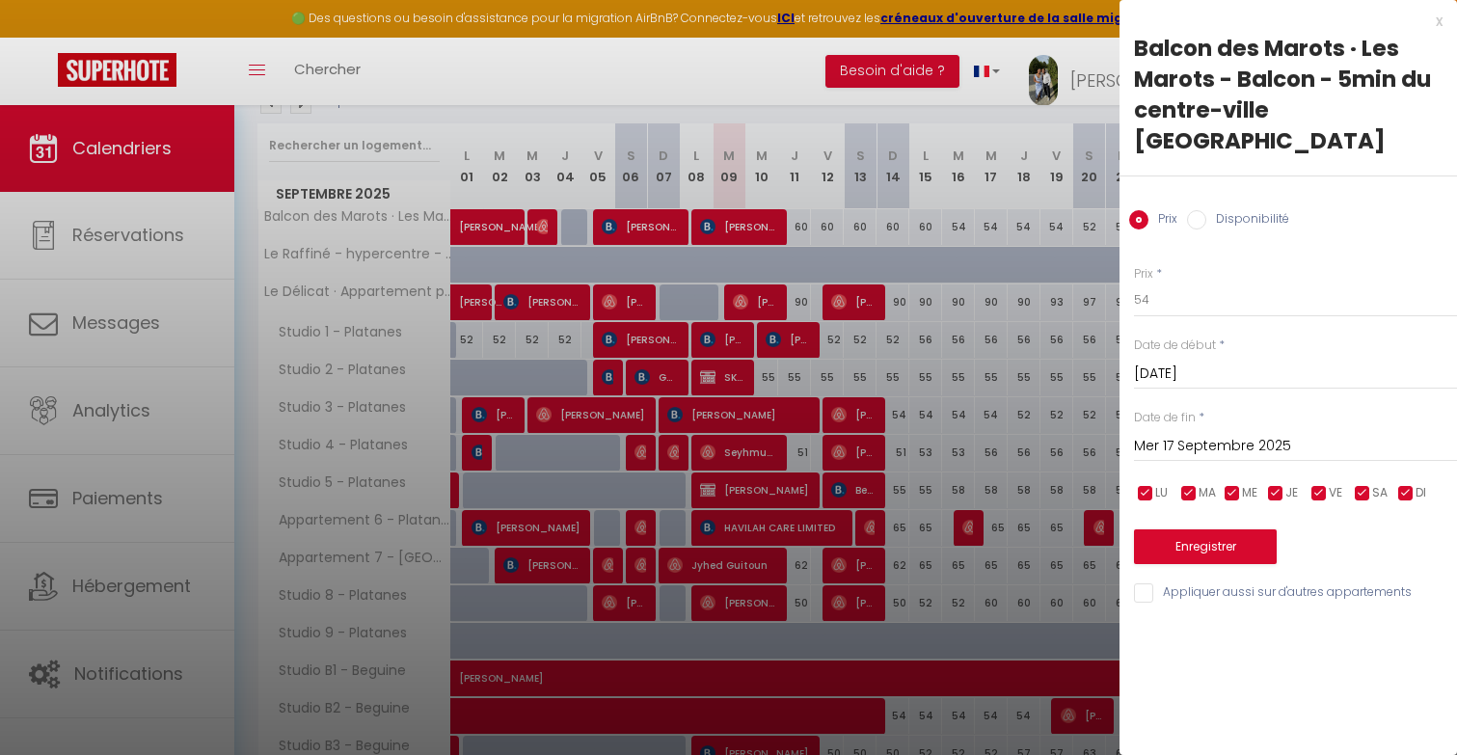
click at [907, 229] on div at bounding box center [728, 377] width 1457 height 755
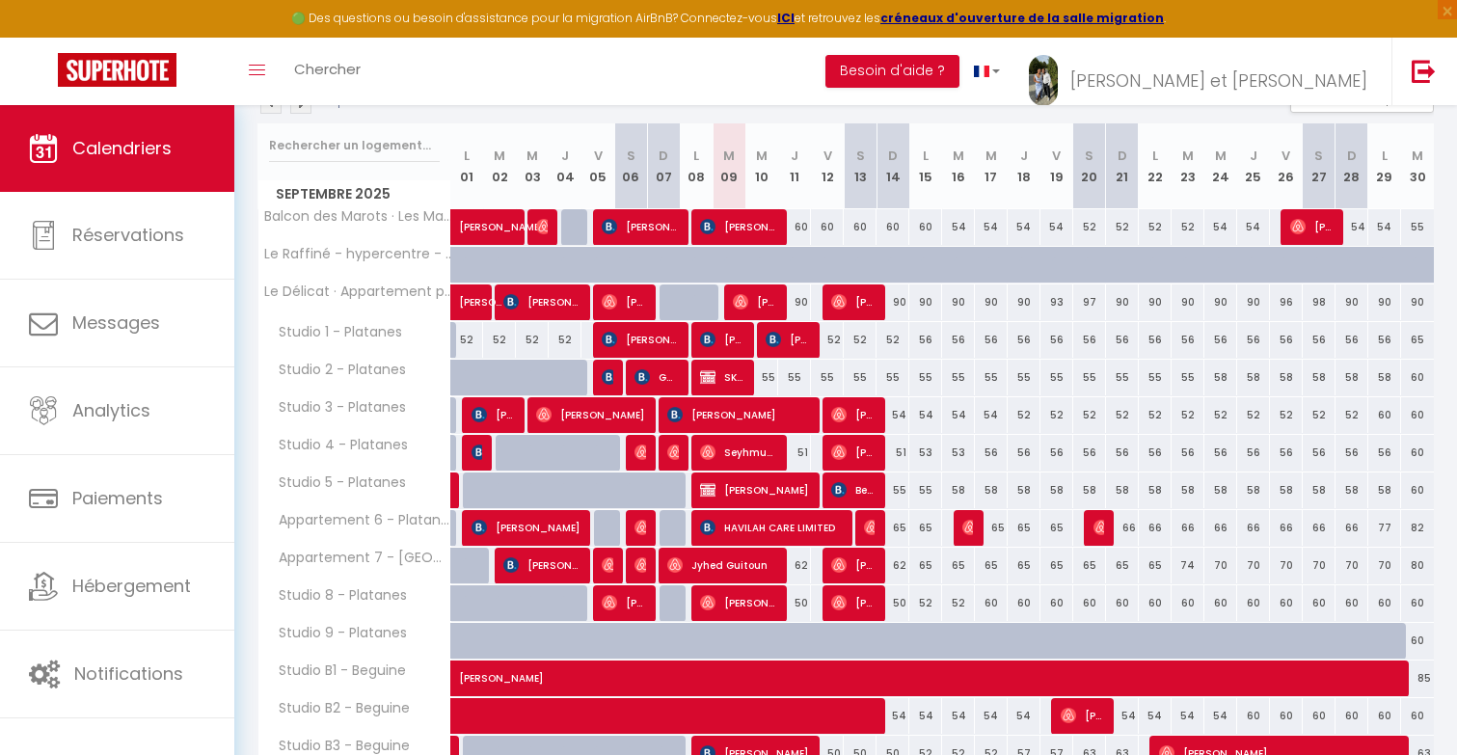
click at [896, 302] on div "90" at bounding box center [893, 303] width 33 height 36
type input "90"
type input "Dim 14 Septembre 2025"
type input "Lun 15 Septembre 2025"
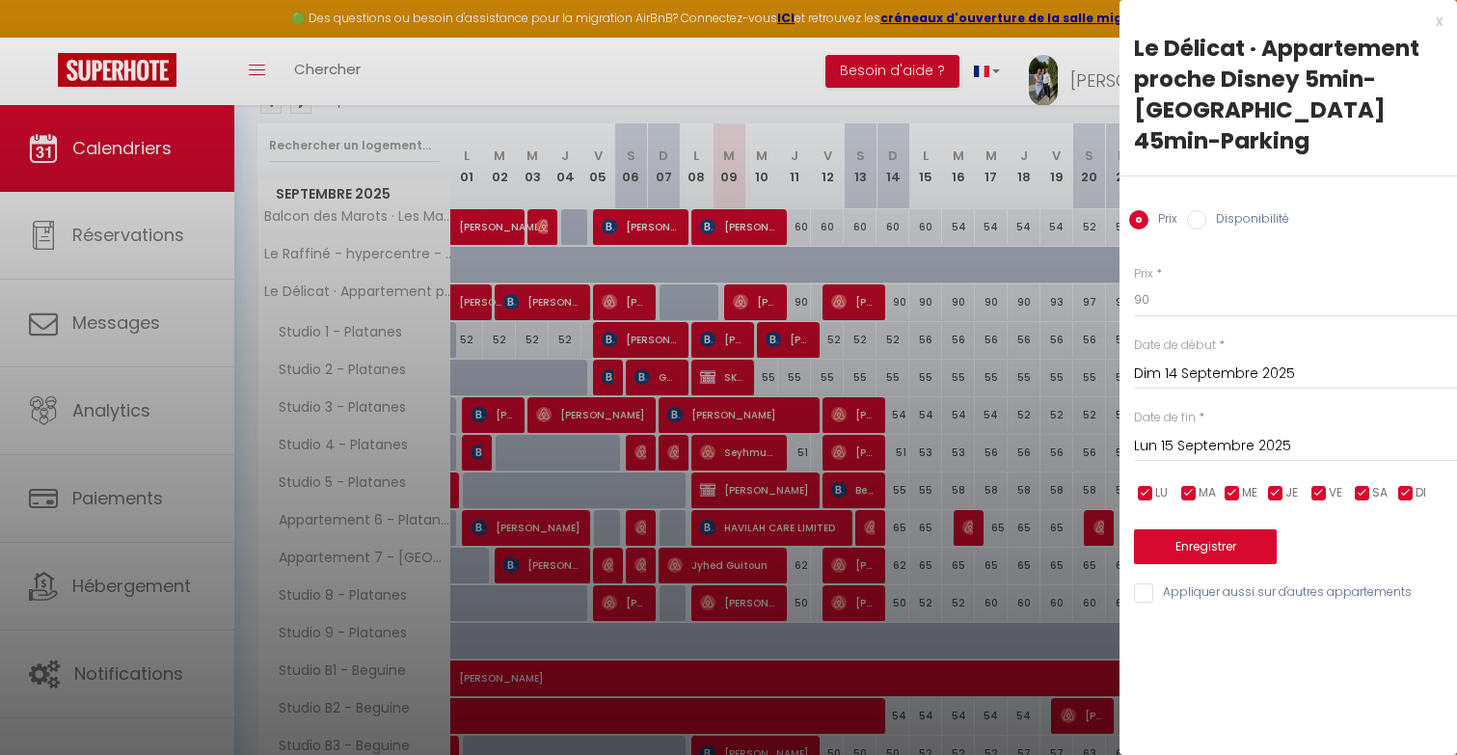
click at [896, 302] on div at bounding box center [728, 377] width 1457 height 755
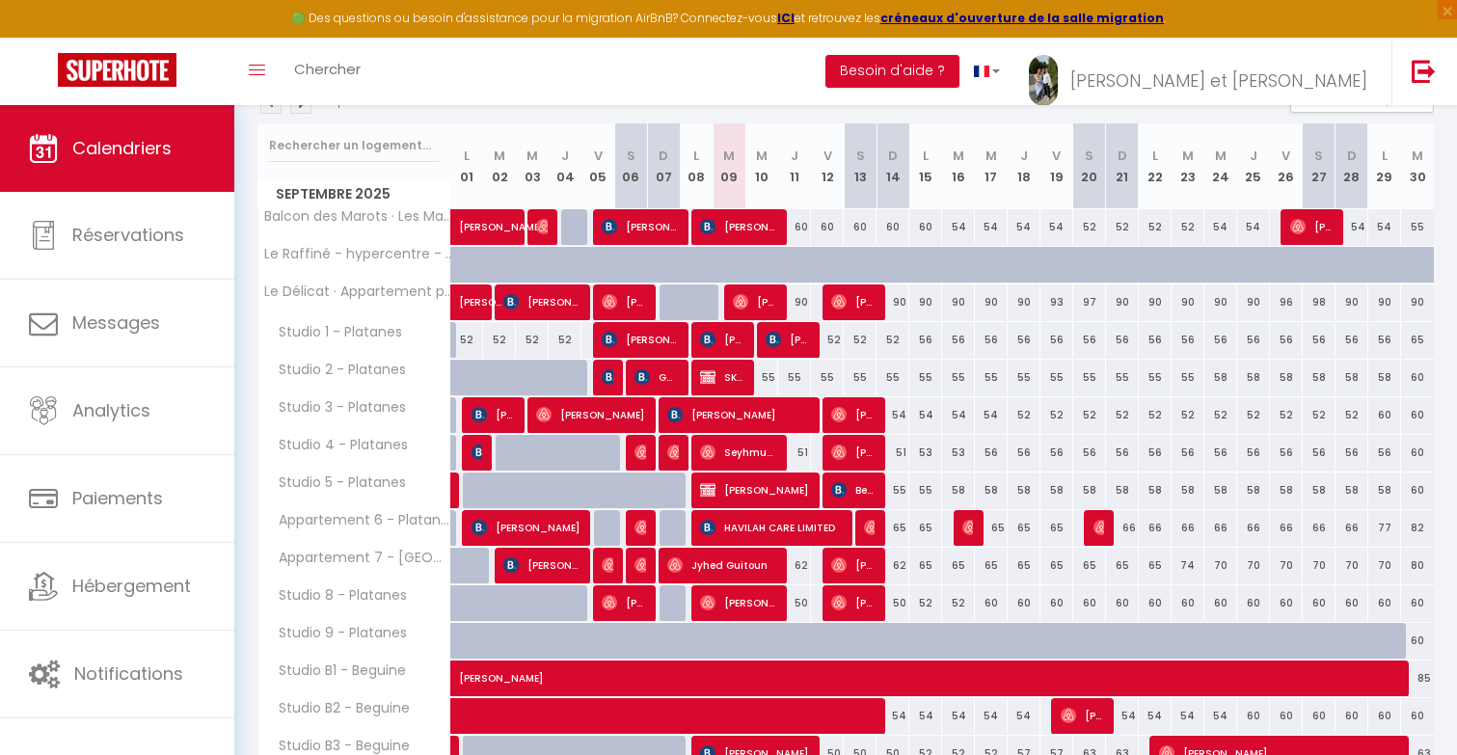
click at [920, 301] on div "90" at bounding box center [926, 303] width 33 height 36
type input "90"
type input "Lun 15 Septembre 2025"
type input "Mar 16 Septembre 2025"
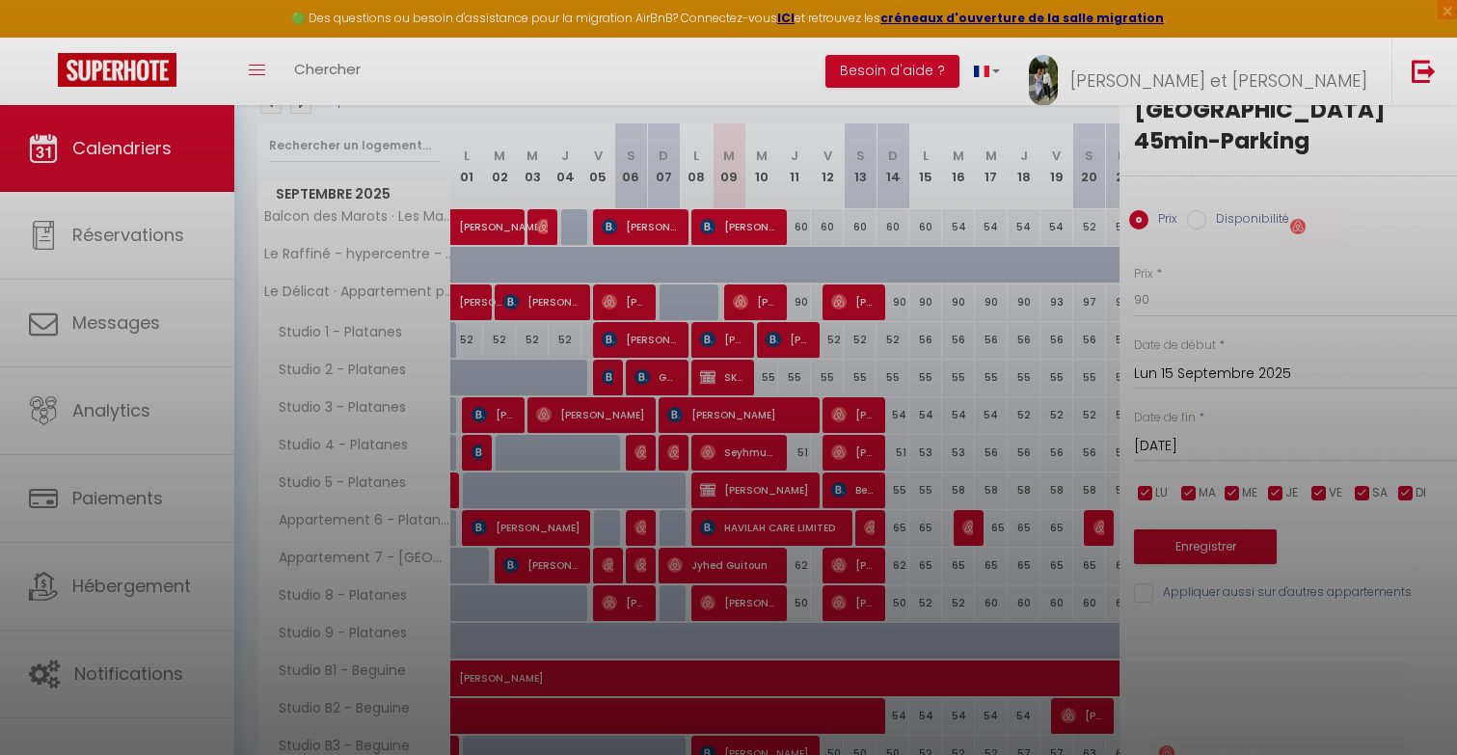
click at [920, 301] on div at bounding box center [728, 377] width 1457 height 755
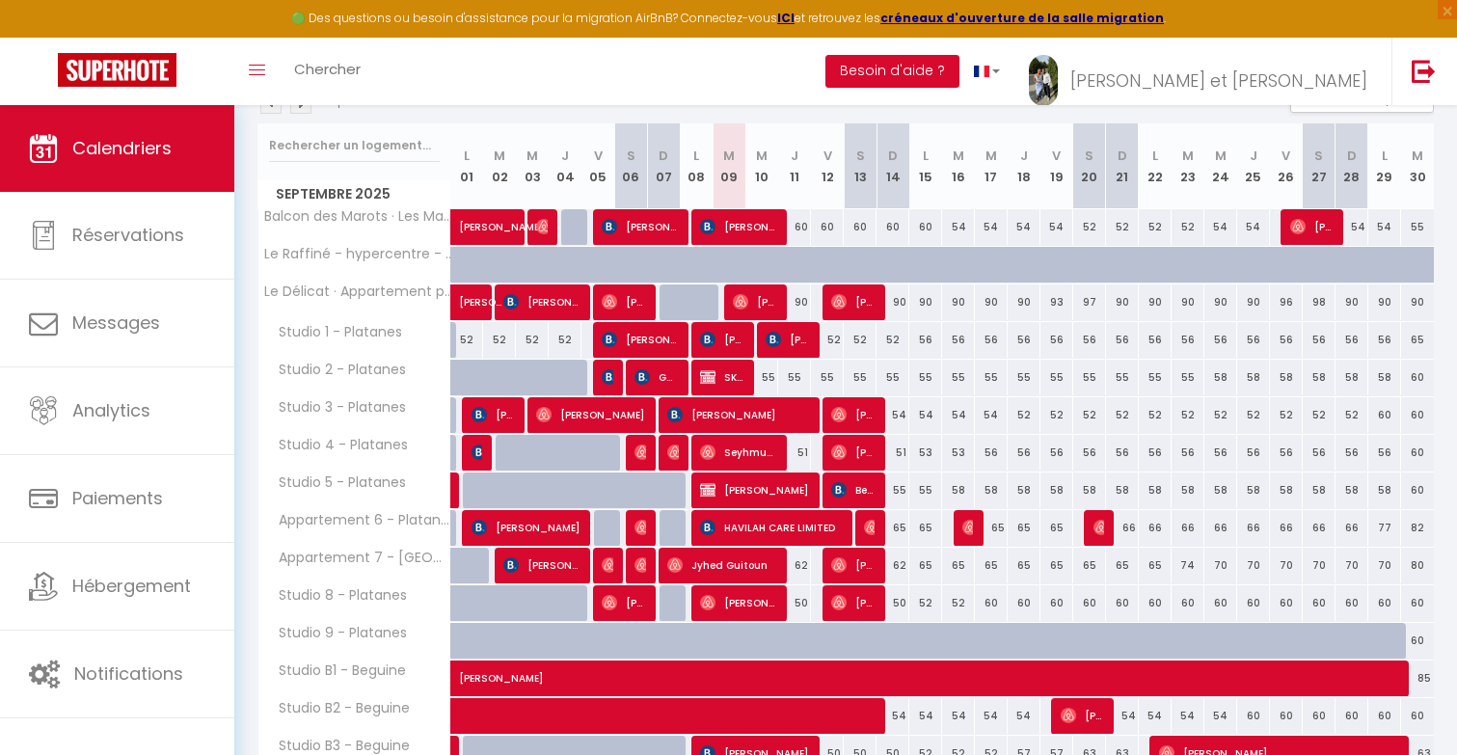
click at [805, 300] on div "90" at bounding box center [794, 303] width 33 height 36
type input "90"
type input "Jeu 11 Septembre 2025"
type input "Ven 12 Septembre 2025"
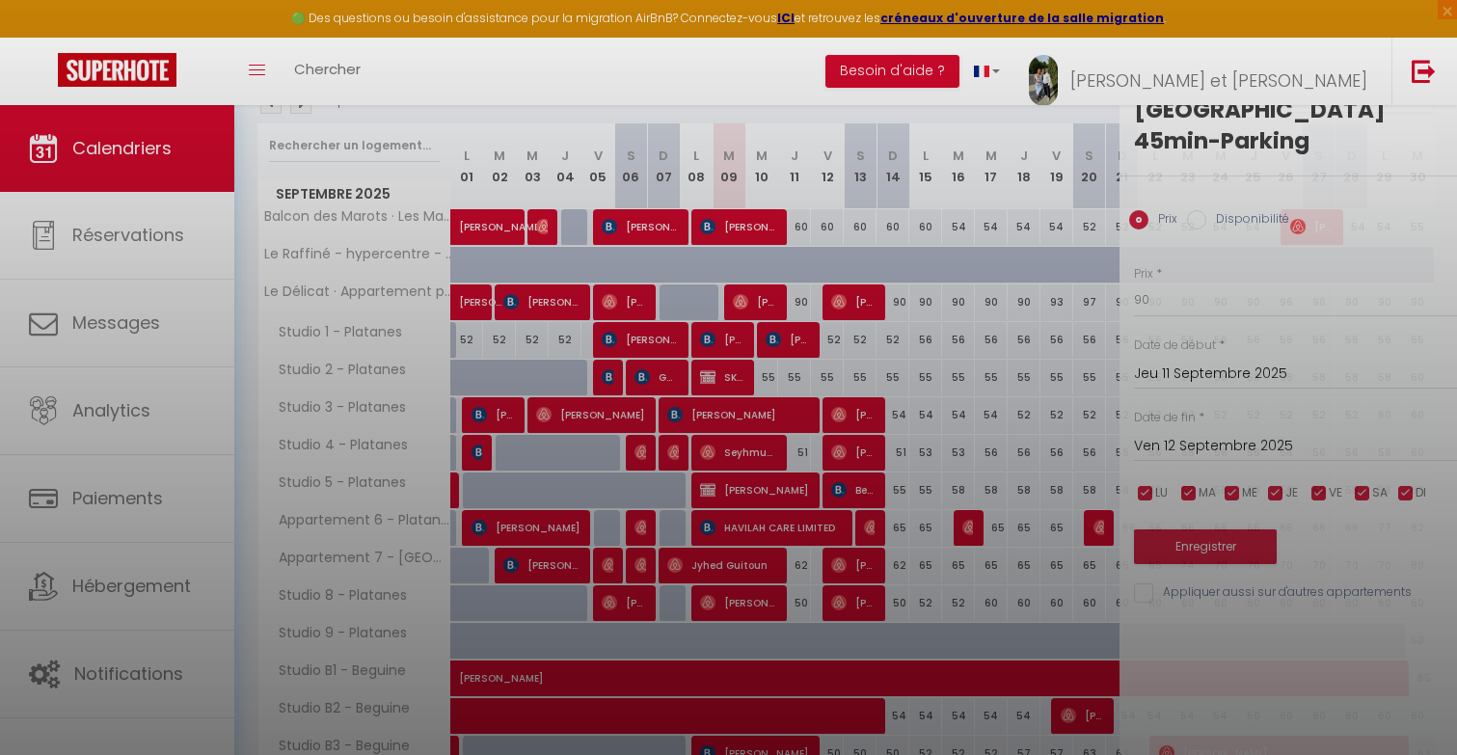
click at [805, 300] on div at bounding box center [728, 377] width 1457 height 755
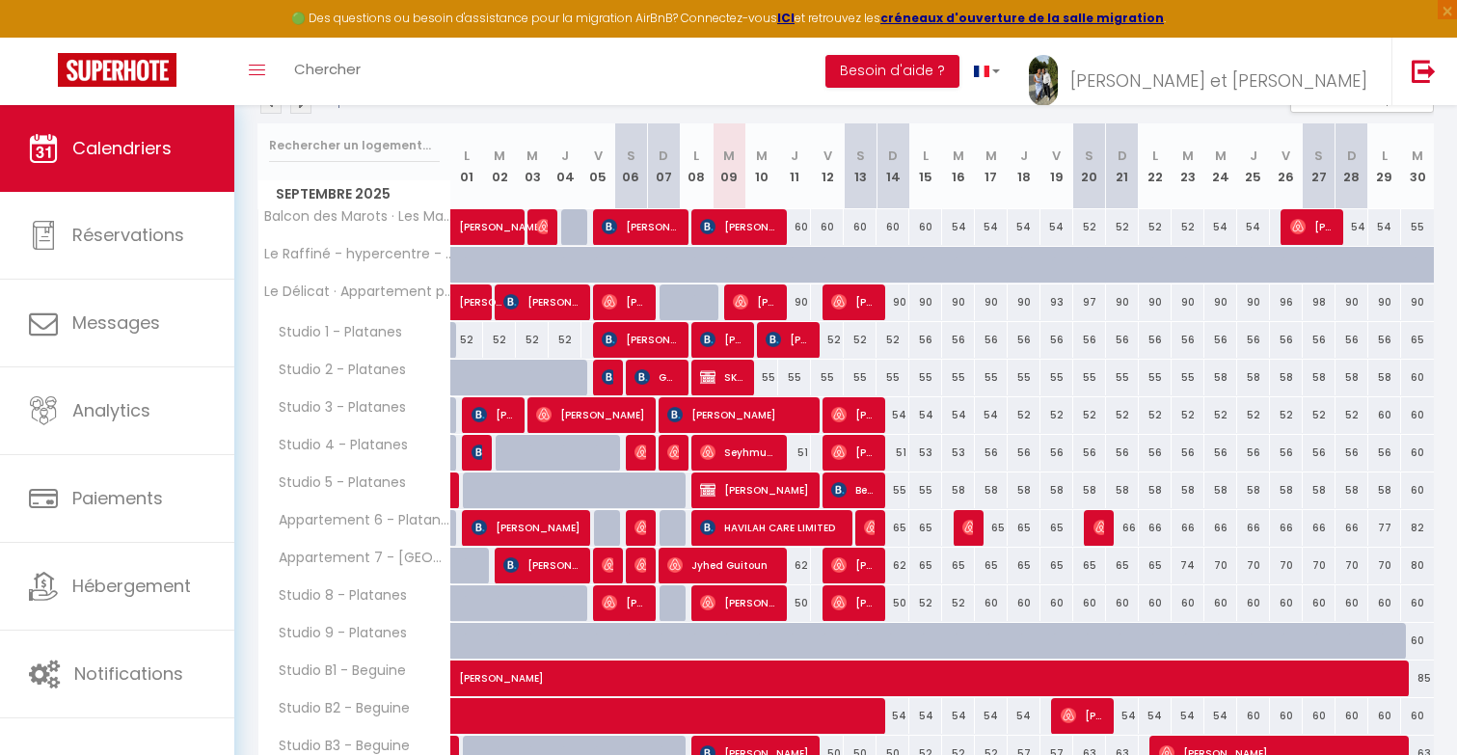
click at [802, 223] on div "60" at bounding box center [794, 227] width 33 height 36
type input "60"
type input "Jeu 11 Septembre 2025"
type input "Ven 12 Septembre 2025"
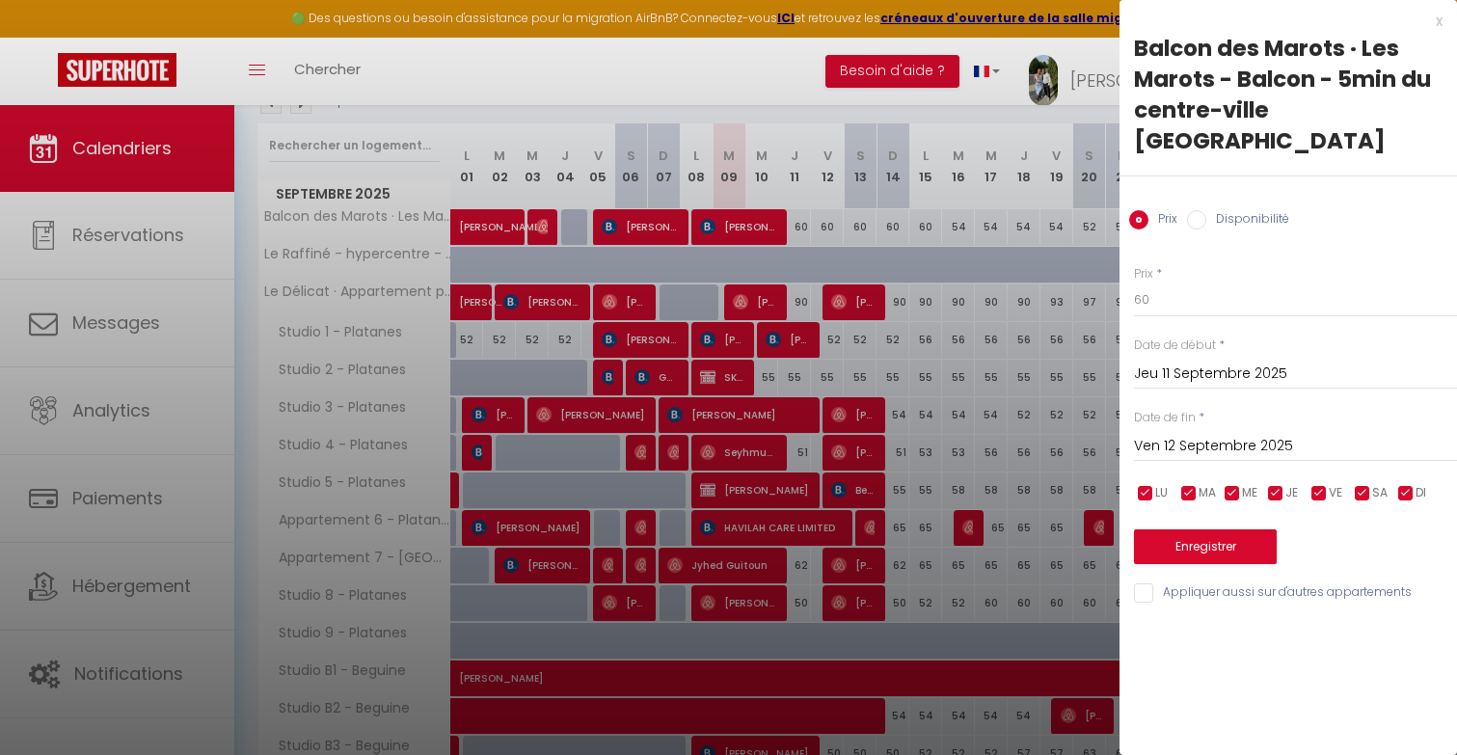
click at [819, 231] on div at bounding box center [728, 377] width 1457 height 755
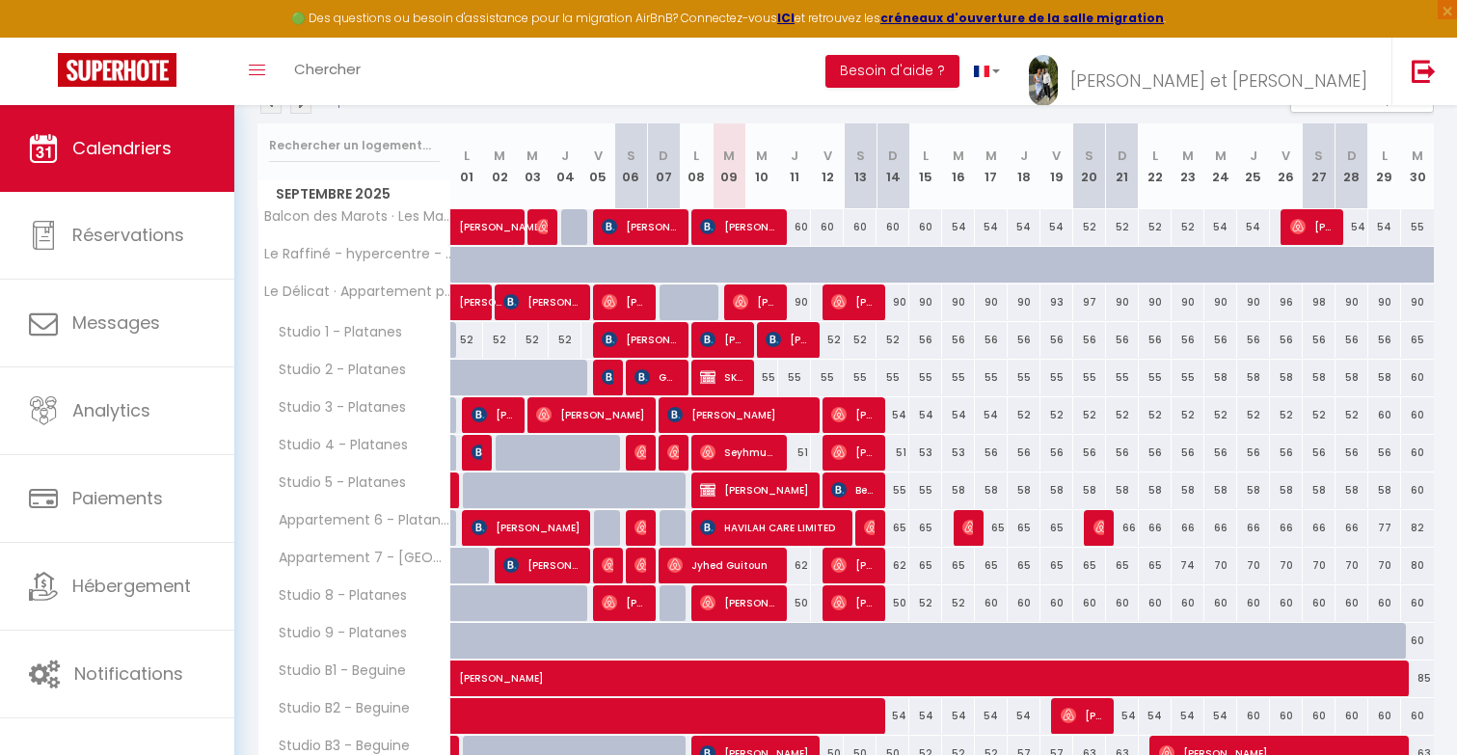
click at [824, 229] on div "60" at bounding box center [827, 227] width 33 height 36
type input "60"
type input "Ven 12 Septembre 2025"
type input "Sam 13 Septembre 2025"
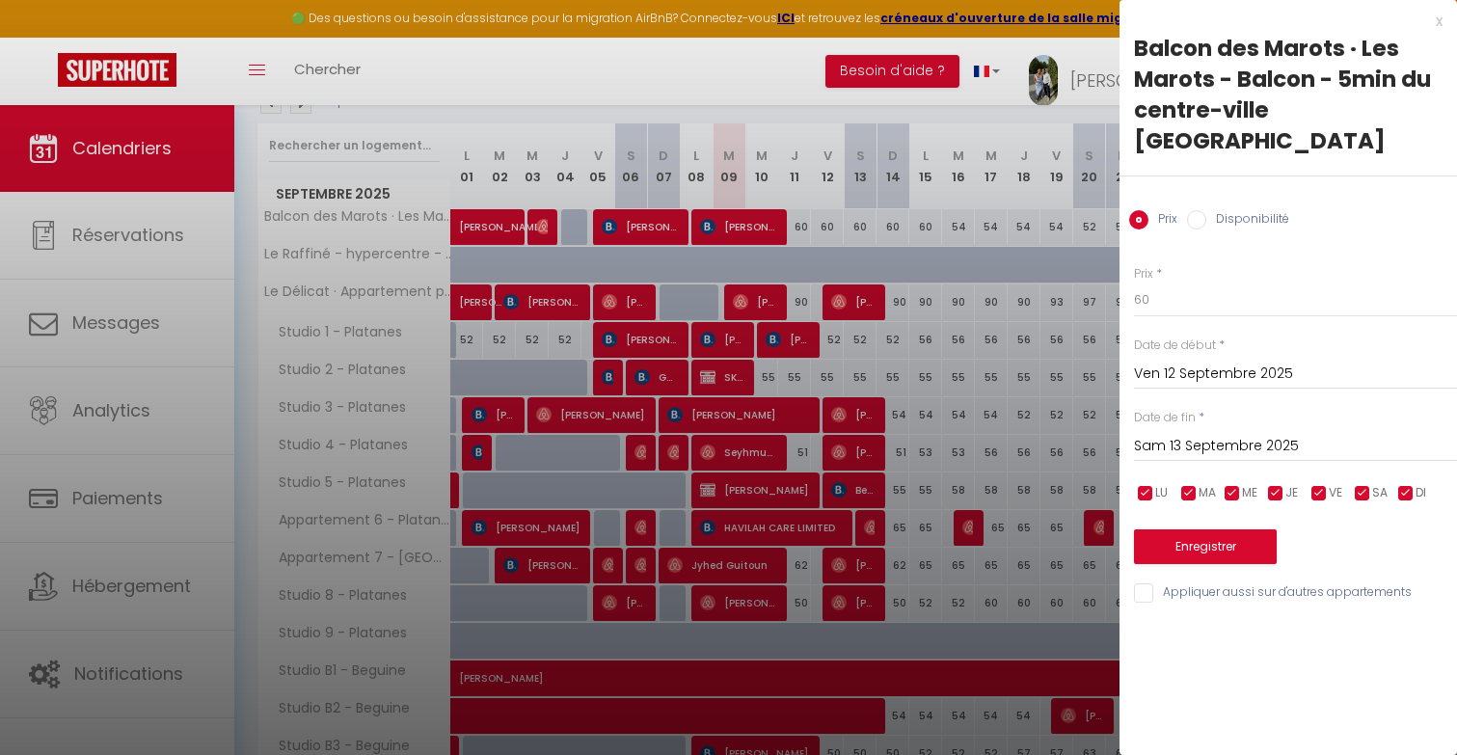
click at [824, 229] on div at bounding box center [728, 377] width 1457 height 755
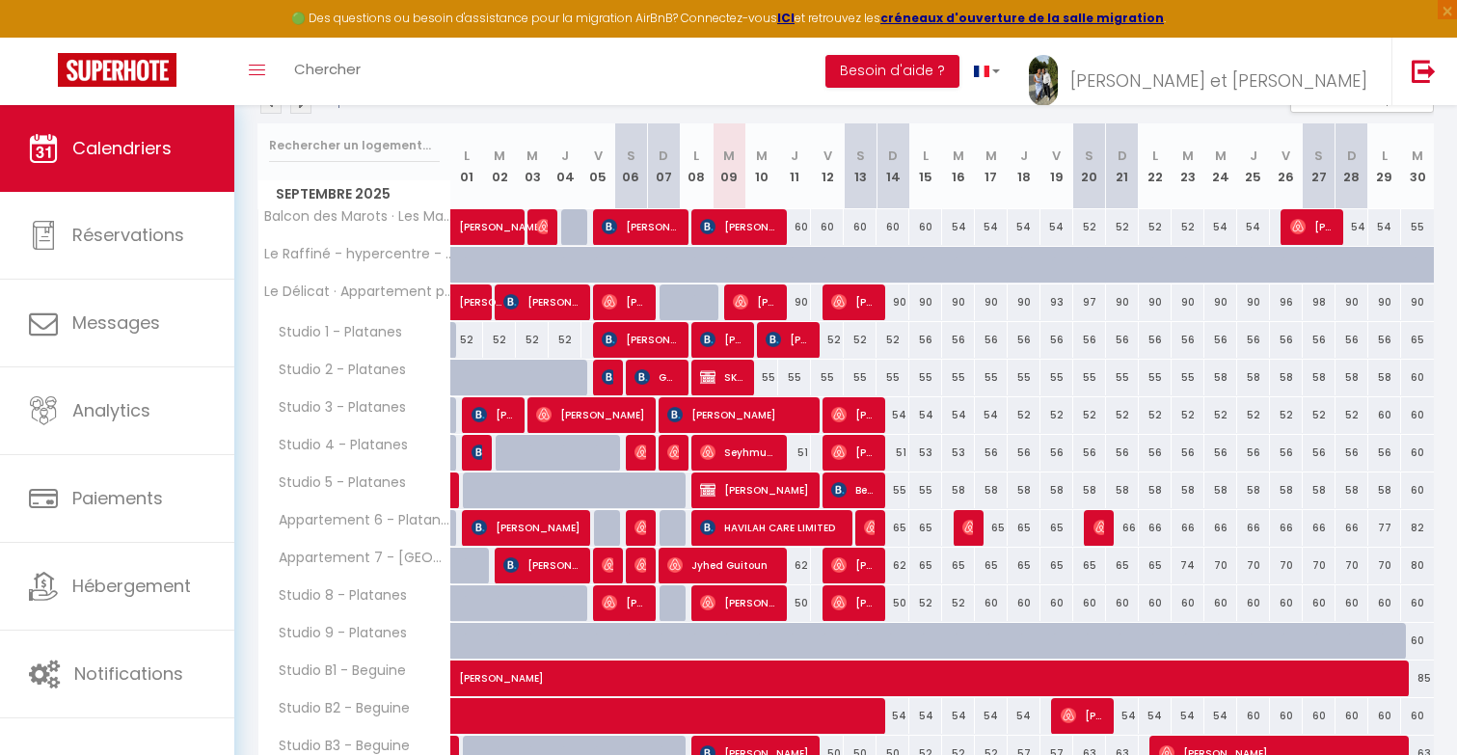
click at [848, 227] on div "60" at bounding box center [860, 227] width 33 height 36
type input "60"
type input "Sam 13 Septembre 2025"
type input "Dim 14 Septembre 2025"
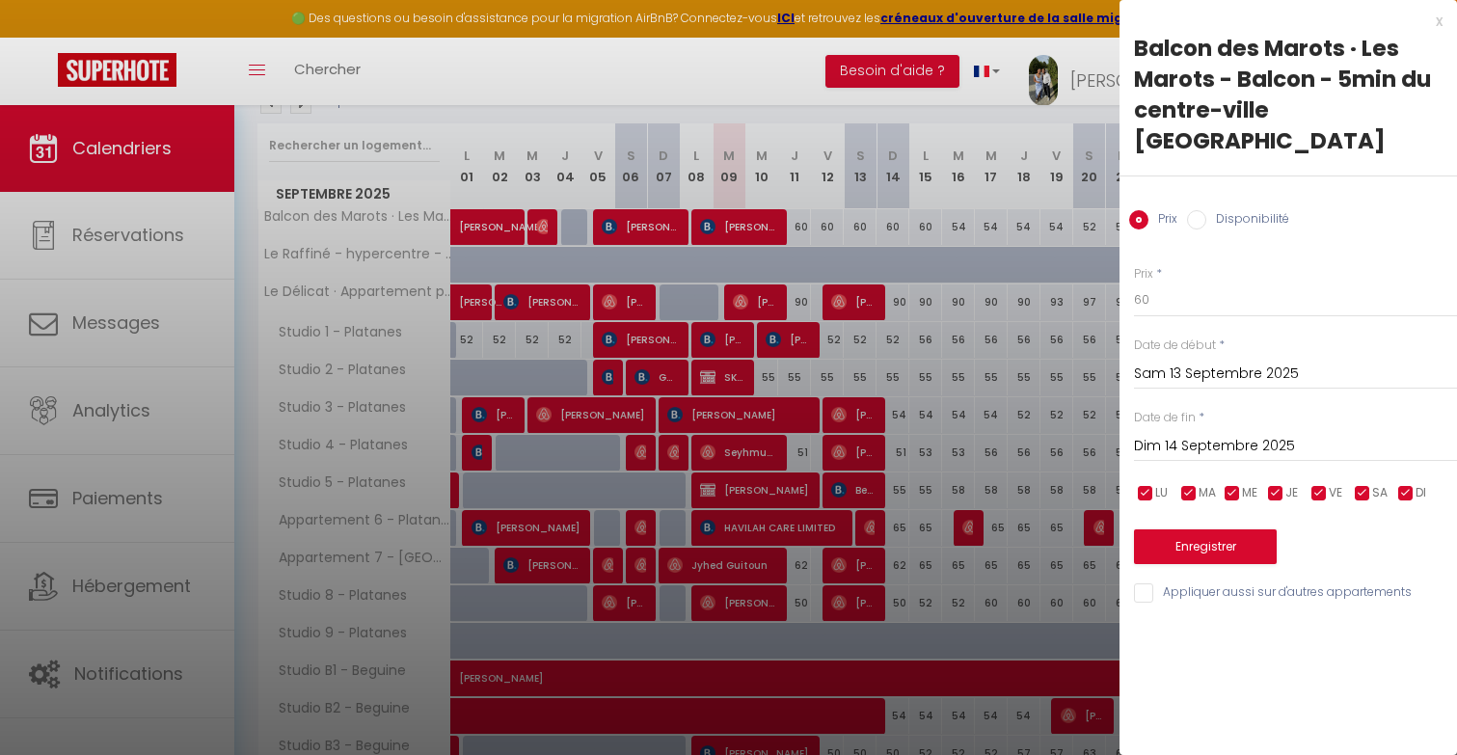
click at [857, 227] on div at bounding box center [728, 377] width 1457 height 755
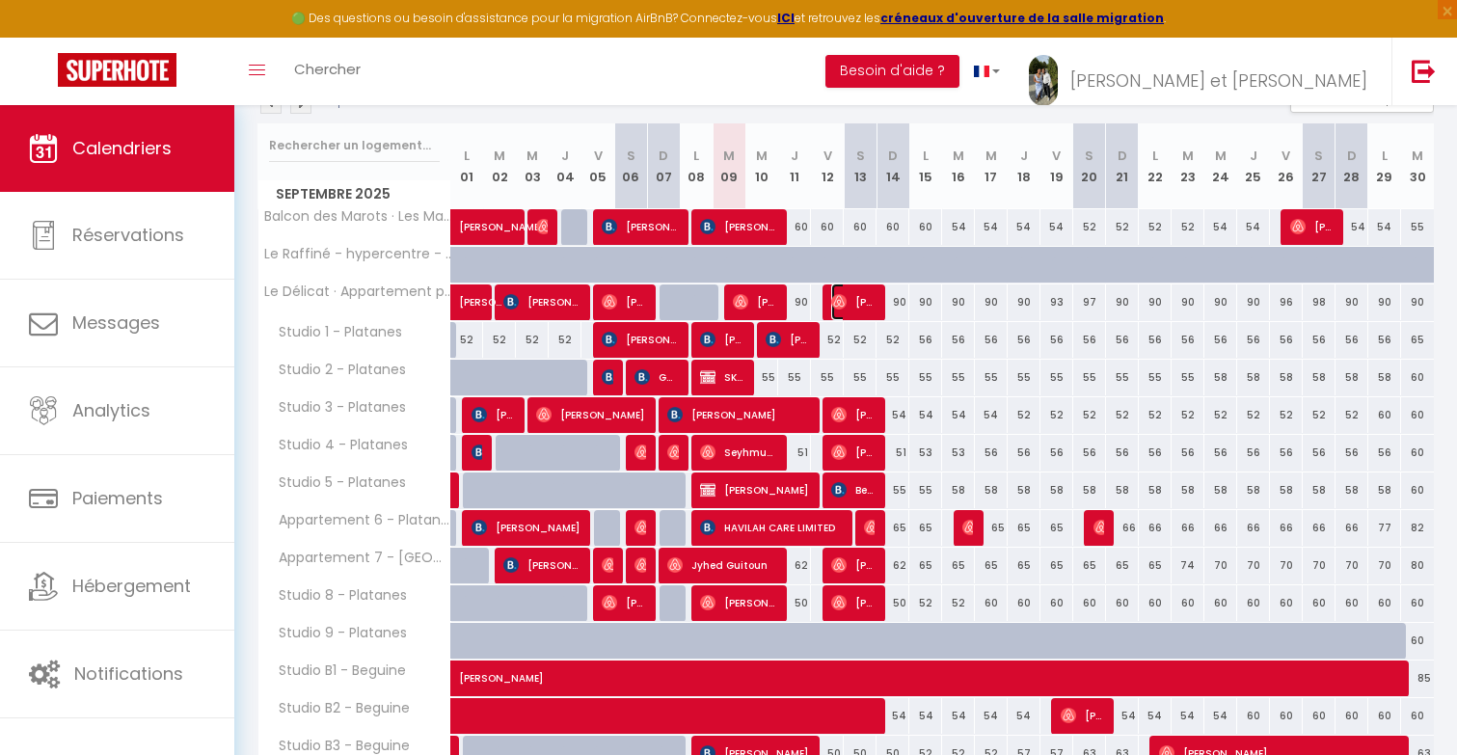
click at [858, 295] on span "Obi Ahmed" at bounding box center [852, 302] width 43 height 37
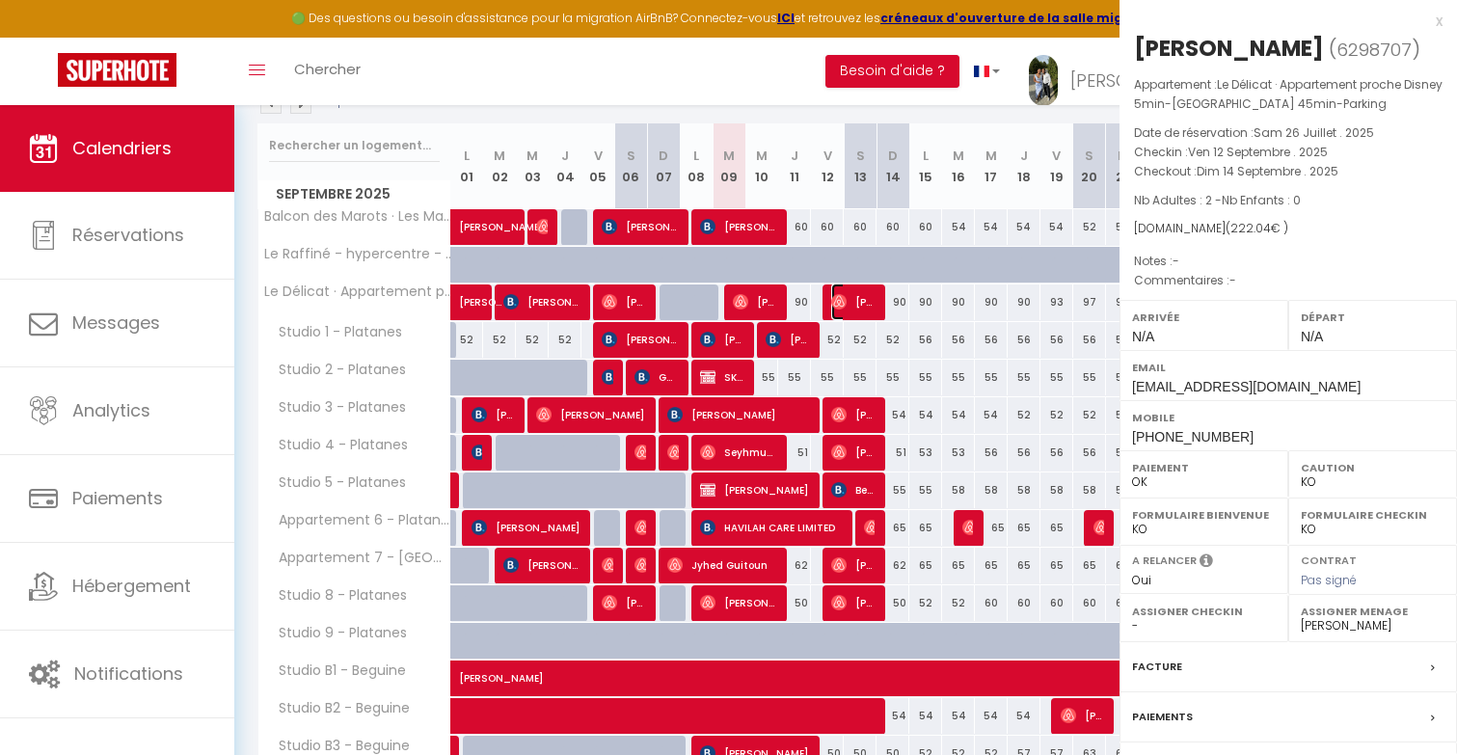
select select "OK"
select select "48852"
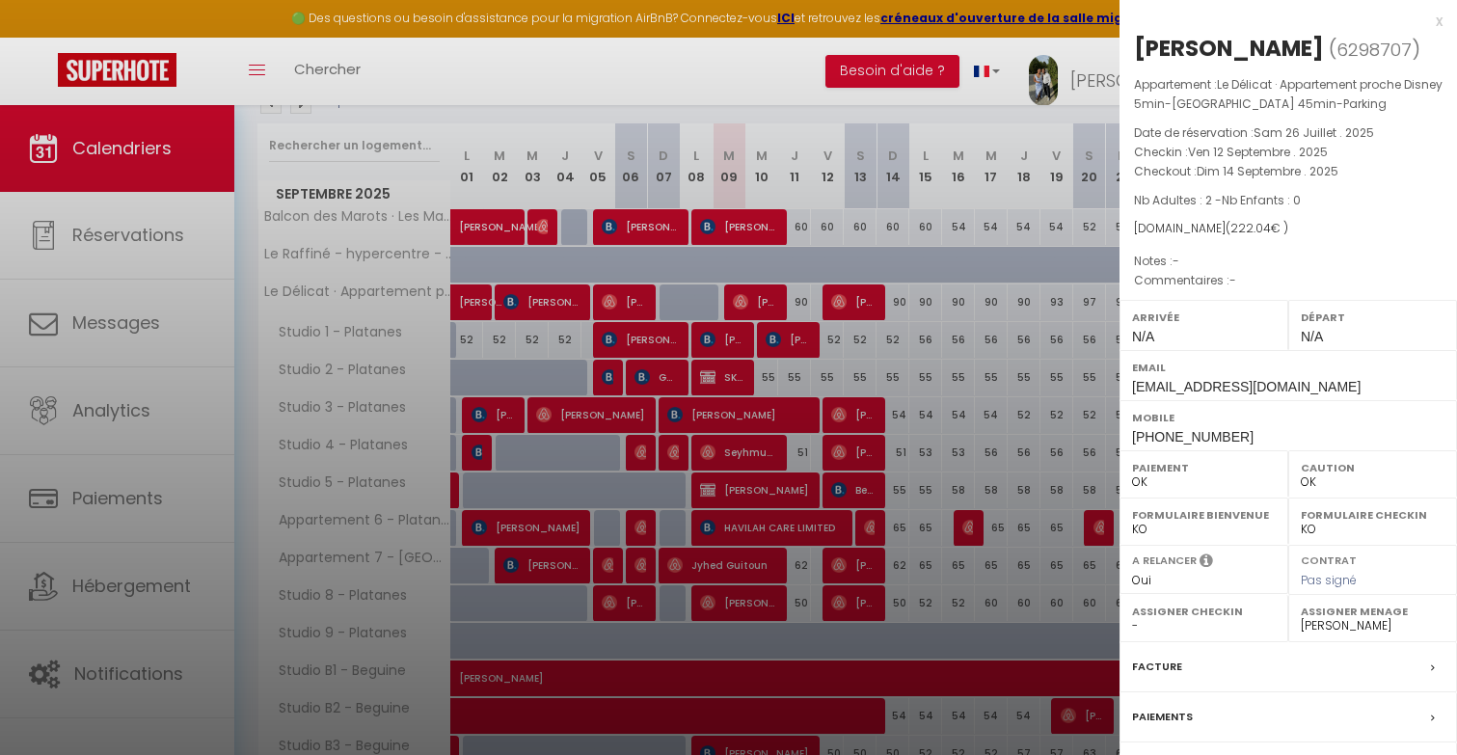
click at [905, 325] on div at bounding box center [728, 377] width 1457 height 755
